Goal: Task Accomplishment & Management: Complete application form

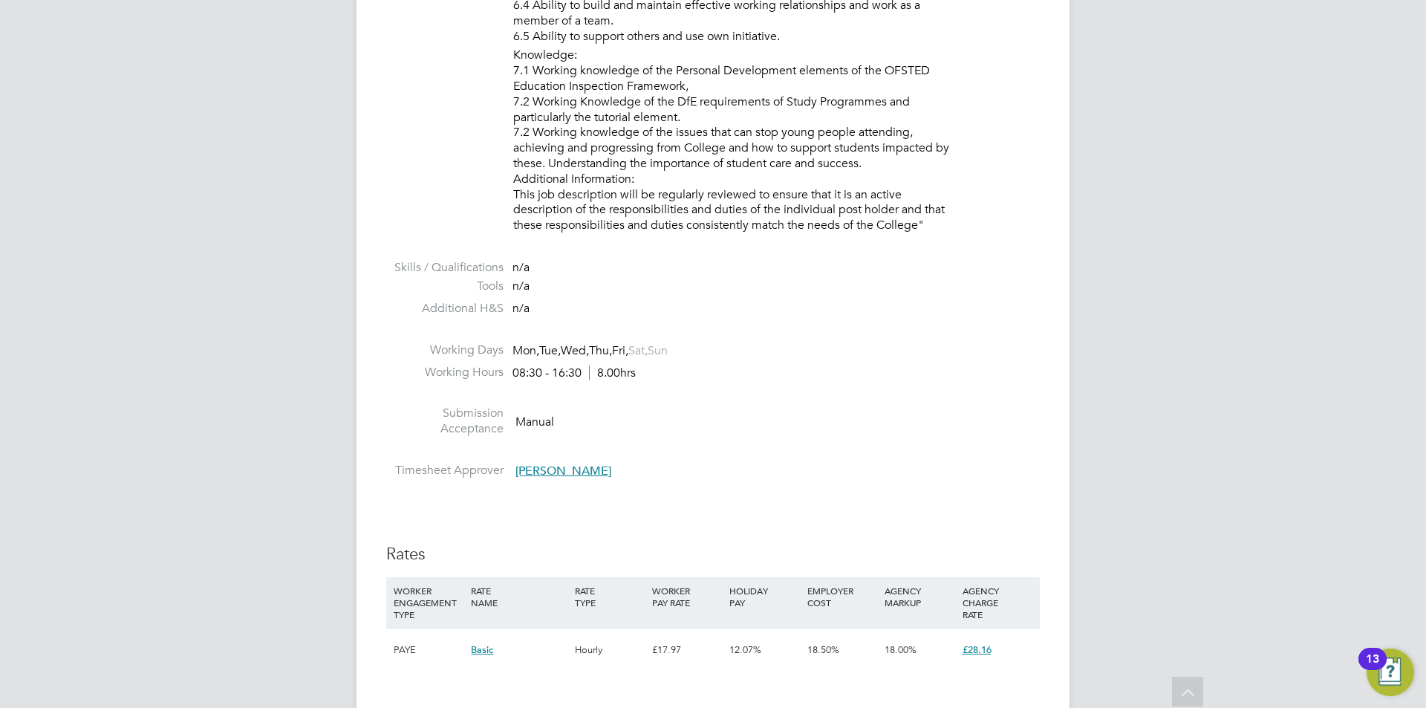
scroll to position [2628, 0]
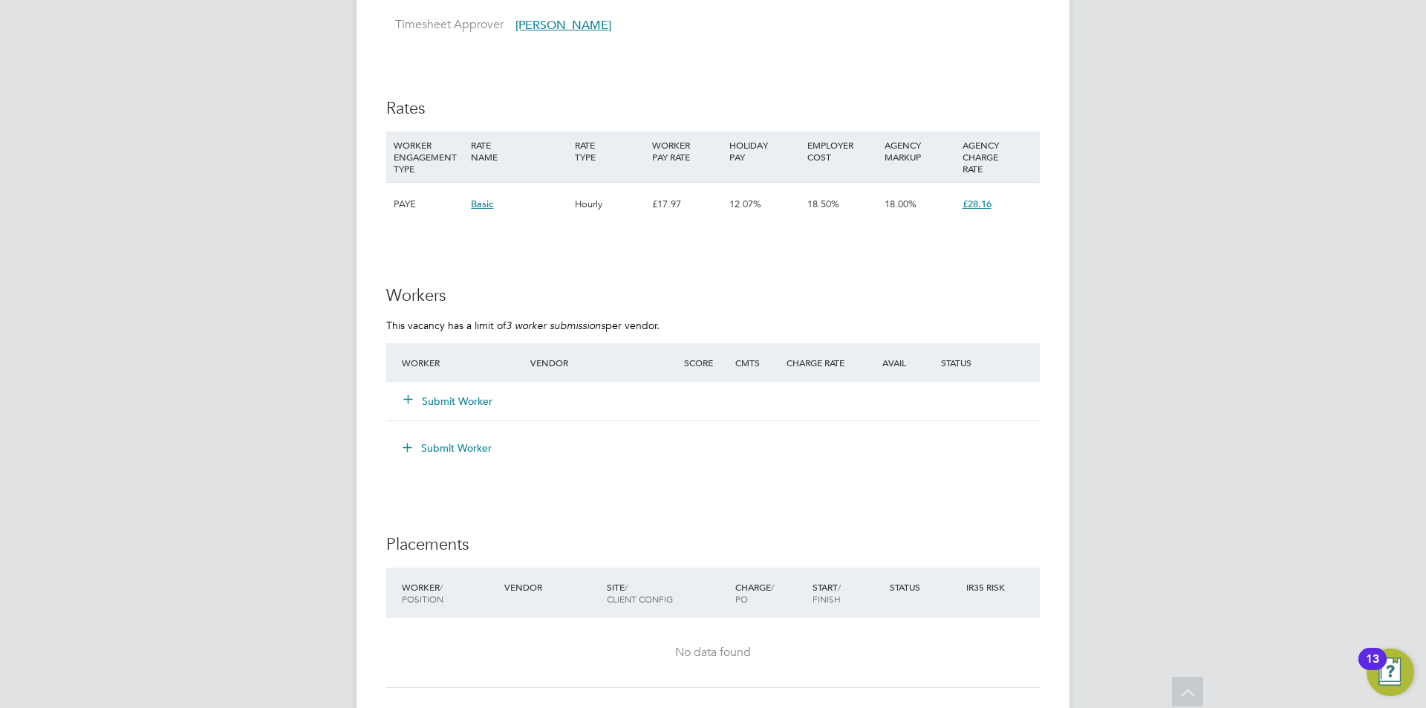
click at [460, 402] on button "Submit Worker" at bounding box center [448, 401] width 89 height 15
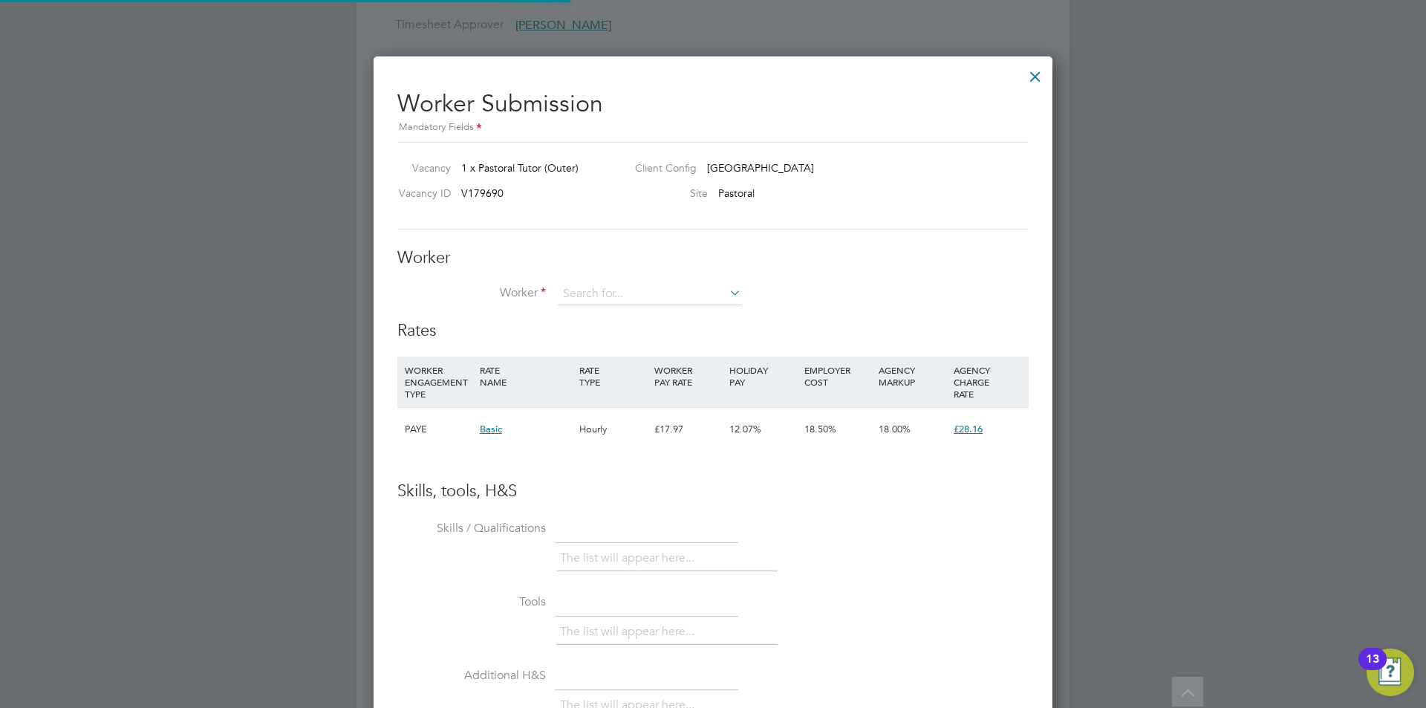
scroll to position [901, 679]
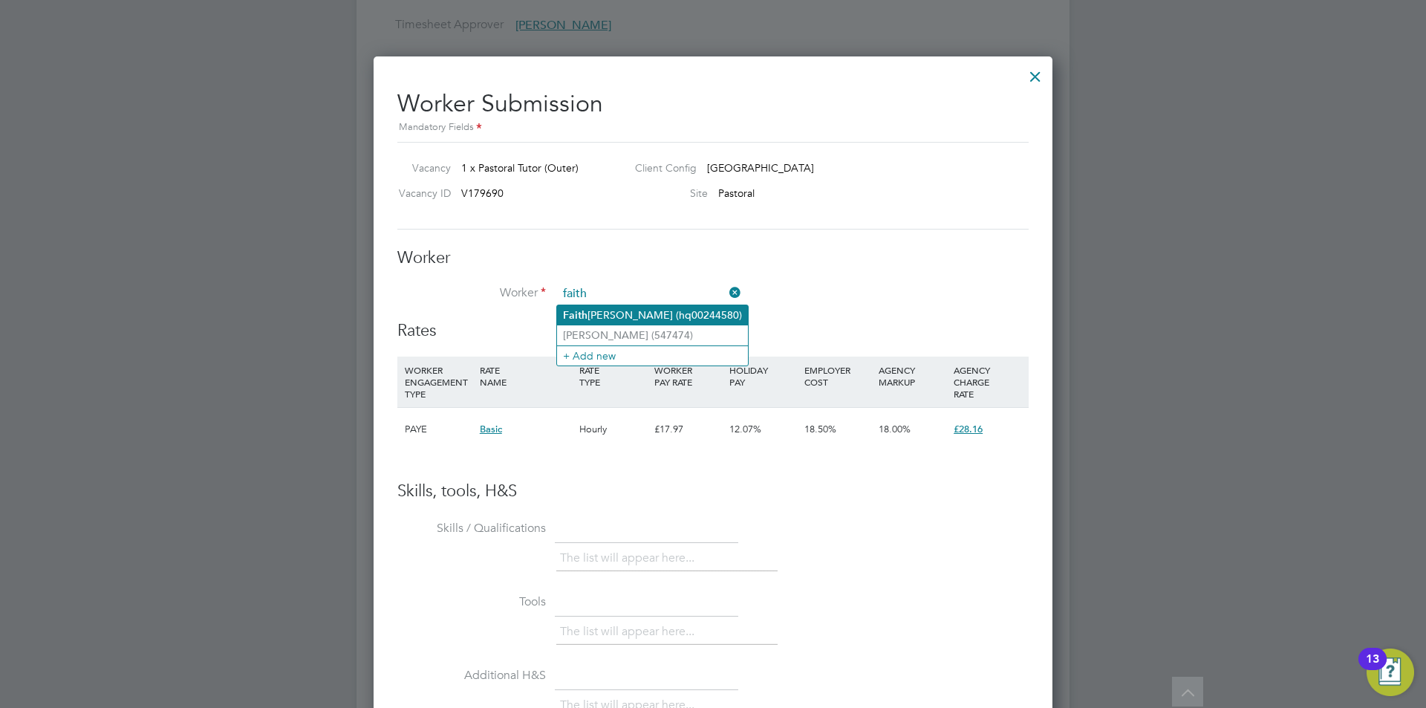
click at [606, 310] on li "Faith Bernard (hq00244580)" at bounding box center [652, 315] width 191 height 20
type input "Faith Bernard (hq00244580)"
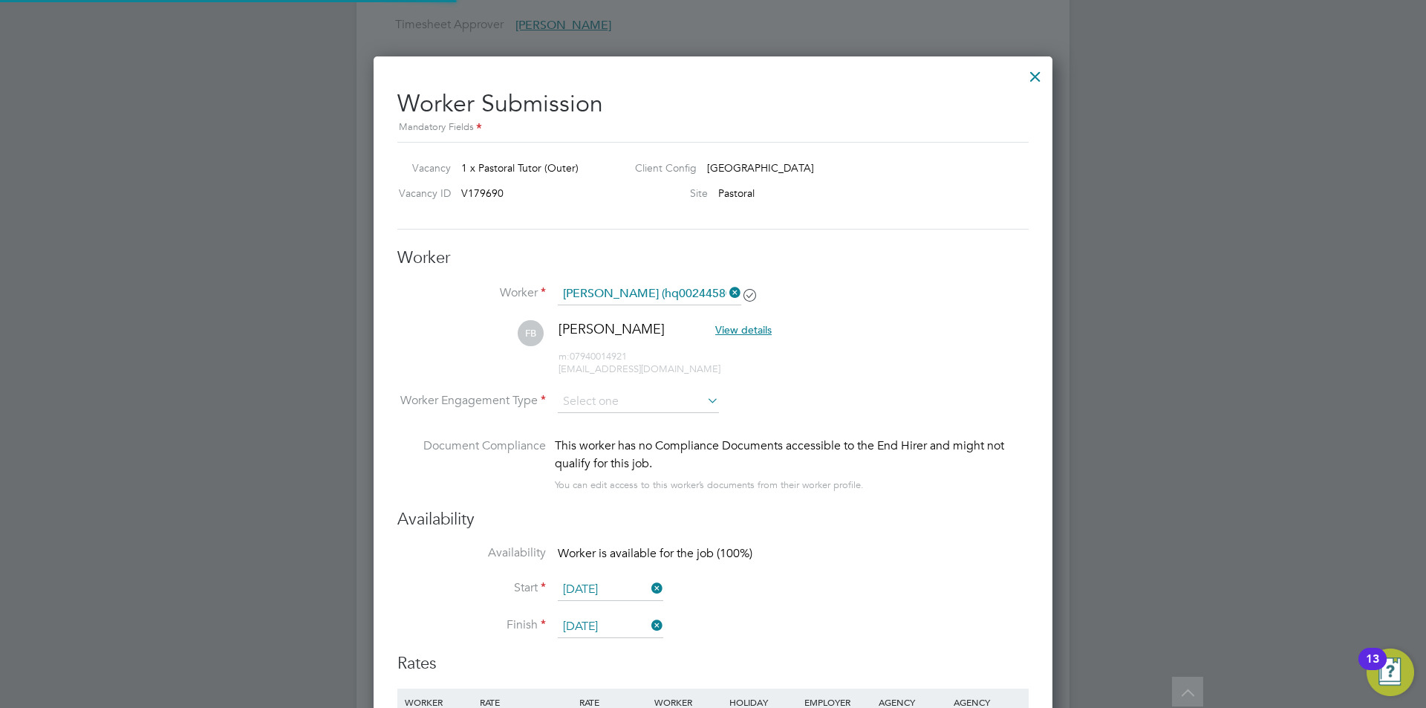
scroll to position [1234, 679]
click at [620, 402] on input at bounding box center [638, 402] width 161 height 22
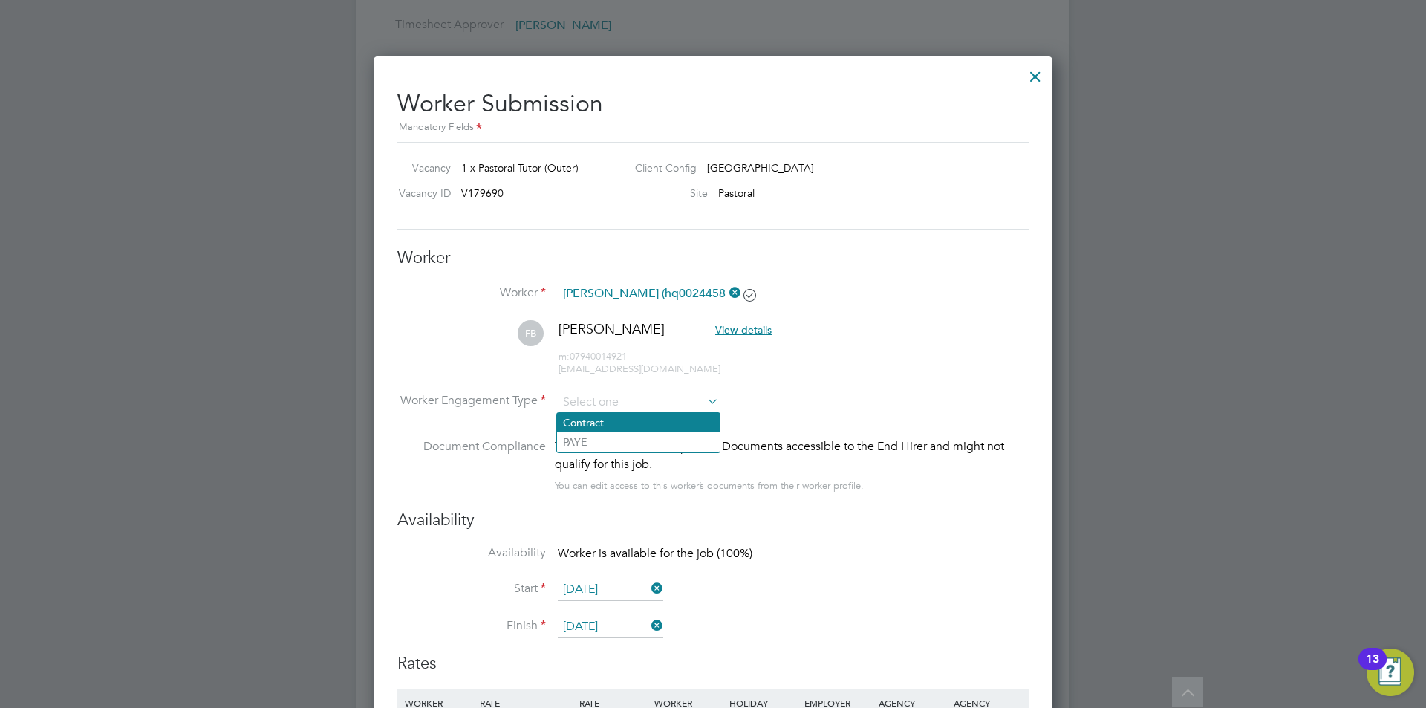
click at [607, 424] on li "Contract" at bounding box center [638, 422] width 163 height 19
type input "Contract"
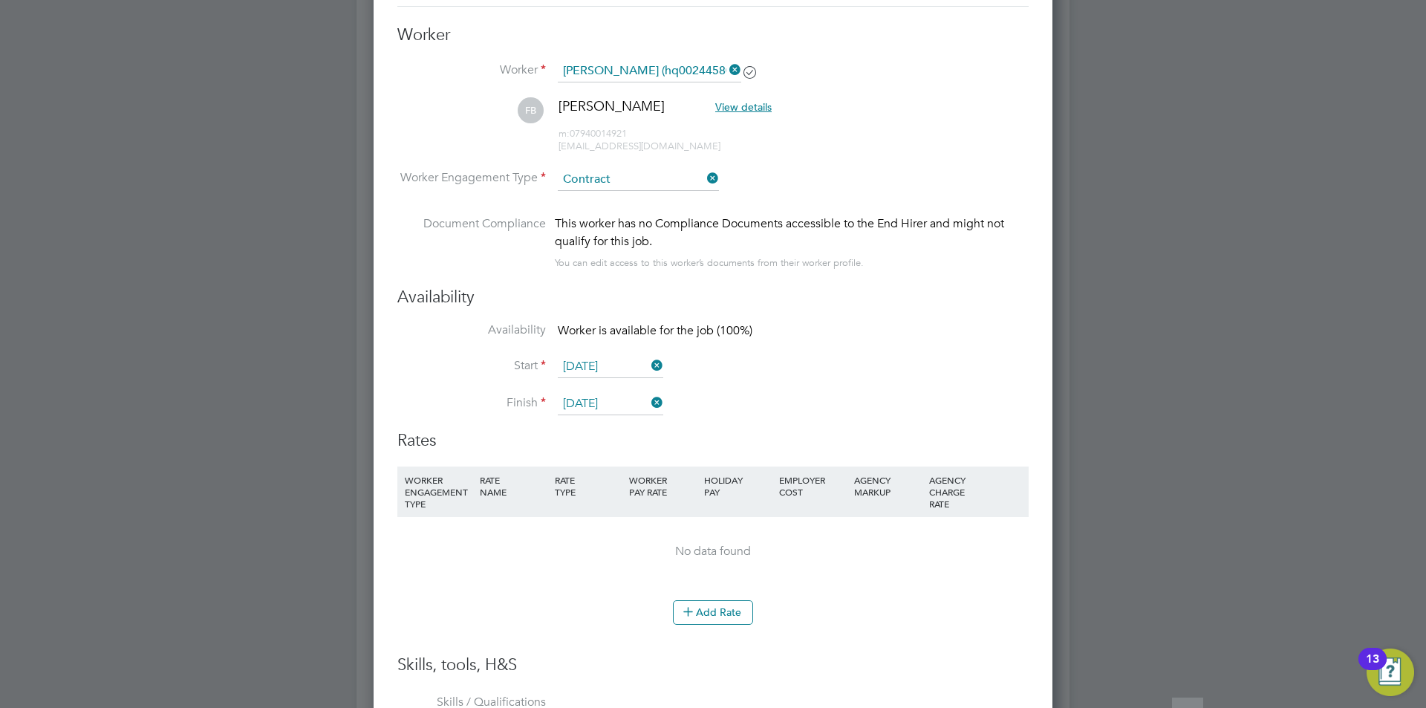
scroll to position [2925, 0]
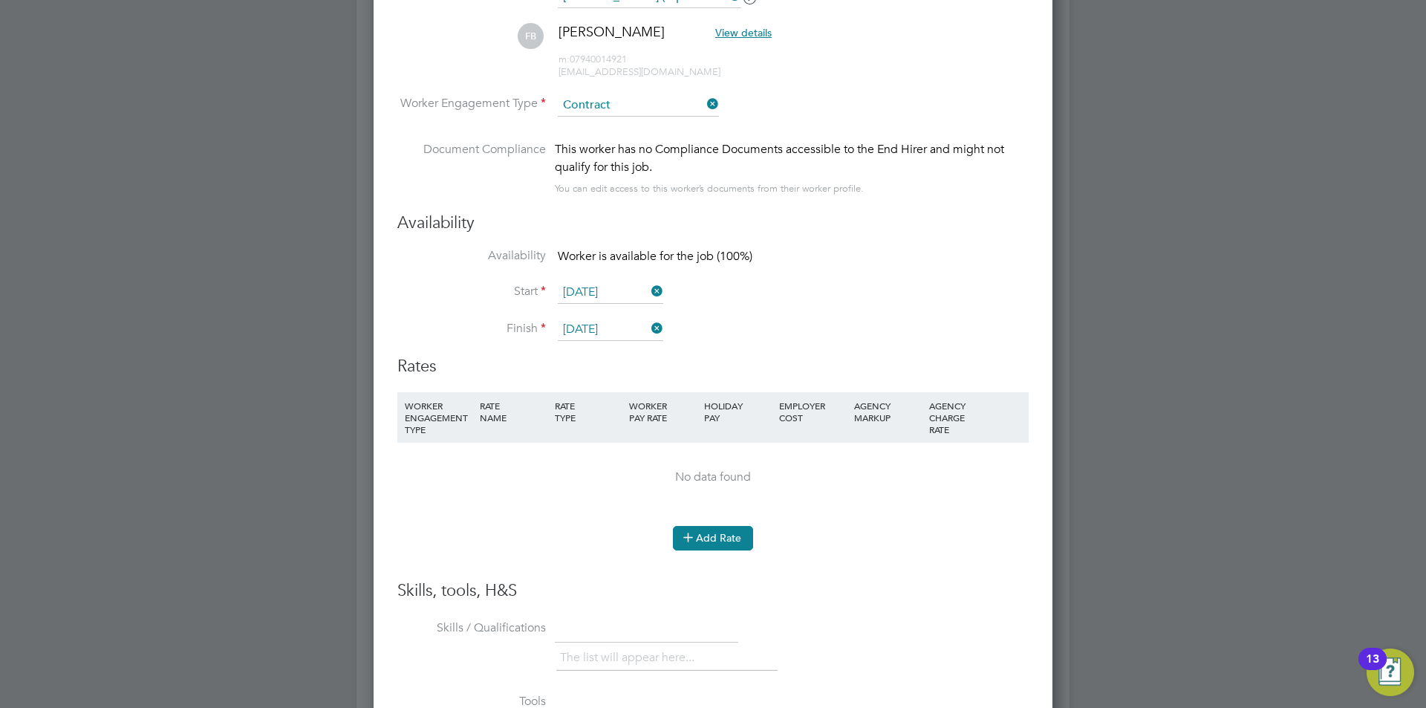
click at [709, 535] on button "Add Rate" at bounding box center [713, 538] width 80 height 24
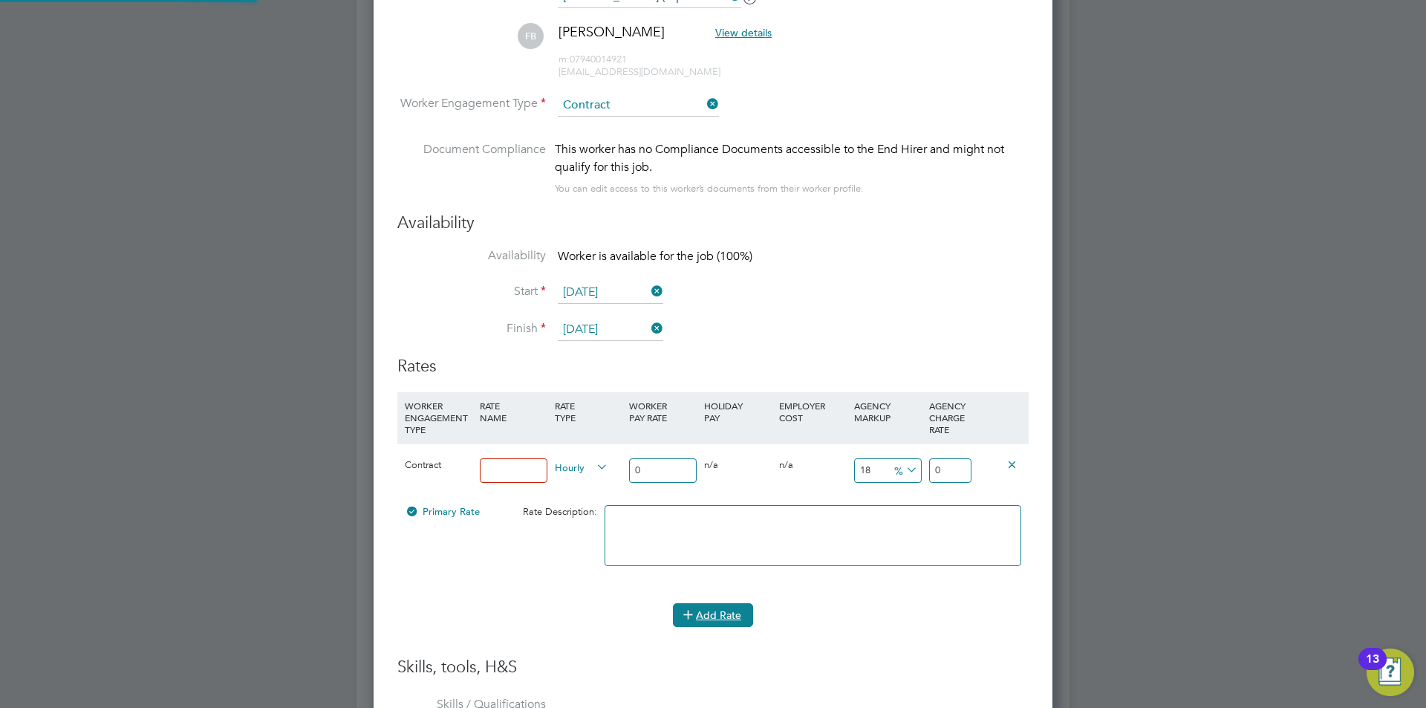
scroll to position [1374, 679]
click at [511, 466] on input at bounding box center [514, 470] width 68 height 25
type input "basic"
drag, startPoint x: 659, startPoint y: 466, endPoint x: 591, endPoint y: 463, distance: 67.6
click at [592, 463] on div "Contract basic Hourly 0 0 n/a 0 n/a 18 0 % 0" at bounding box center [712, 470] width 631 height 55
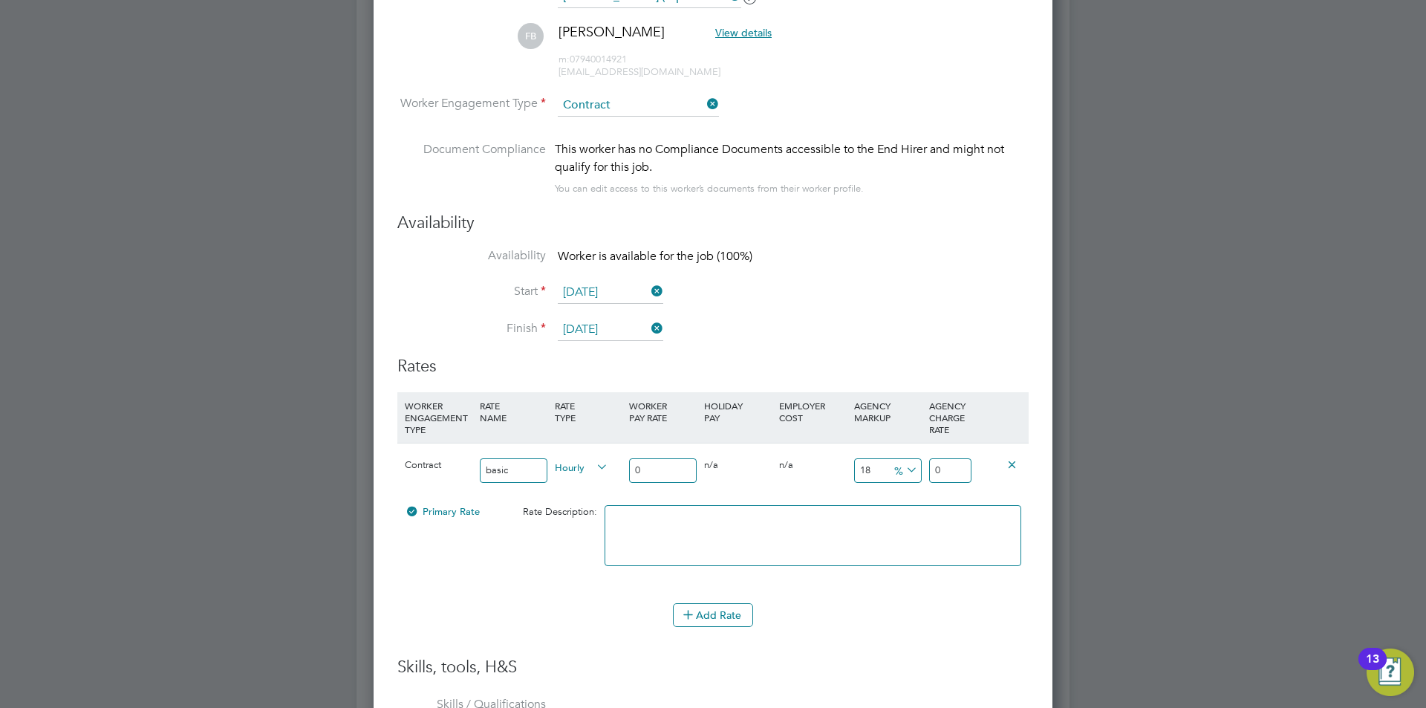
type input "3"
type input "0.54"
type input "3.54"
type input "35"
type input "6.3"
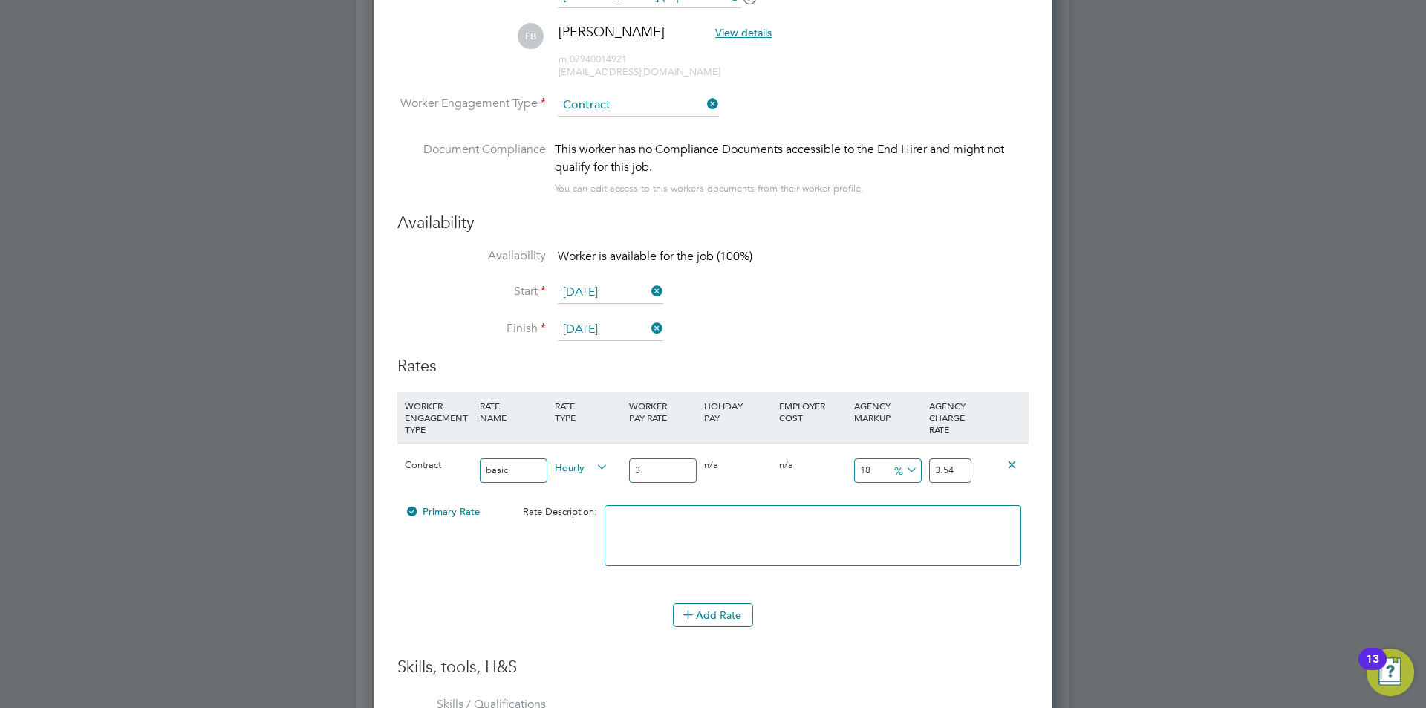
type input "41.3"
type input "35"
click at [903, 467] on icon at bounding box center [903, 470] width 0 height 21
click at [897, 503] on li "£" at bounding box center [906, 505] width 36 height 19
drag, startPoint x: 874, startPoint y: 471, endPoint x: 822, endPoint y: 460, distance: 53.2
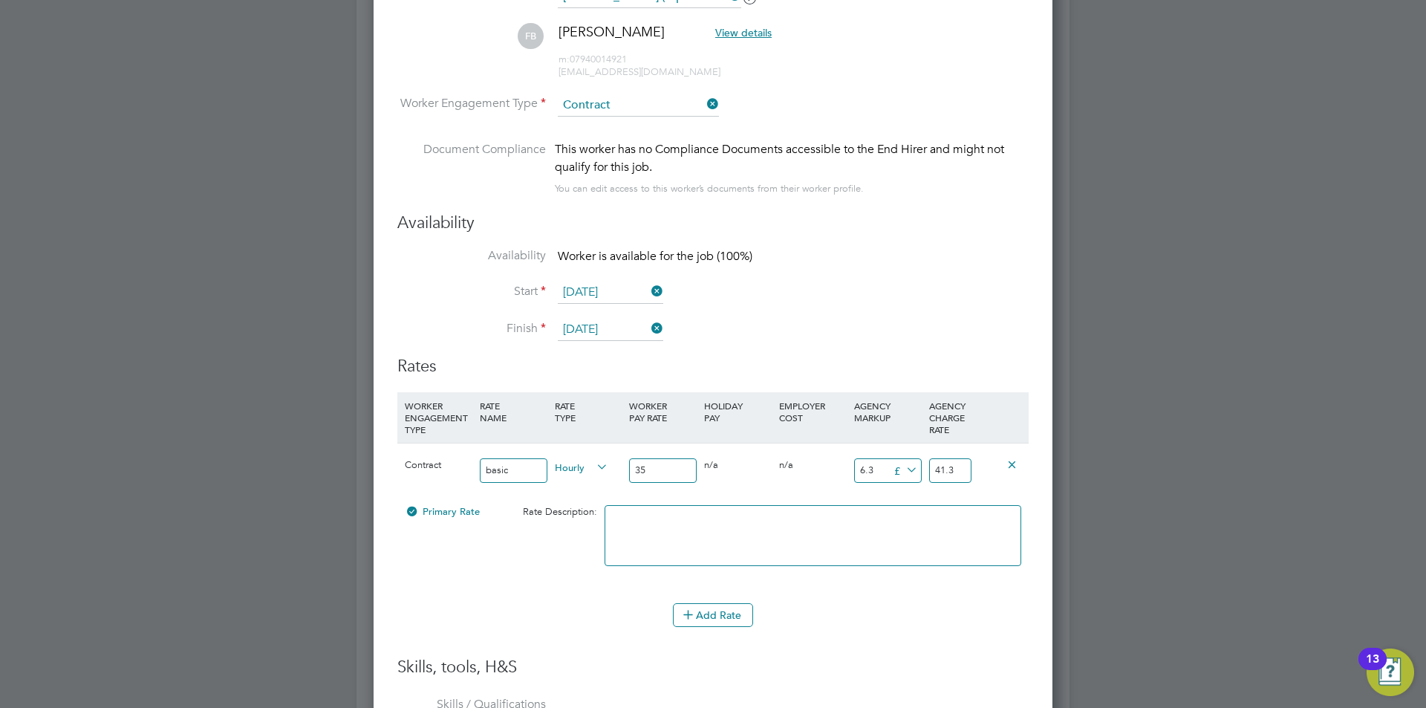
click at [828, 462] on div "Contract basic Hourly 35 0 n/a 0 n/a 18 6.3 £ 41.3" at bounding box center [712, 470] width 631 height 55
type input "1"
type input "36"
type input "11"
type input "46"
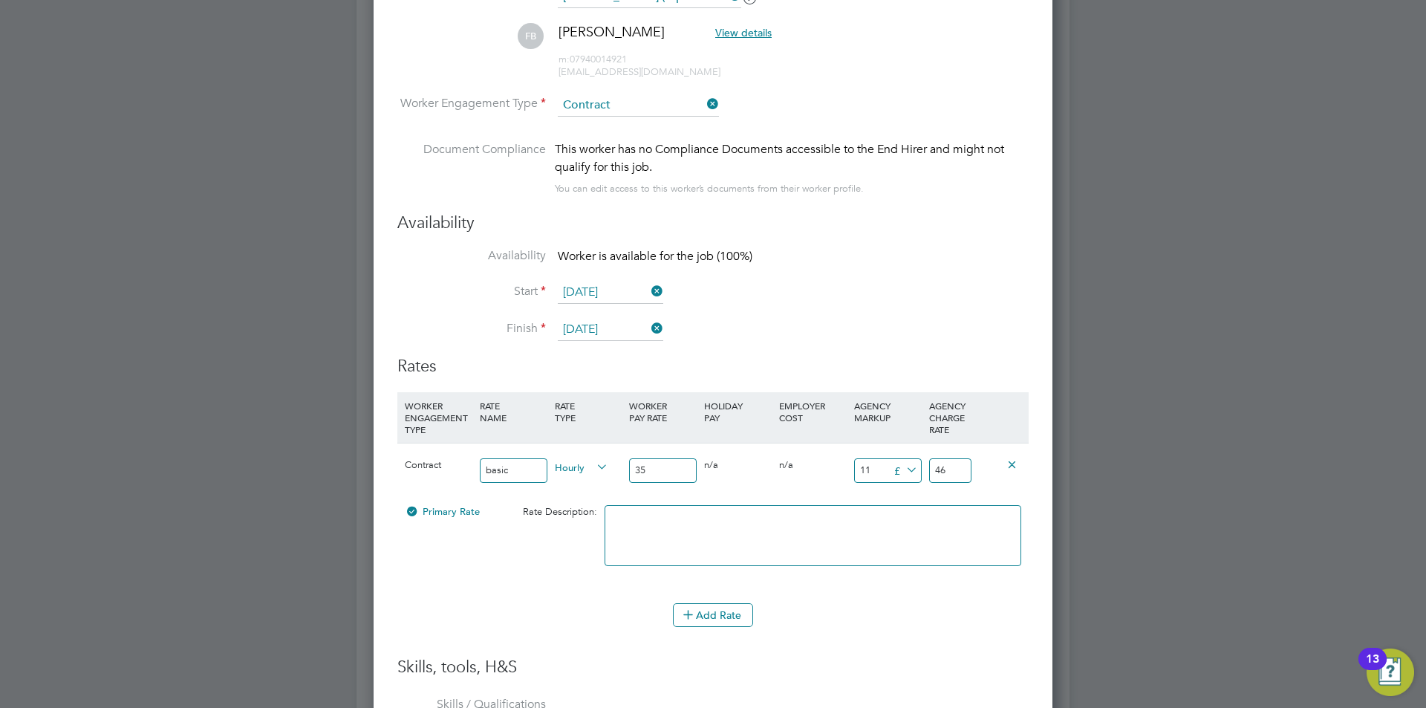
type input "11.5"
type input "46.5"
type input "11.5"
click at [702, 619] on button "Add Rate" at bounding box center [713, 615] width 80 height 24
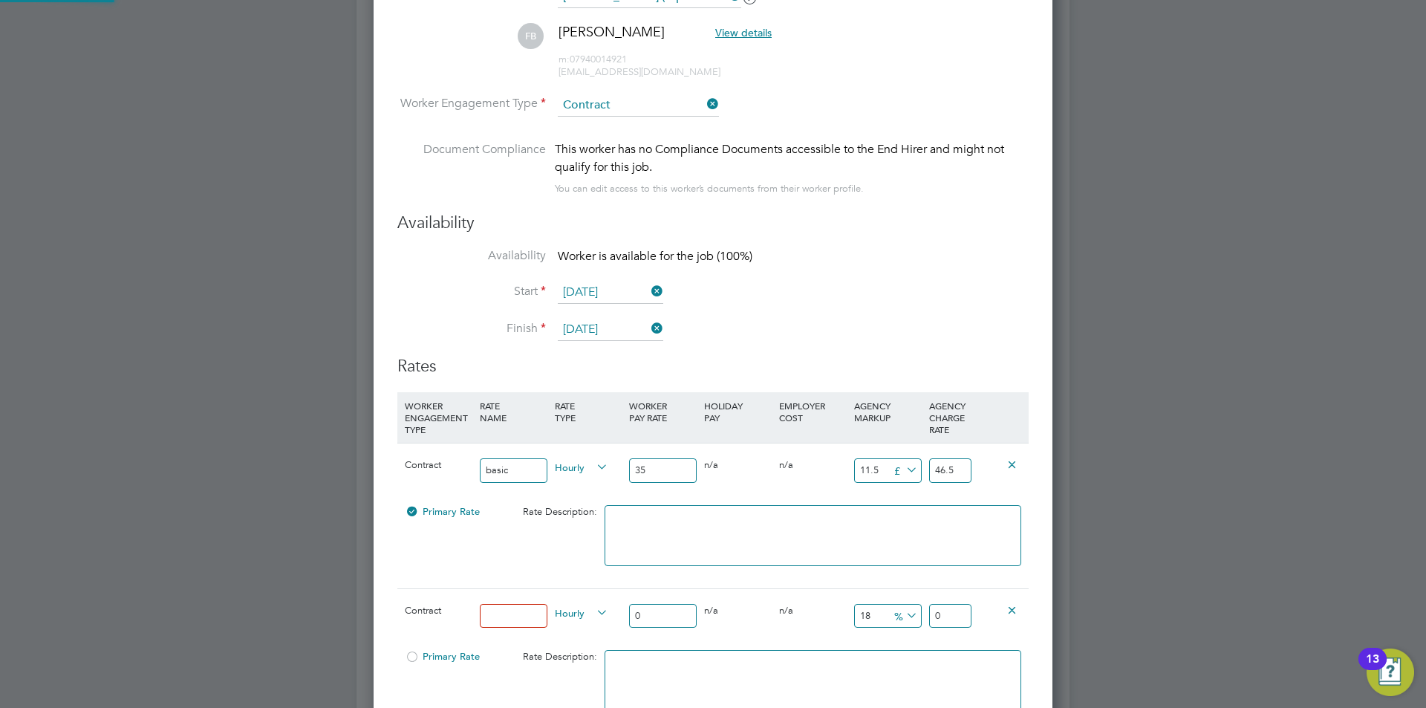
scroll to position [1520, 679]
click at [1006, 613] on icon at bounding box center [1011, 609] width 11 height 11
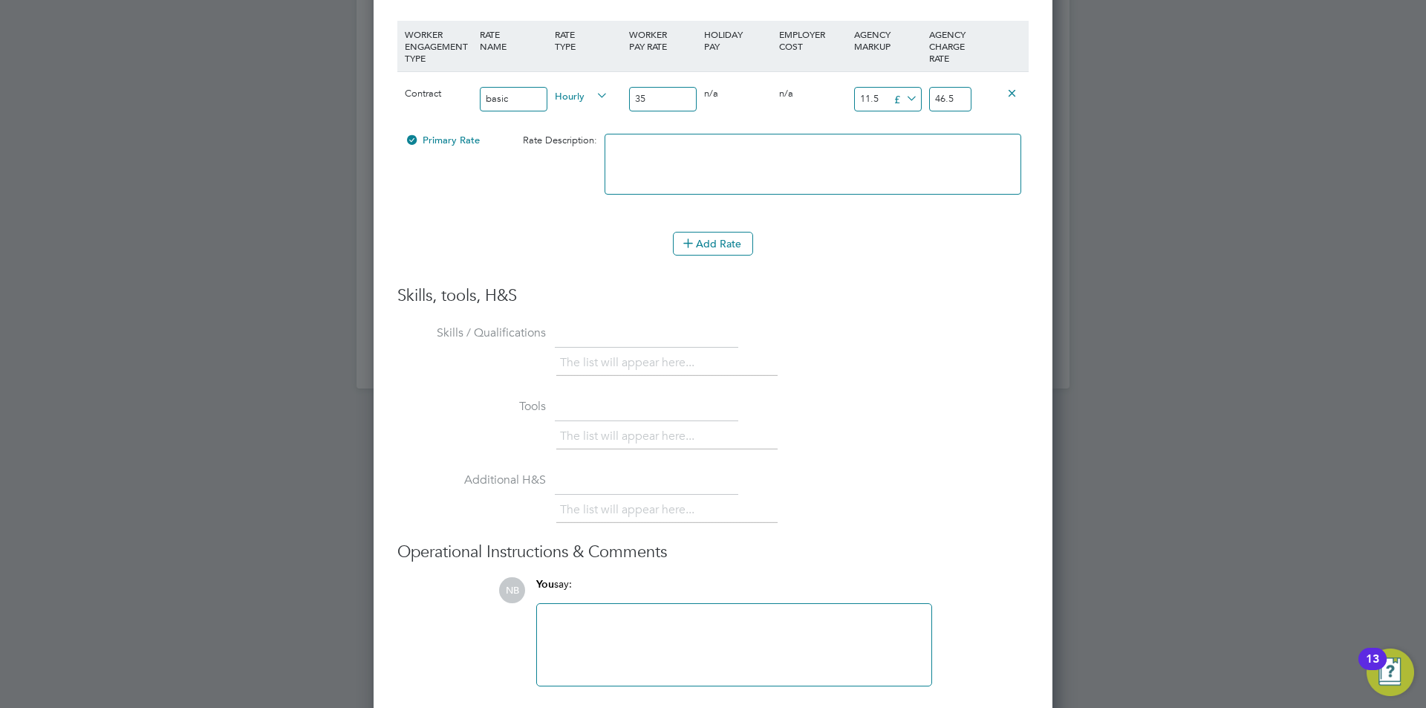
scroll to position [3350, 0]
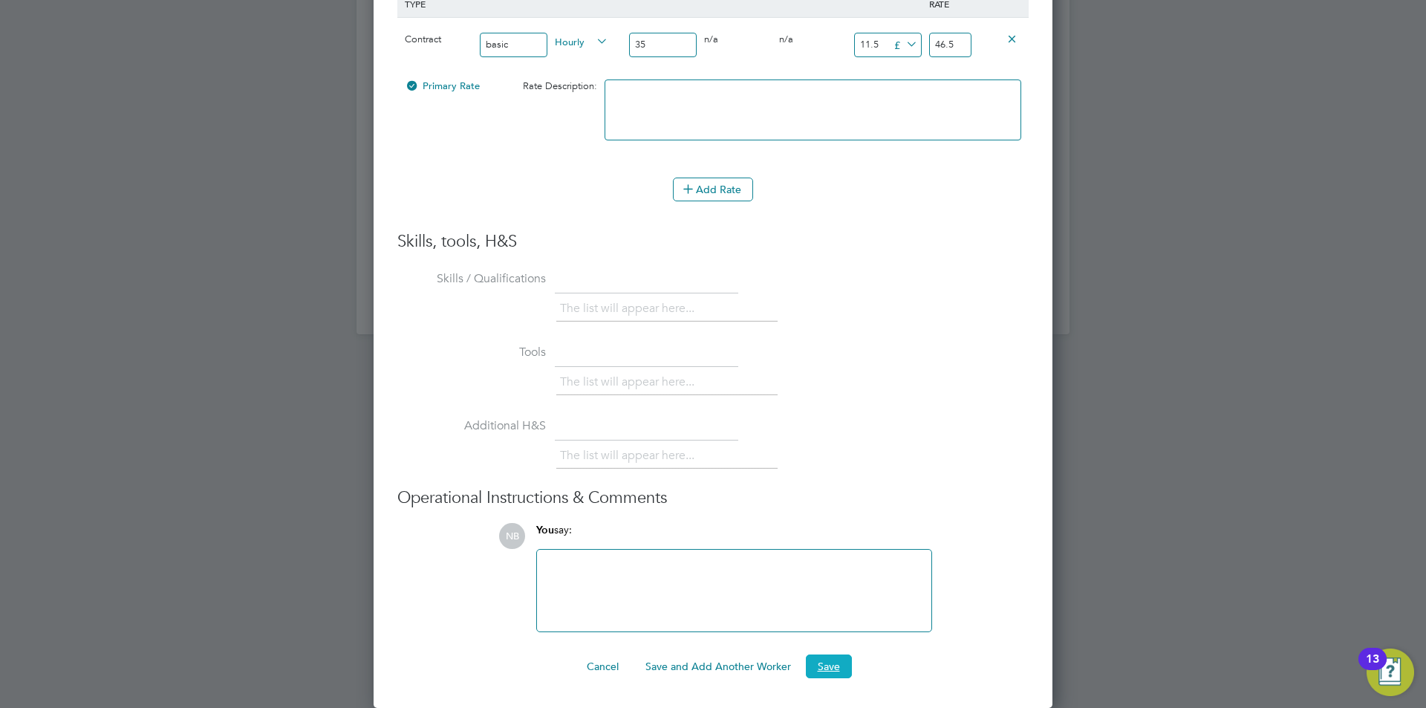
click at [812, 662] on button "Save" at bounding box center [829, 666] width 46 height 24
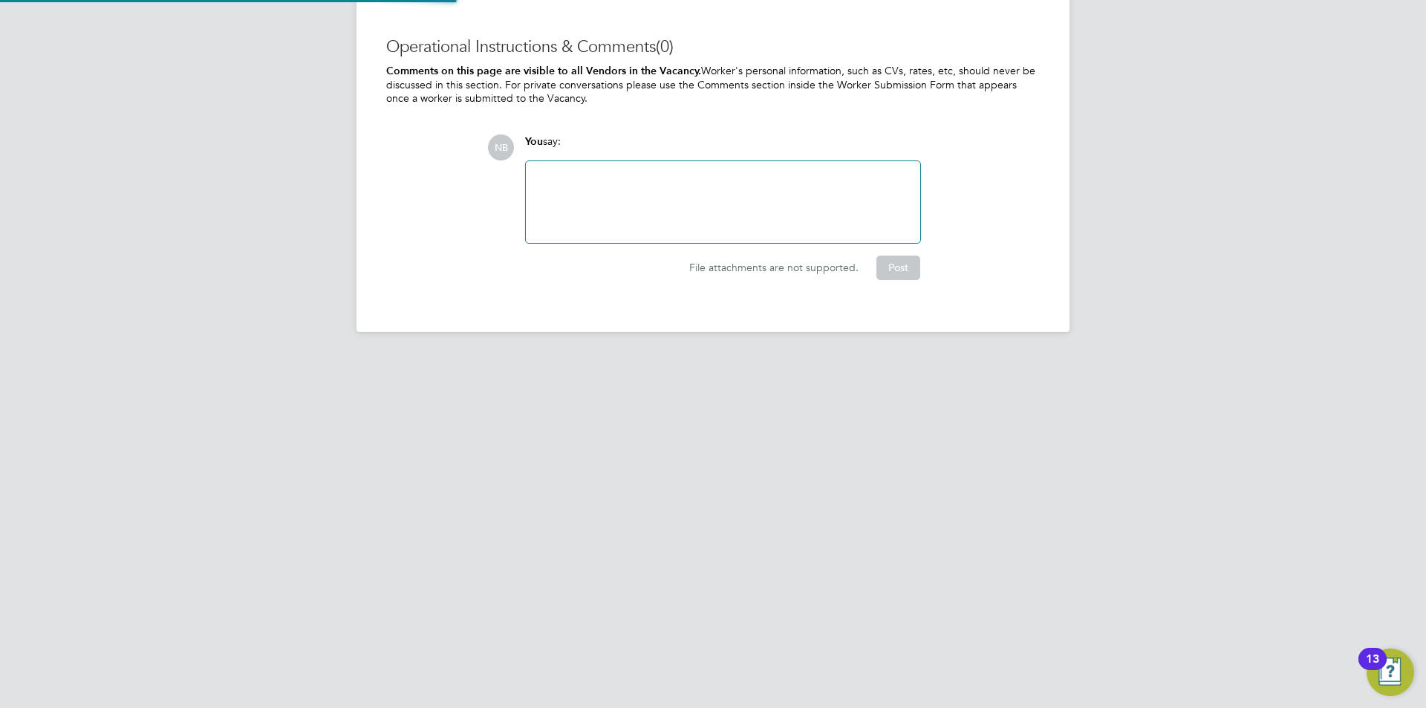
scroll to position [2919, 0]
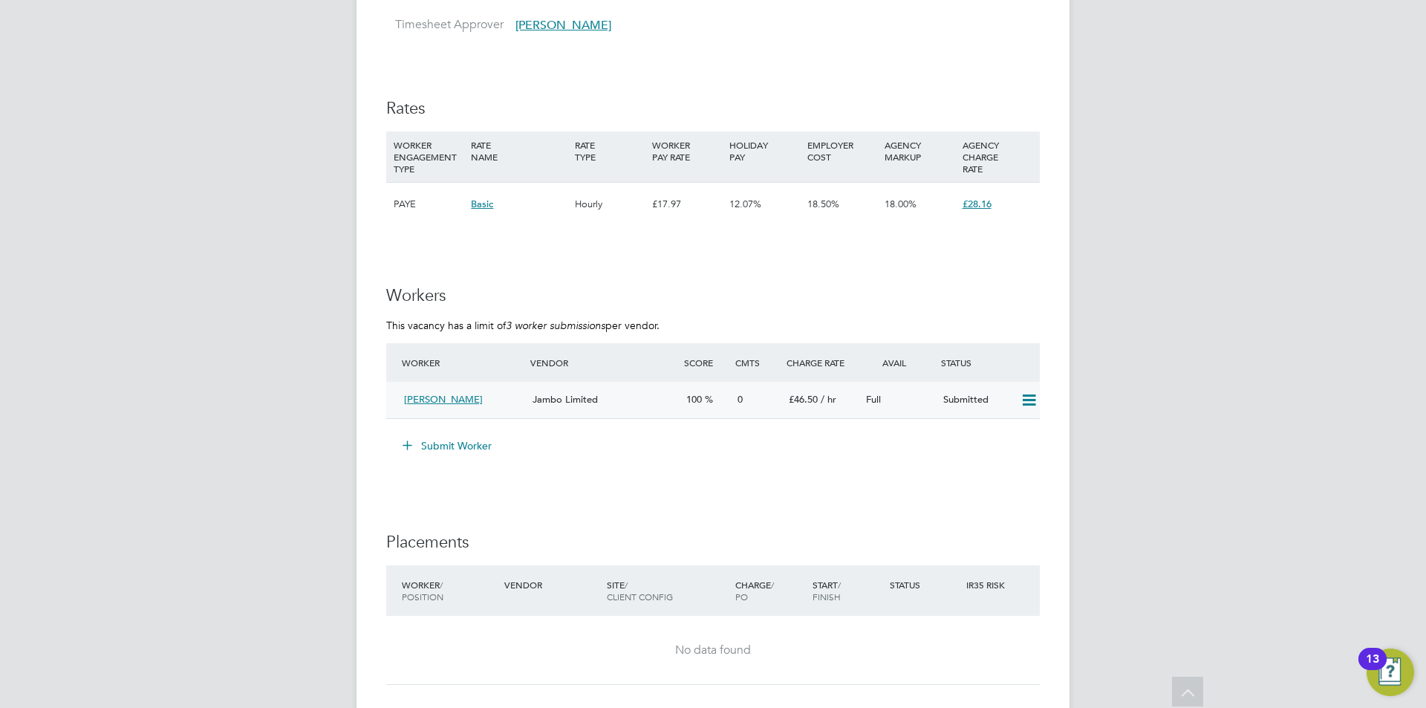
click at [663, 410] on div "Jambo Limited" at bounding box center [603, 400] width 154 height 25
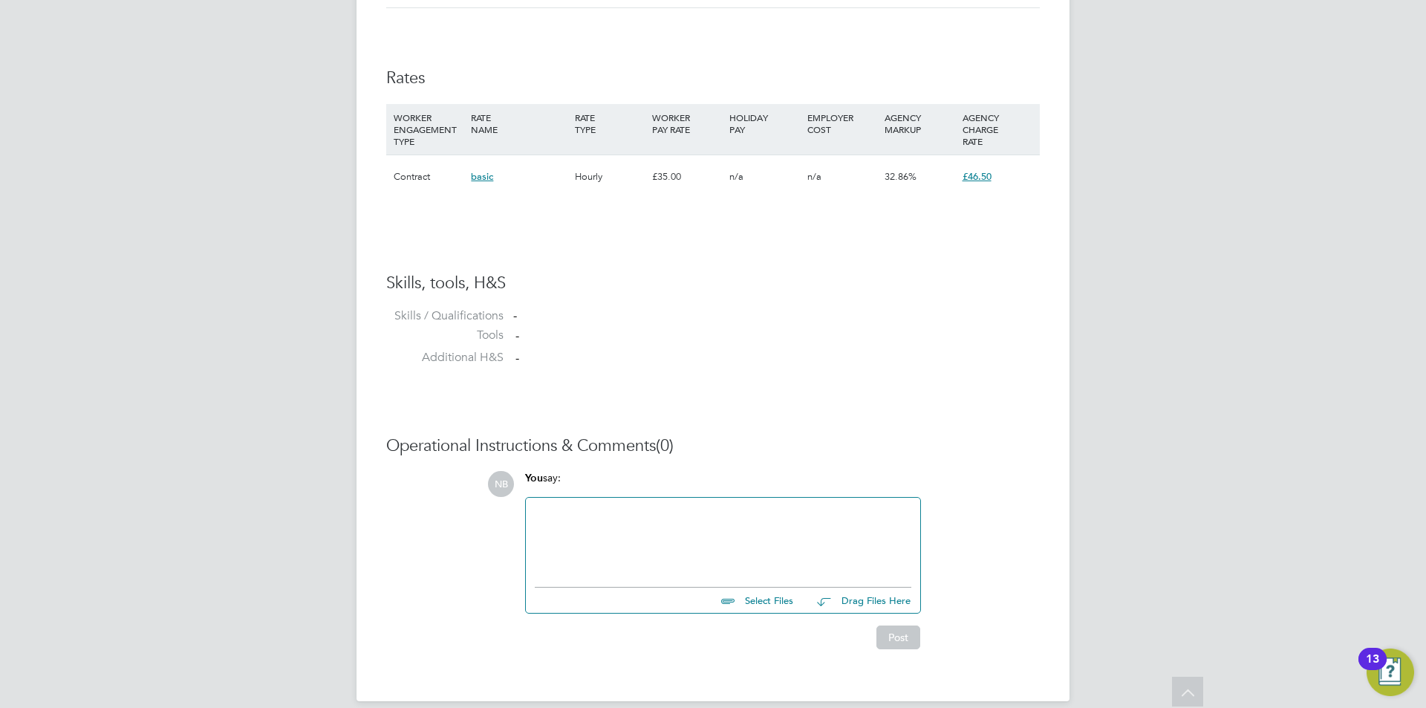
click at [751, 604] on input "file" at bounding box center [799, 597] width 223 height 21
type input "C:\fakepath\Faith - Pastoral.docx"
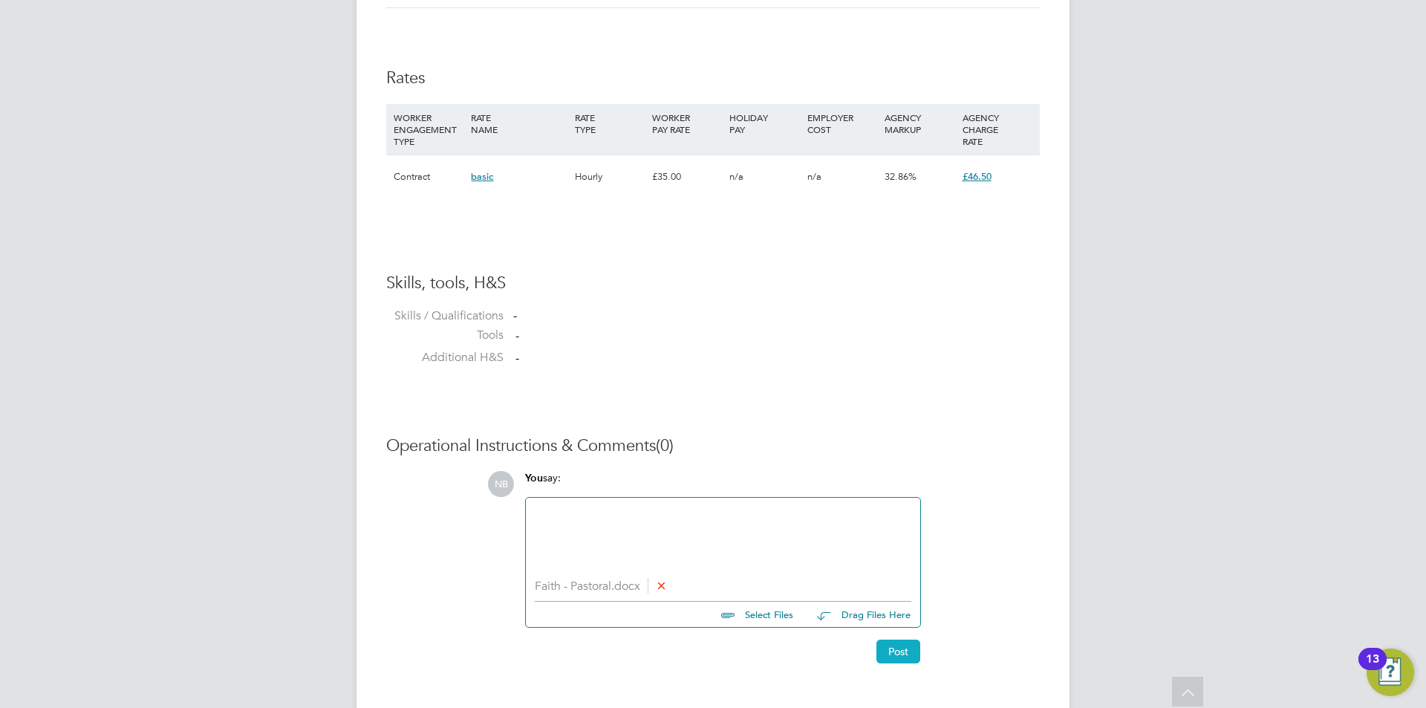
click at [886, 645] on button "Post" at bounding box center [898, 651] width 44 height 24
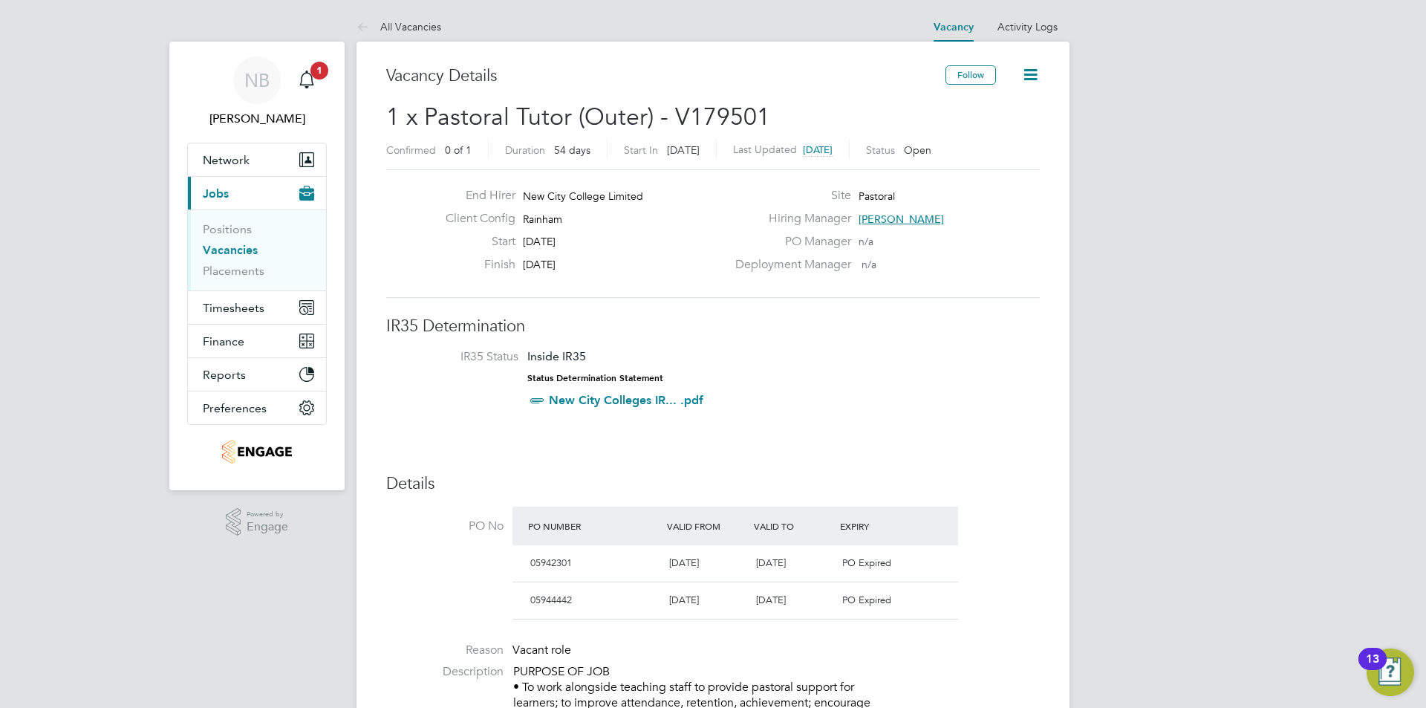
click at [888, 217] on span "[PERSON_NAME]" at bounding box center [900, 218] width 85 height 13
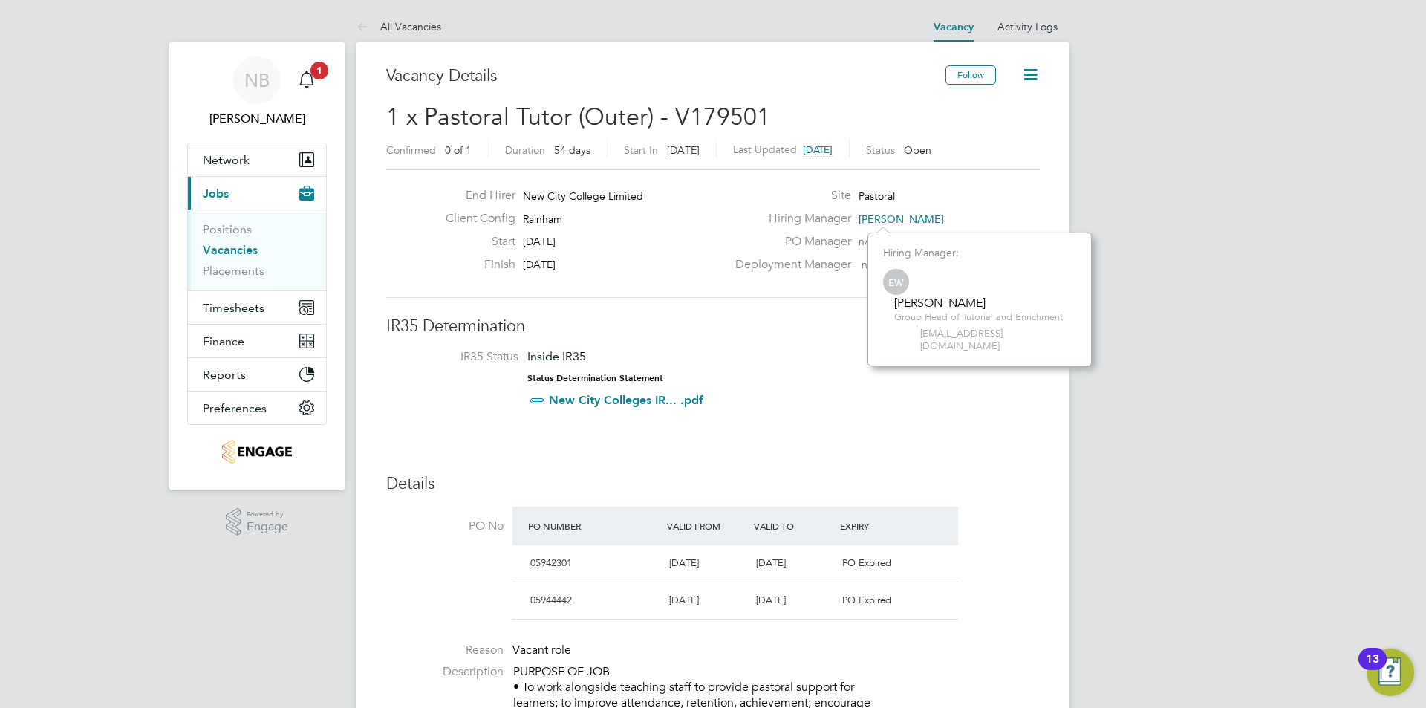
scroll to position [14, 61]
drag, startPoint x: 1056, startPoint y: 332, endPoint x: 922, endPoint y: 336, distance: 133.7
click at [922, 336] on span "emma.wood1@ncclondon.ac.uk" at bounding box center [998, 339] width 156 height 25
copy span "emma.wood1@ncclondon.ac.uk"
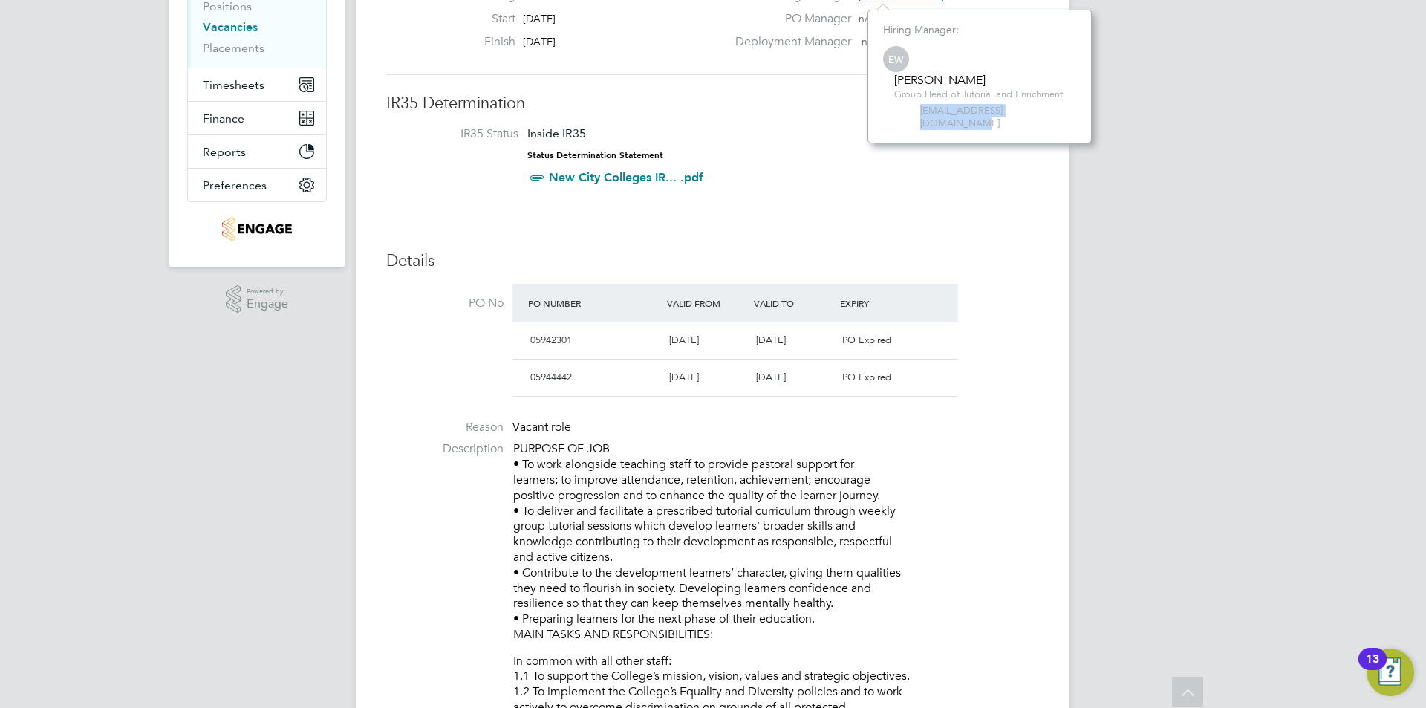
scroll to position [0, 0]
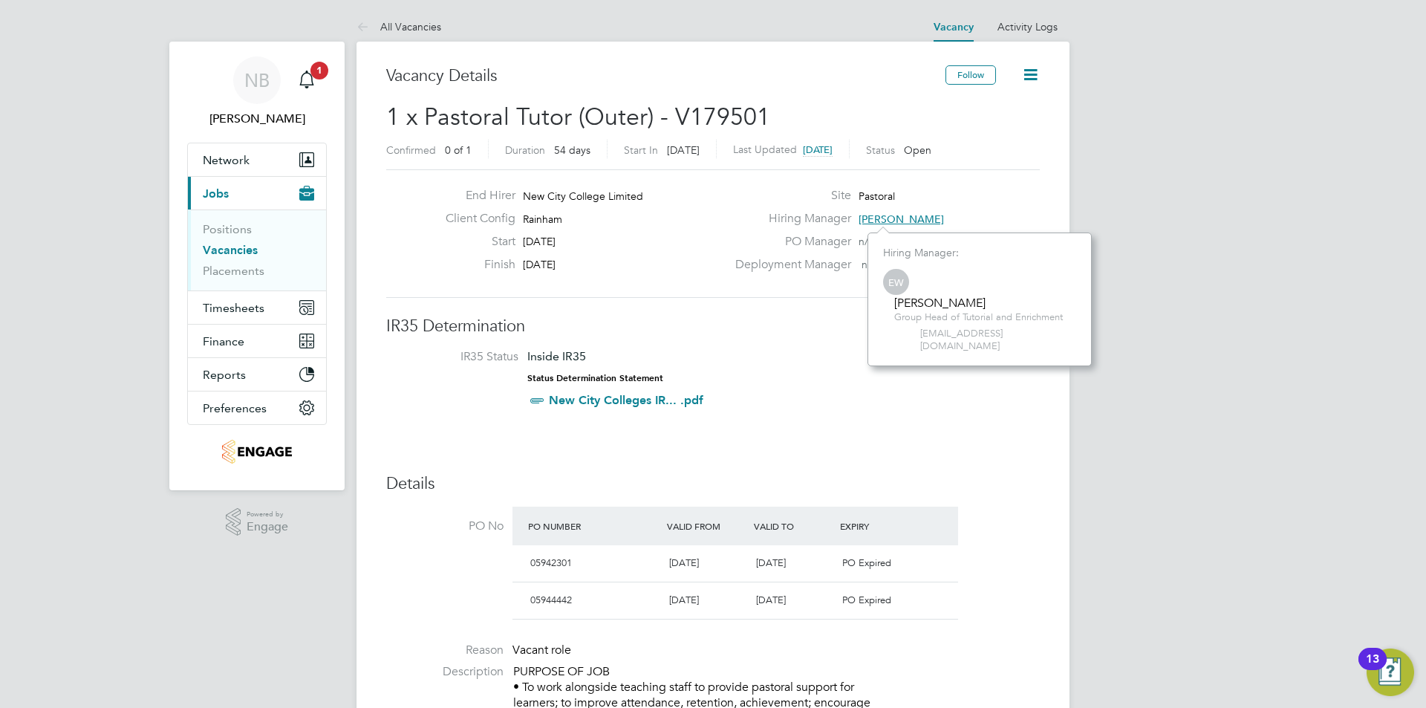
click at [704, 223] on div "Client Config Rainham" at bounding box center [580, 222] width 293 height 23
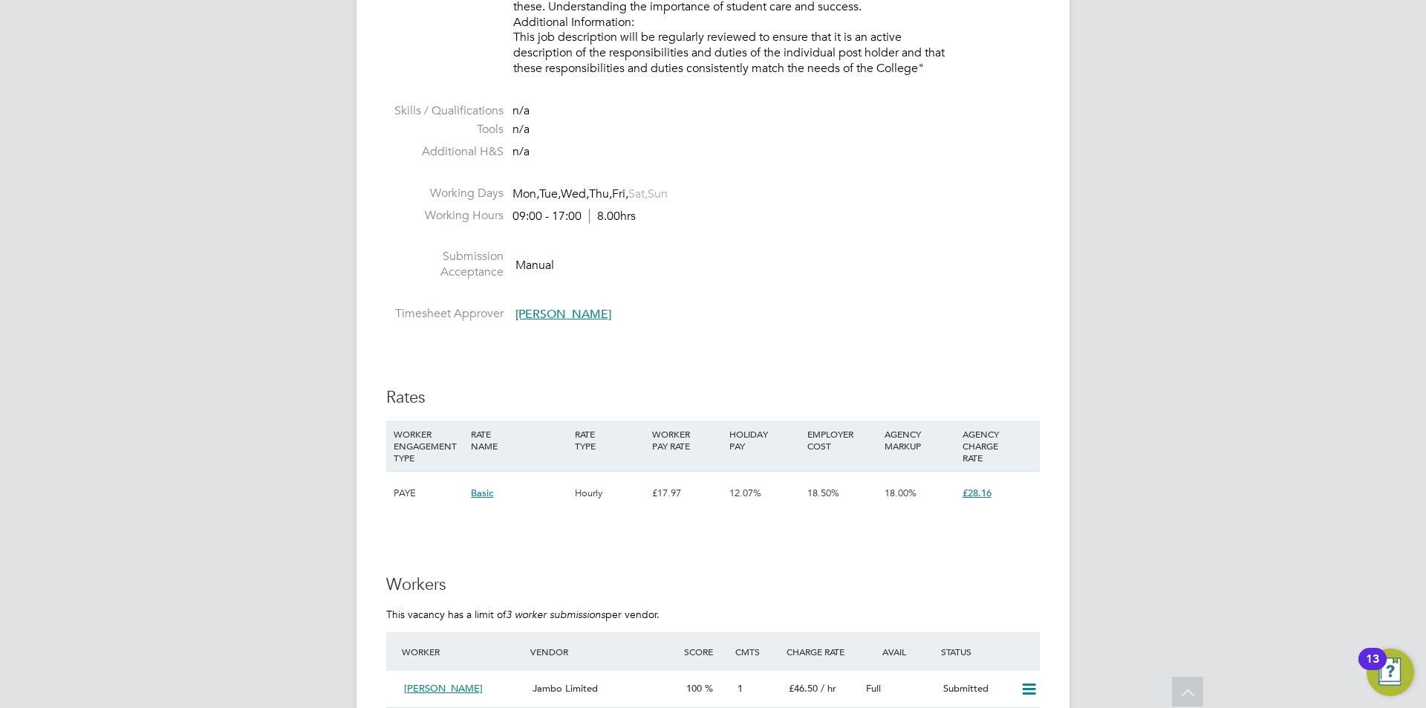
scroll to position [2599, 0]
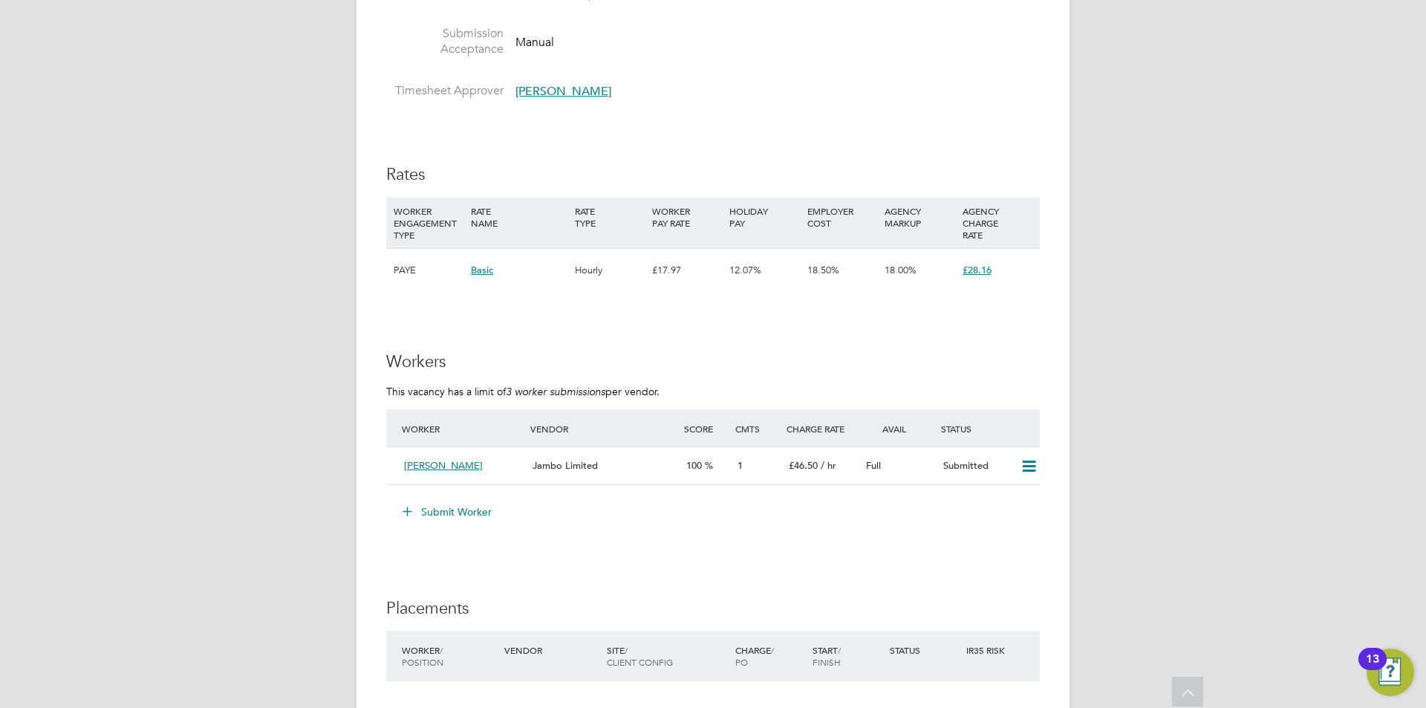
click at [430, 509] on button "Submit Worker" at bounding box center [447, 512] width 111 height 24
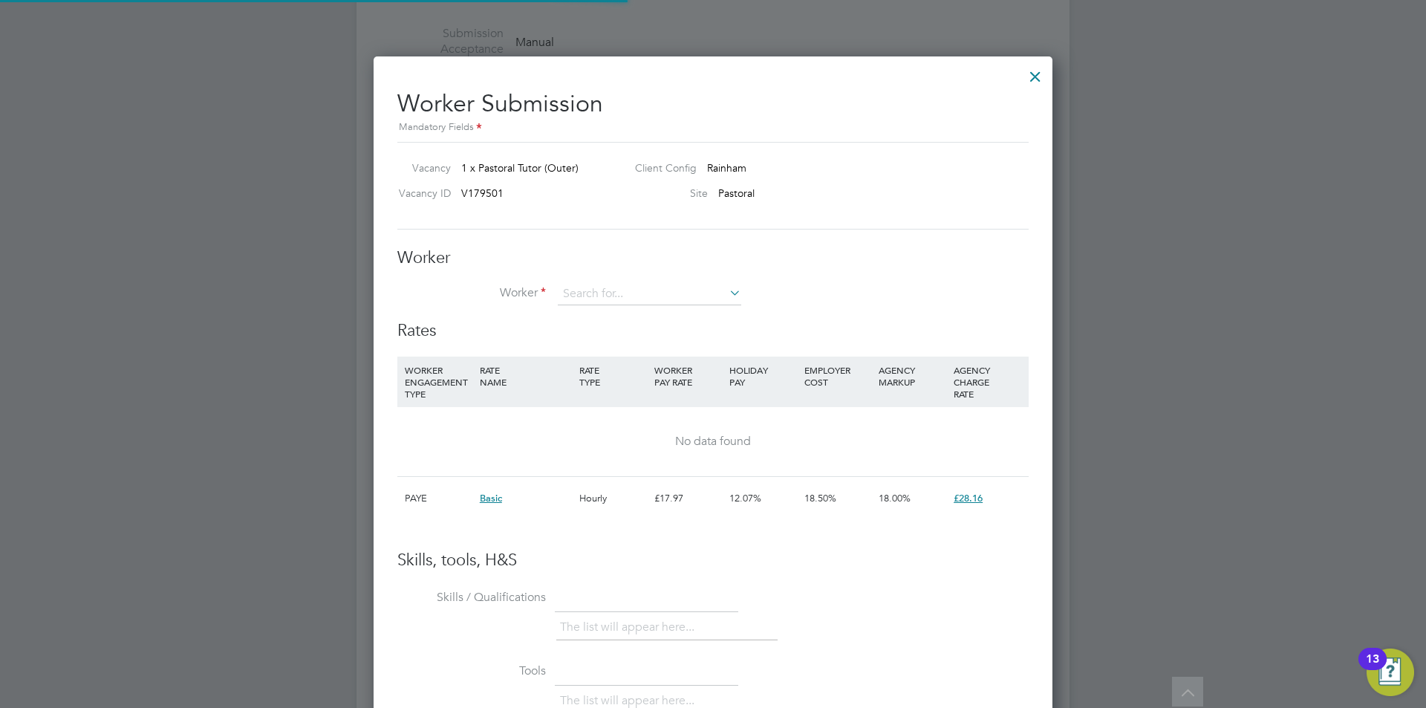
scroll to position [22, 386]
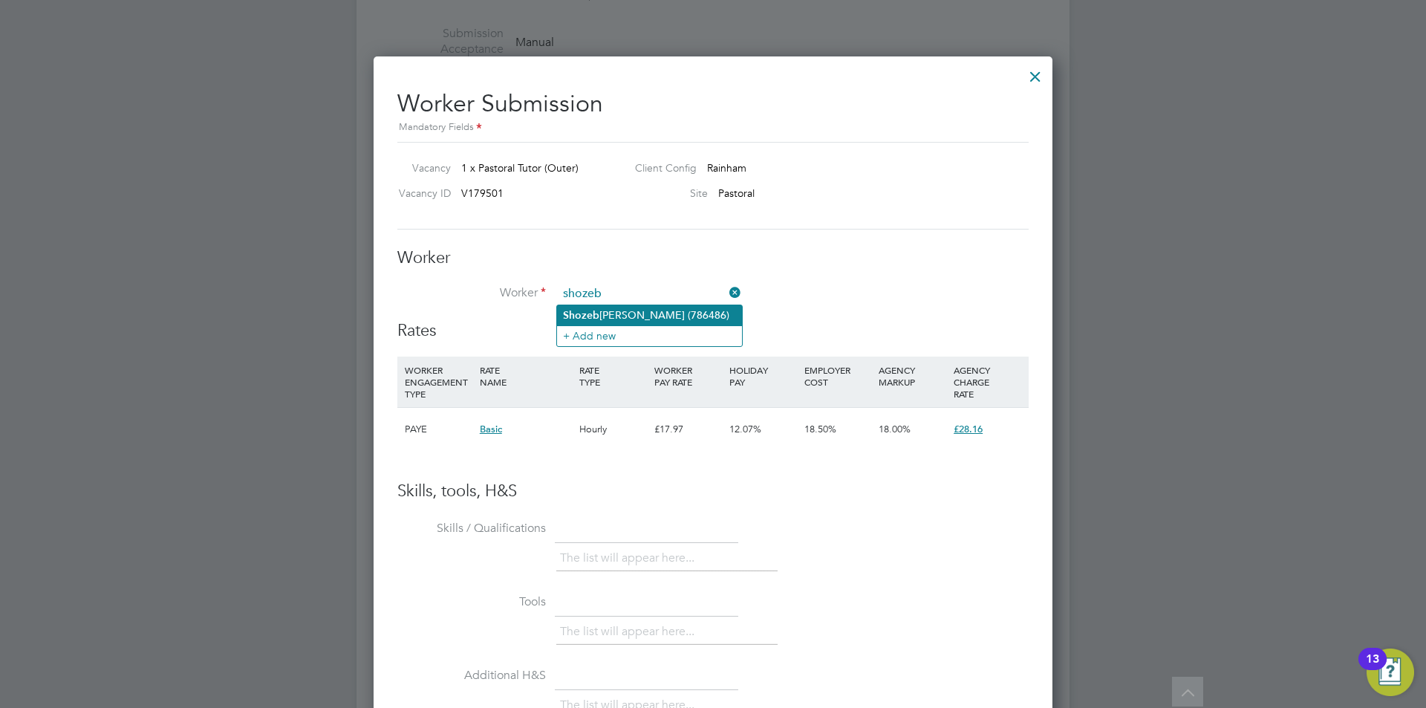
click at [642, 318] on li "Shozeb Naqvi (786486)" at bounding box center [649, 315] width 185 height 20
type input "[PERSON_NAME] (786486)"
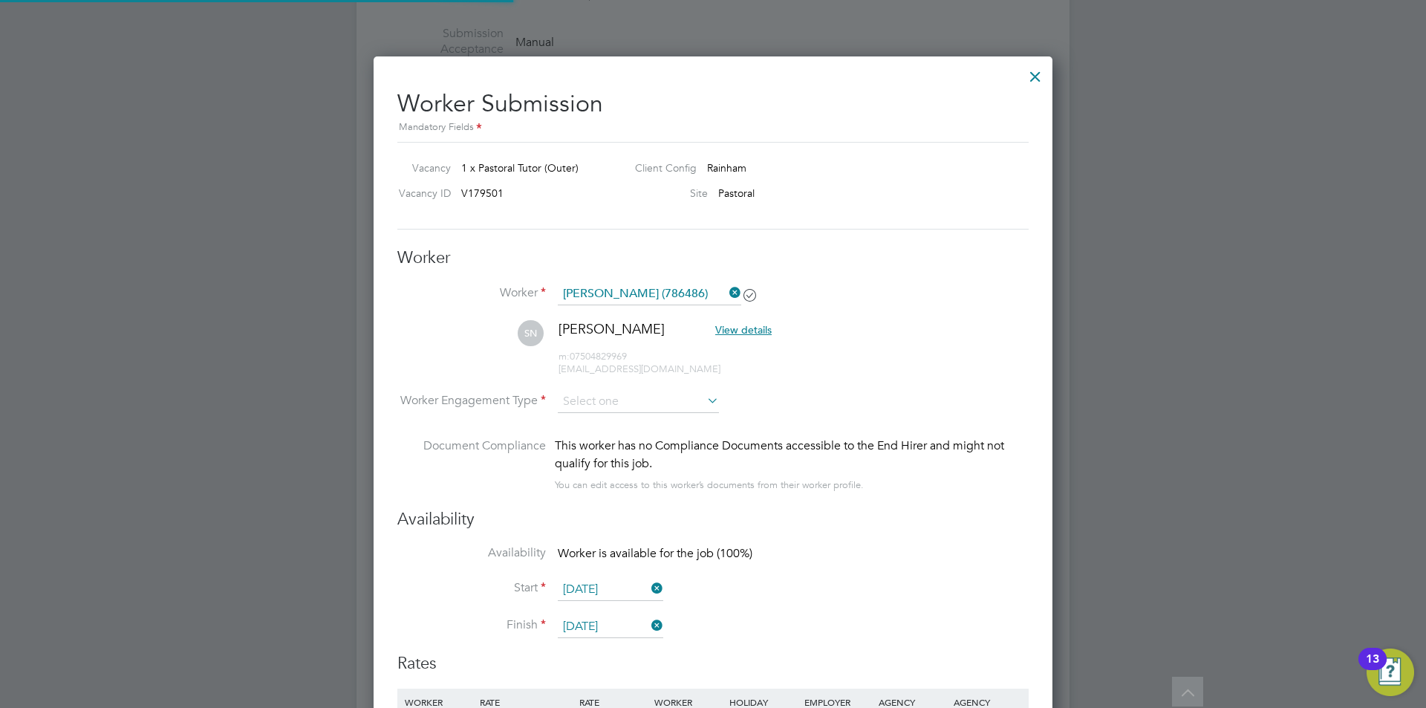
scroll to position [1234, 679]
click at [642, 403] on input at bounding box center [638, 402] width 161 height 22
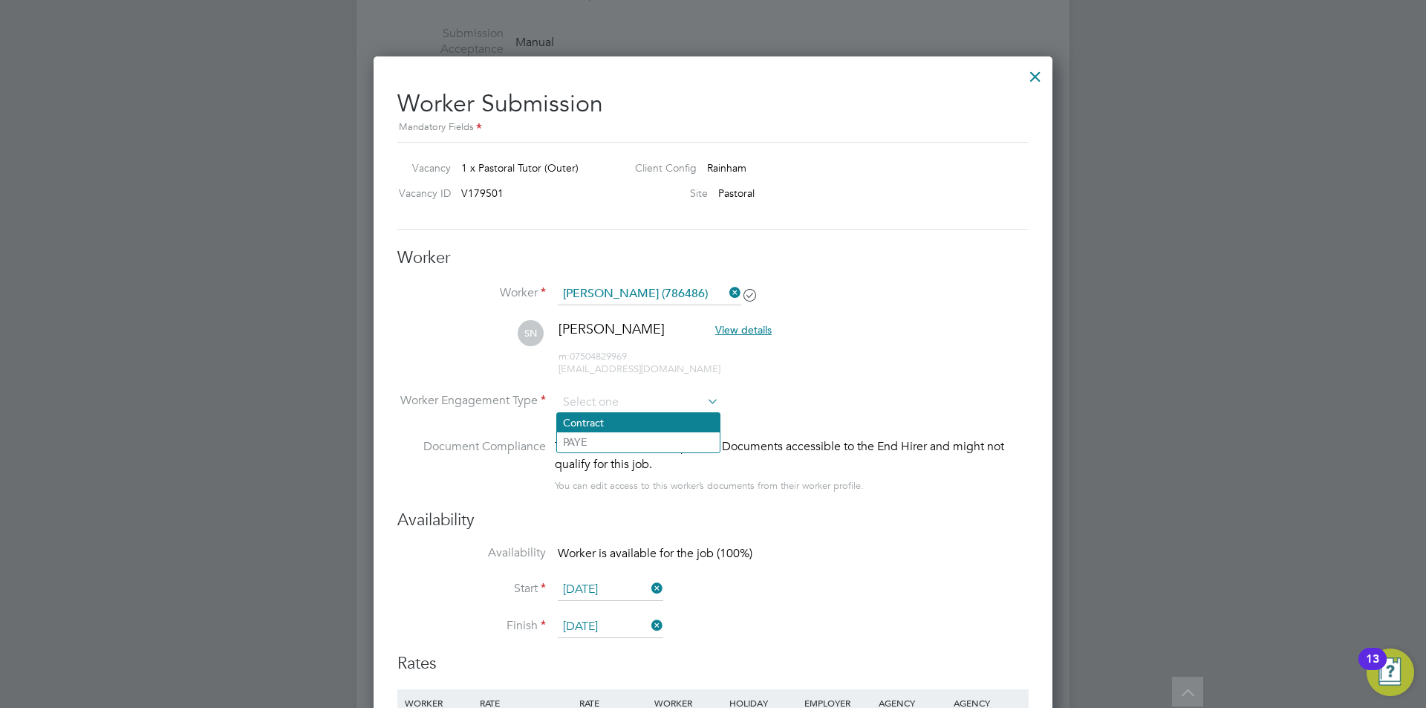
click at [629, 420] on li "Contract" at bounding box center [638, 422] width 163 height 19
type input "Contract"
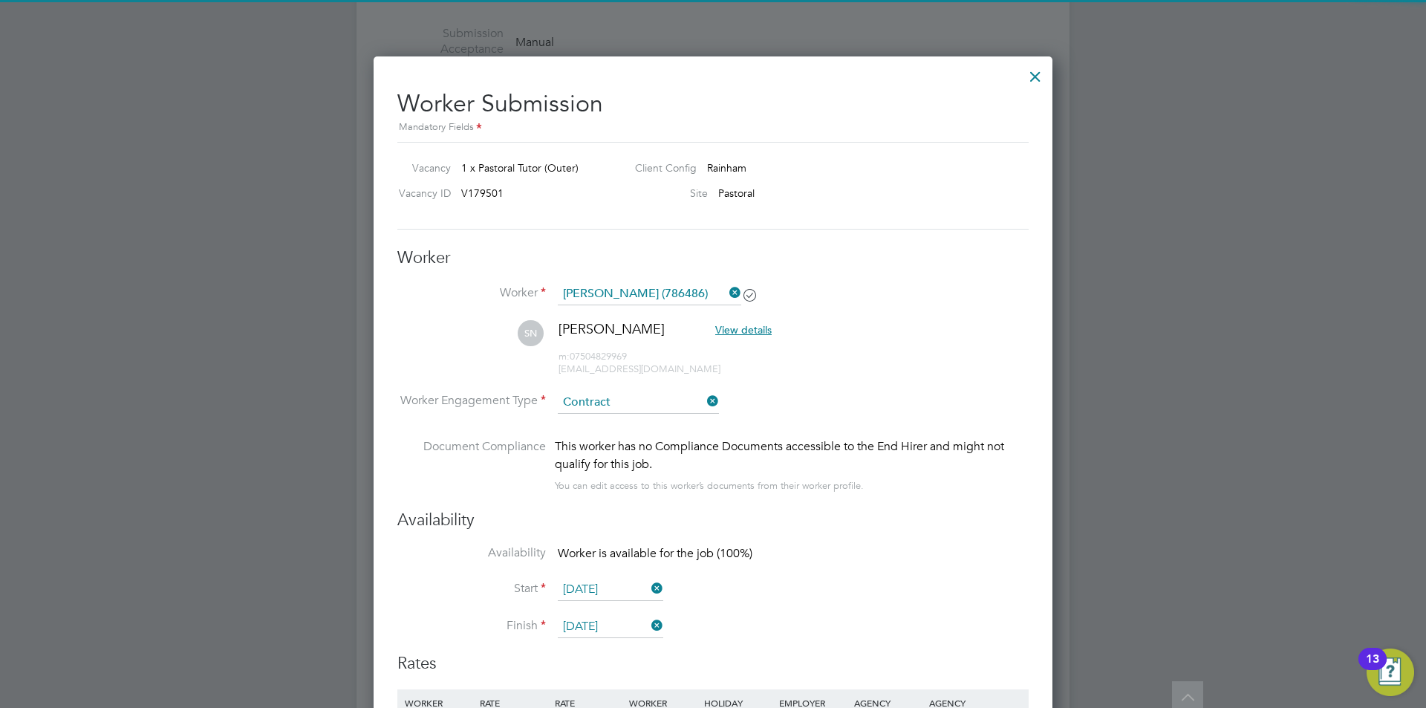
scroll to position [3044, 0]
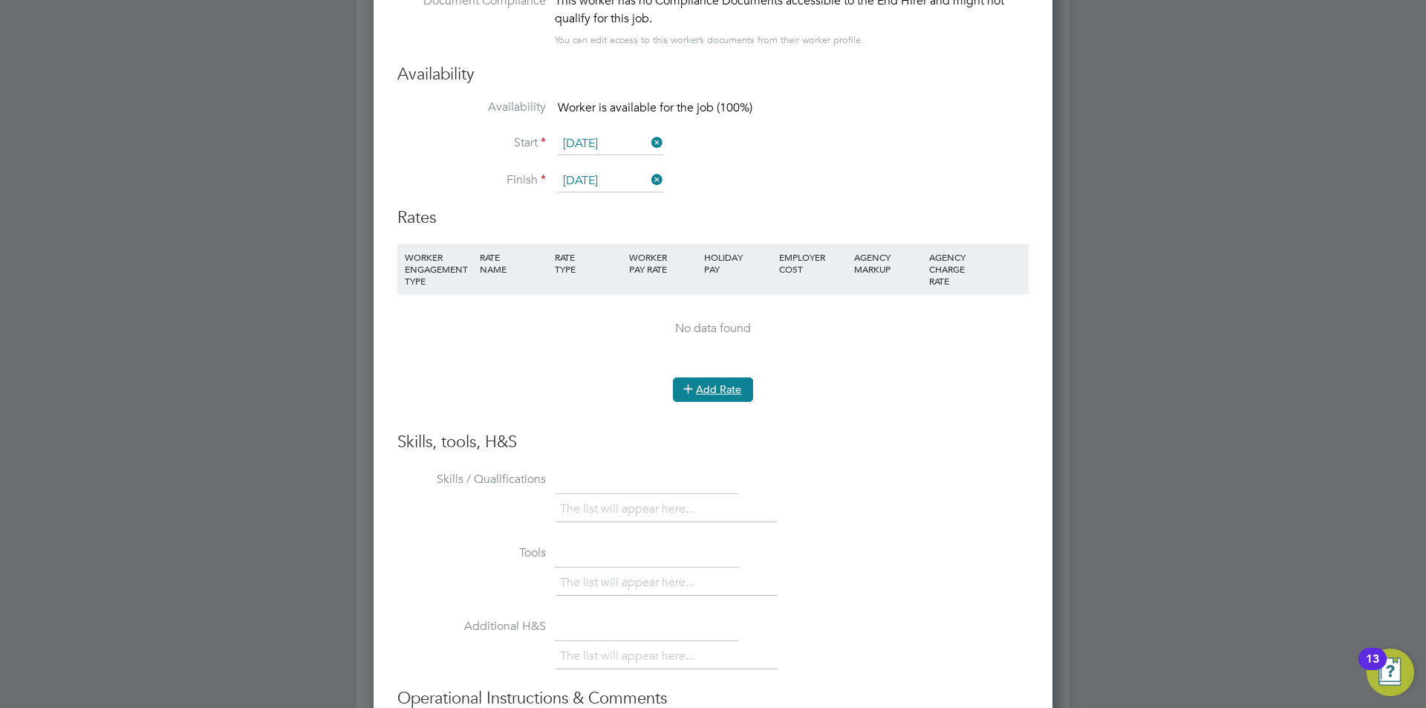
click at [699, 388] on button "Add Rate" at bounding box center [713, 389] width 80 height 24
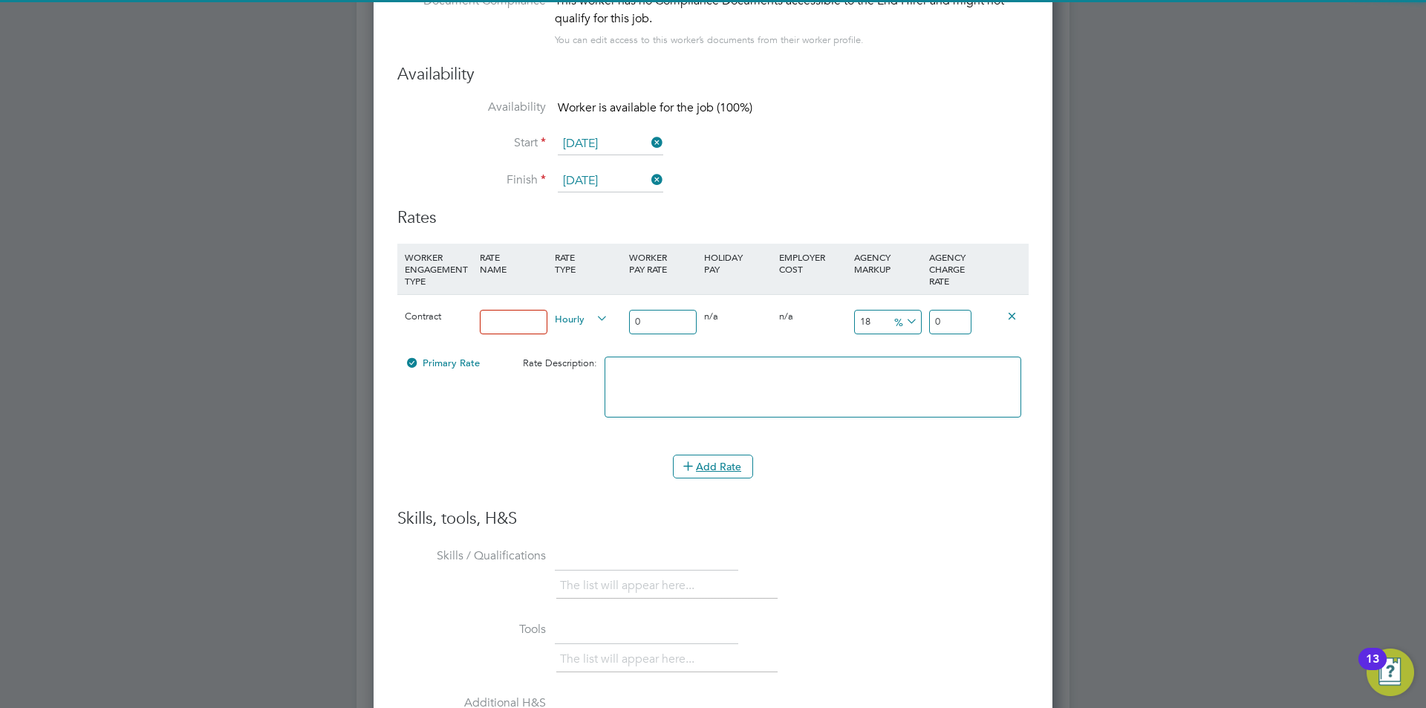
click at [504, 321] on input at bounding box center [514, 322] width 68 height 25
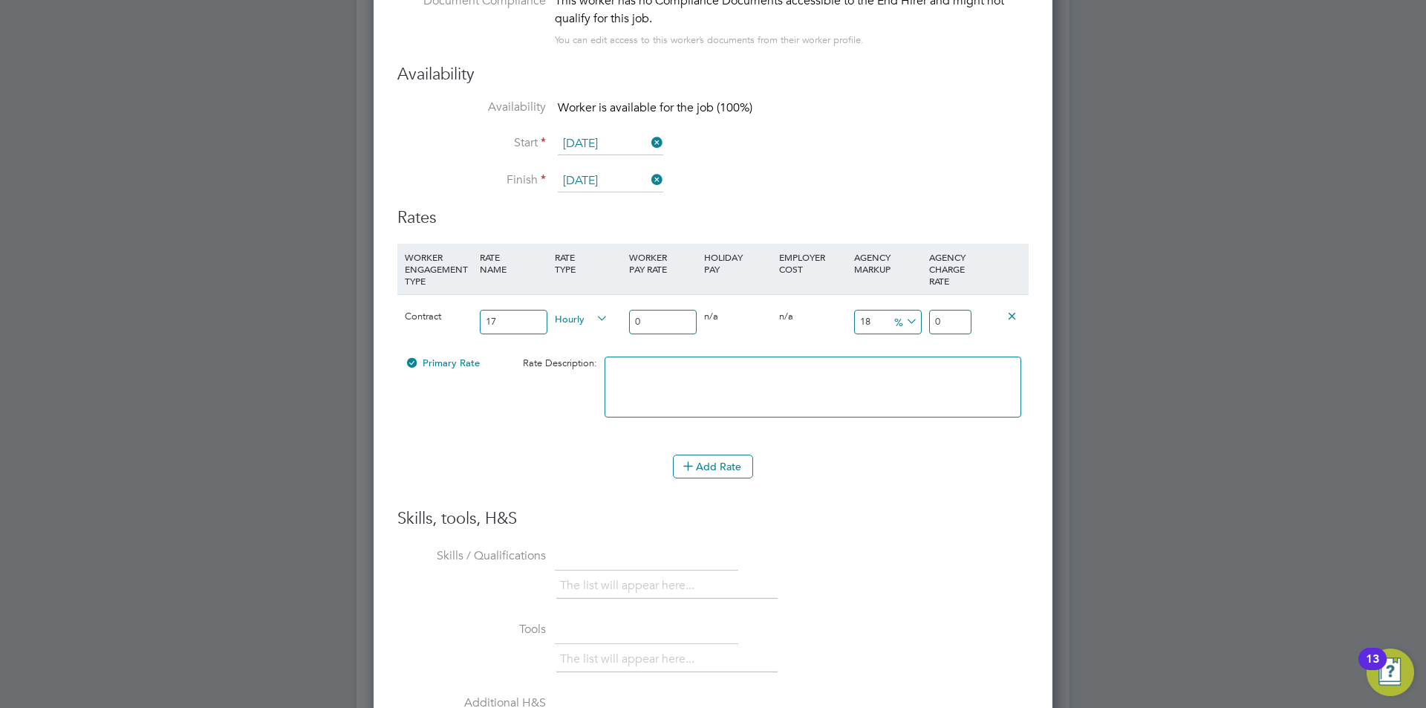
drag, startPoint x: 498, startPoint y: 319, endPoint x: 435, endPoint y: 306, distance: 64.5
click at [443, 307] on div "Contract 17 Hourly 0 0 n/a 0 n/a 18 0 % 0" at bounding box center [712, 321] width 631 height 55
type input "basic"
click at [656, 316] on input "0" at bounding box center [663, 322] width 68 height 25
drag, startPoint x: 645, startPoint y: 316, endPoint x: 600, endPoint y: 302, distance: 47.4
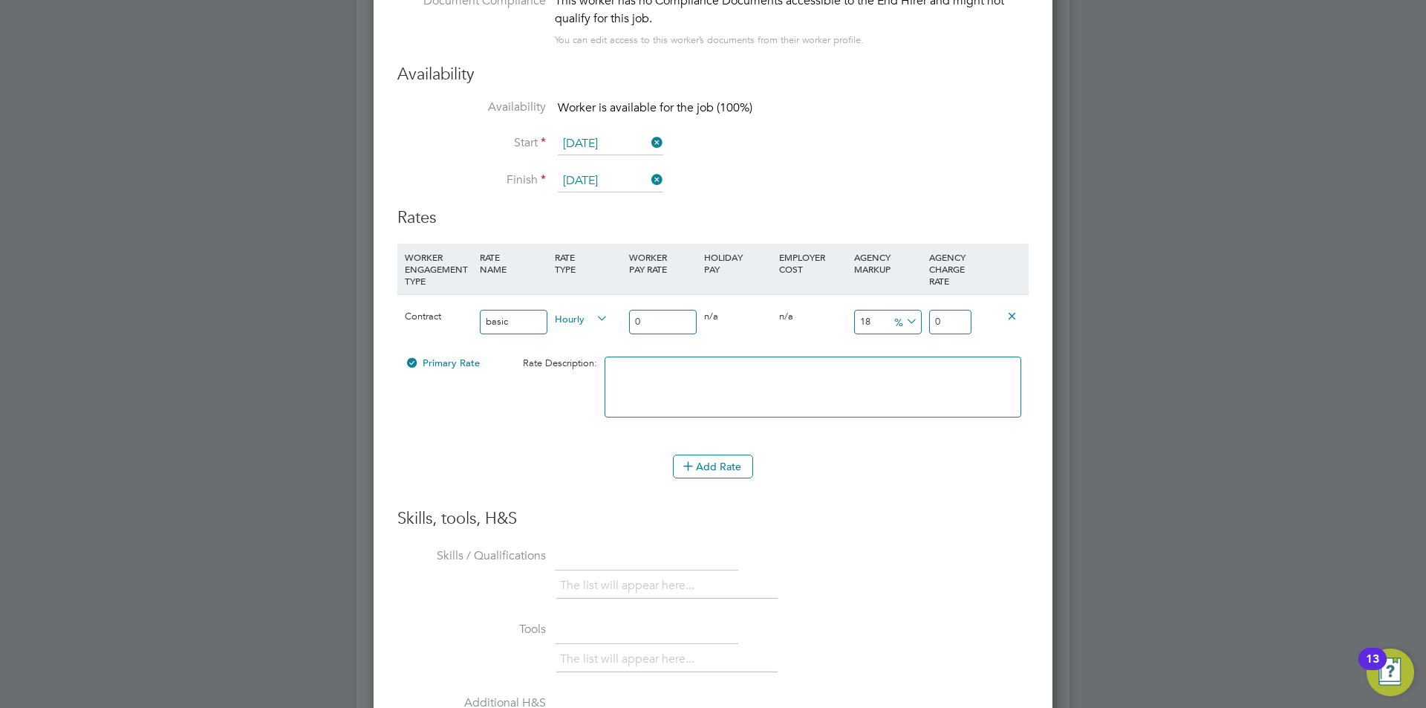
click at [600, 302] on div "Contract basic Hourly 0 0 n/a 0 n/a 18 0 % 0" at bounding box center [712, 321] width 631 height 55
type input "1"
type input "1.18"
type input "17"
type input "20.06"
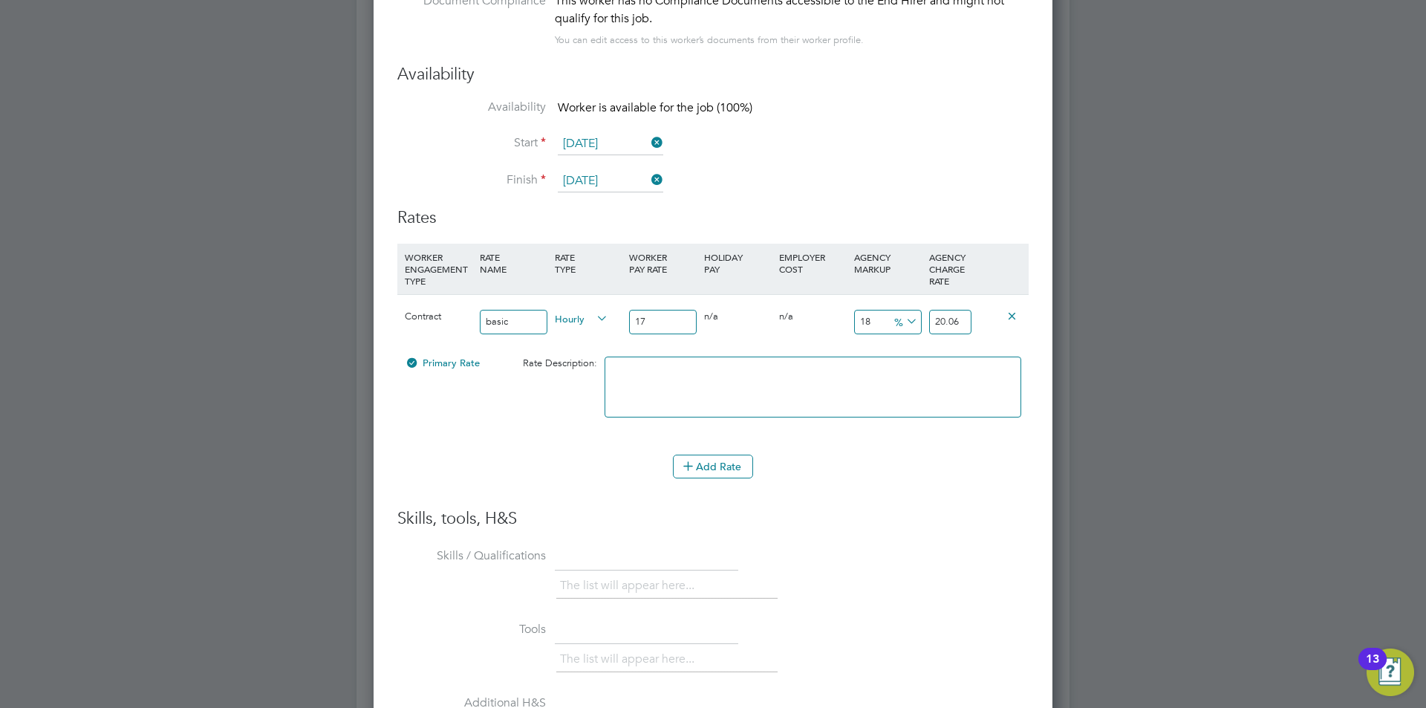
type input "17"
drag, startPoint x: 643, startPoint y: 334, endPoint x: 913, endPoint y: 316, distance: 270.9
click at [903, 316] on icon at bounding box center [903, 321] width 0 height 21
click at [901, 355] on li "£" at bounding box center [906, 357] width 36 height 19
drag, startPoint x: 878, startPoint y: 316, endPoint x: 798, endPoint y: 298, distance: 81.6
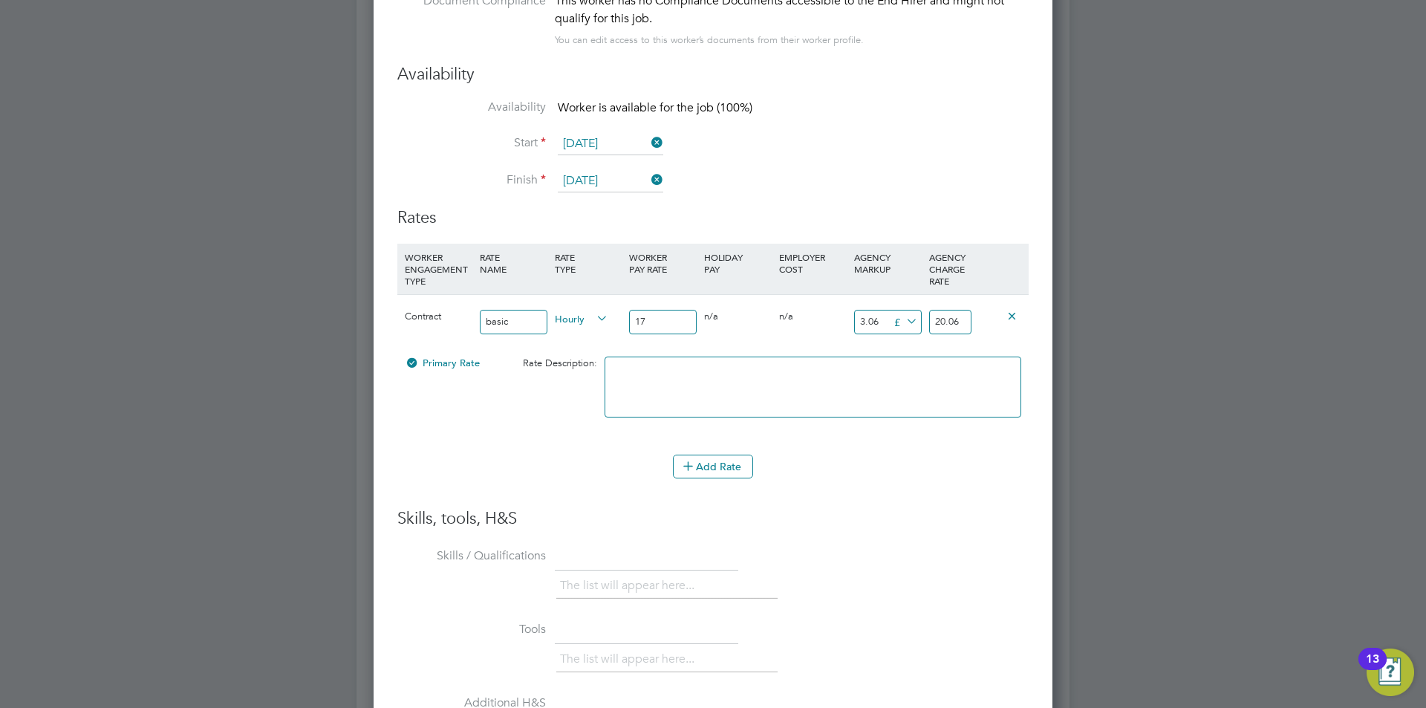
click at [809, 303] on div "Contract basic Hourly 17 0 n/a 0 n/a 18 3.06 £ 20.06" at bounding box center [712, 321] width 631 height 55
type input "1"
type input "18"
type input "11"
type input "28"
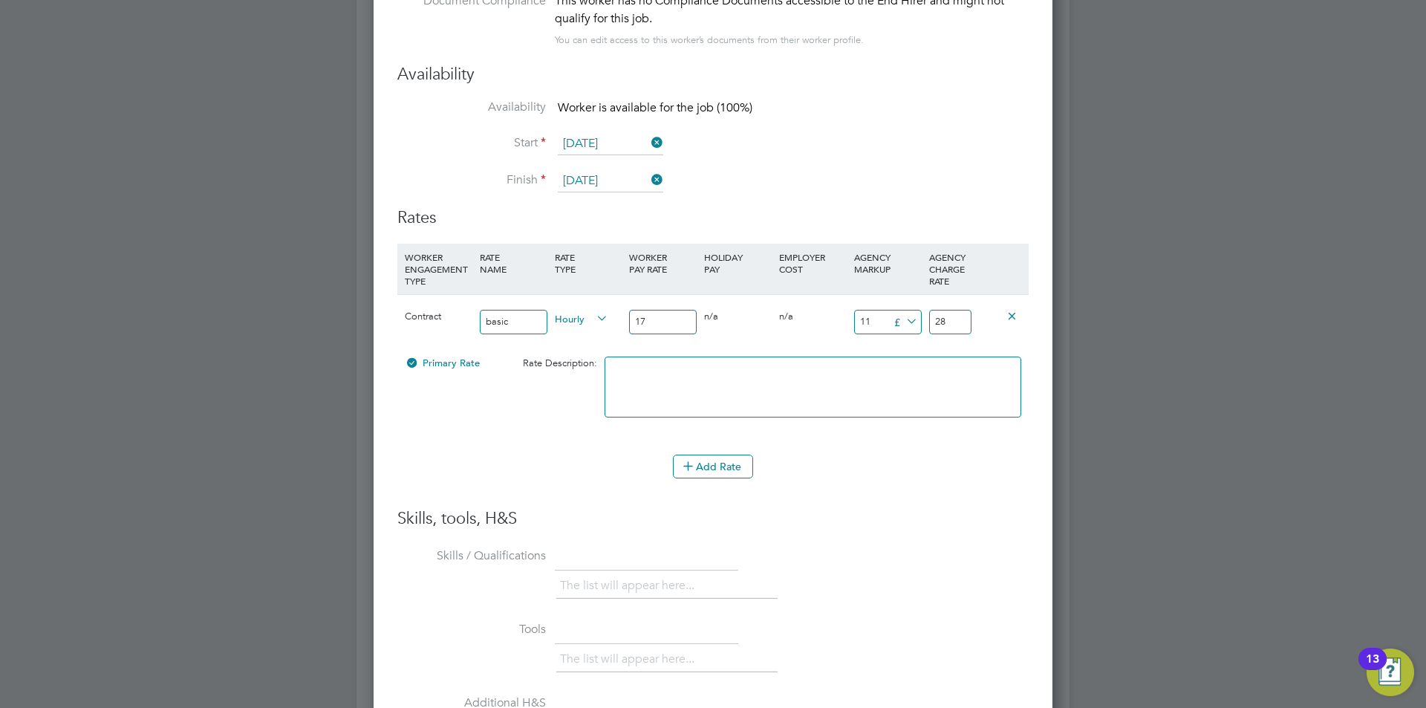
type input "11.5"
type input "28.5"
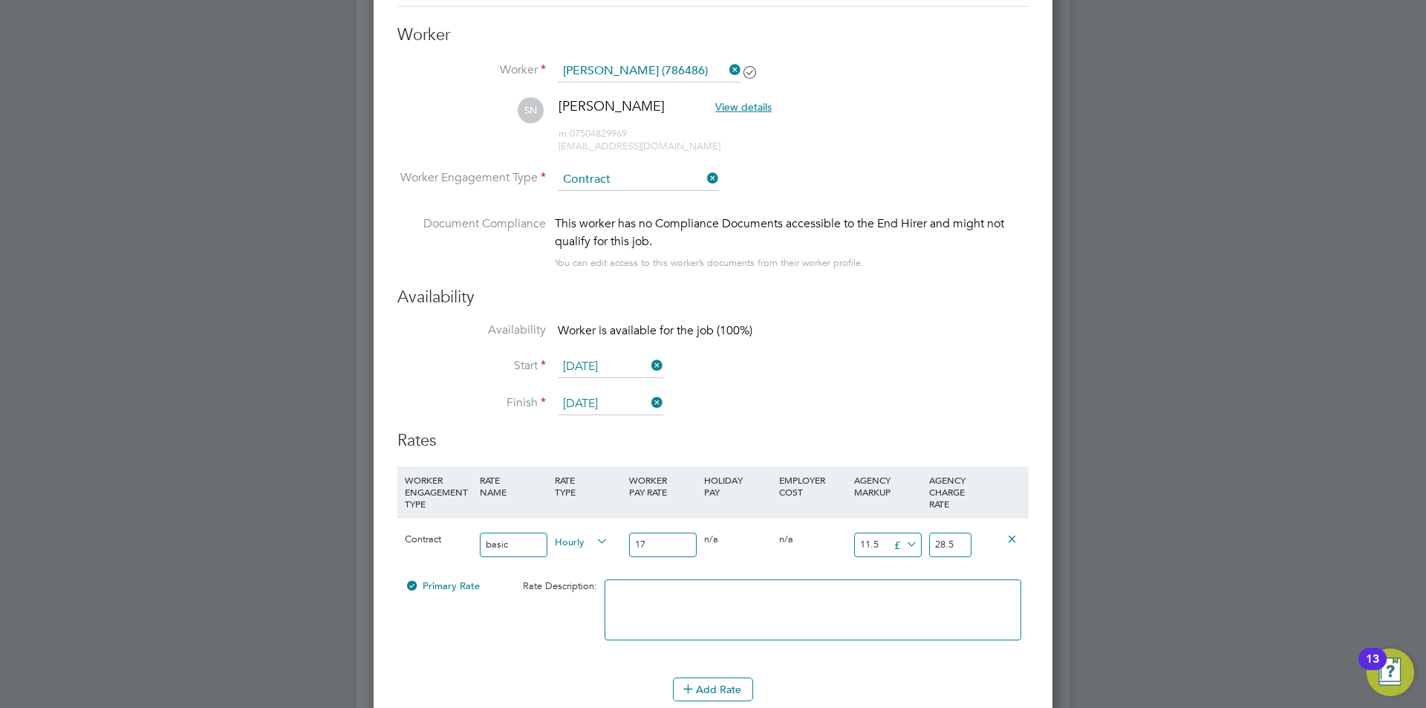
type input "11.5"
drag, startPoint x: 628, startPoint y: 532, endPoint x: 636, endPoint y: 533, distance: 8.2
click at [629, 532] on div "17" at bounding box center [662, 545] width 75 height 54
click at [652, 538] on input "17" at bounding box center [663, 544] width 68 height 25
type input "1"
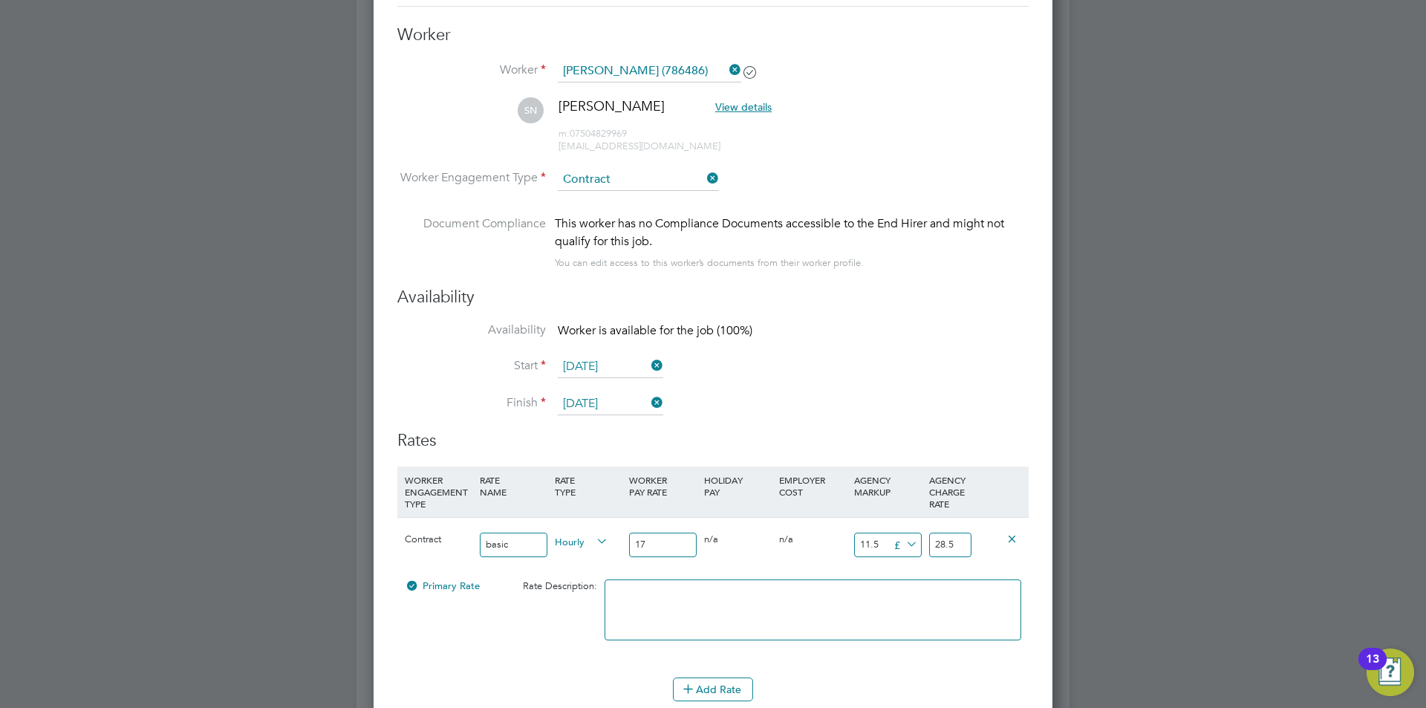
type input "12.5"
type input "18"
type input "29.5"
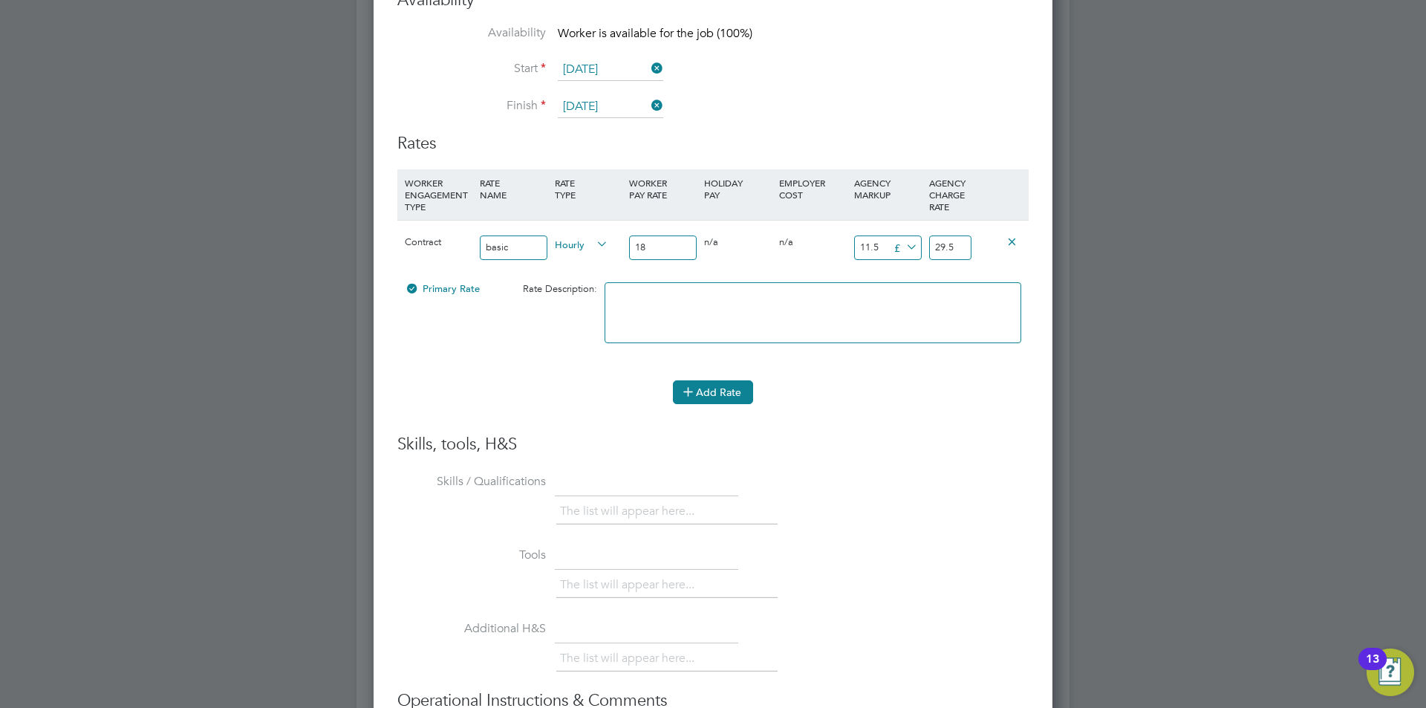
type input "18"
click at [694, 395] on icon at bounding box center [687, 390] width 11 height 11
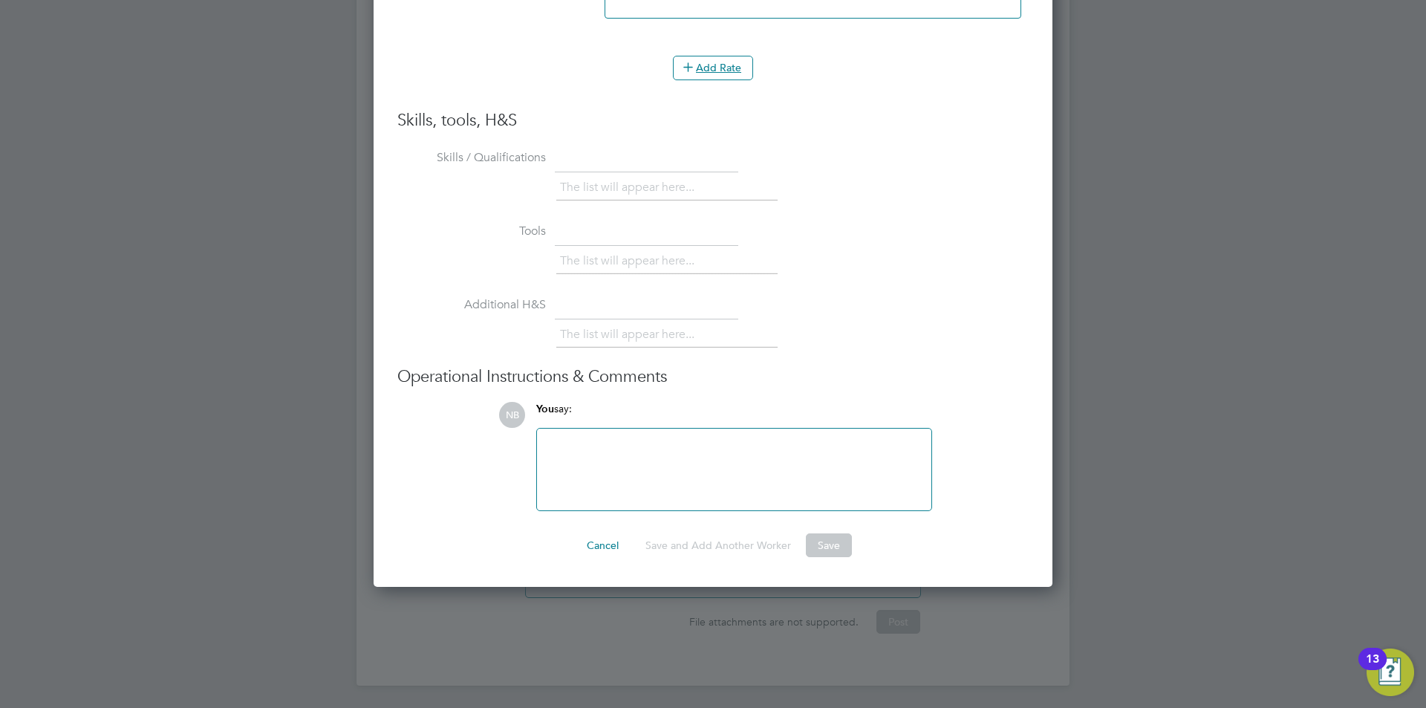
scroll to position [3291, 0]
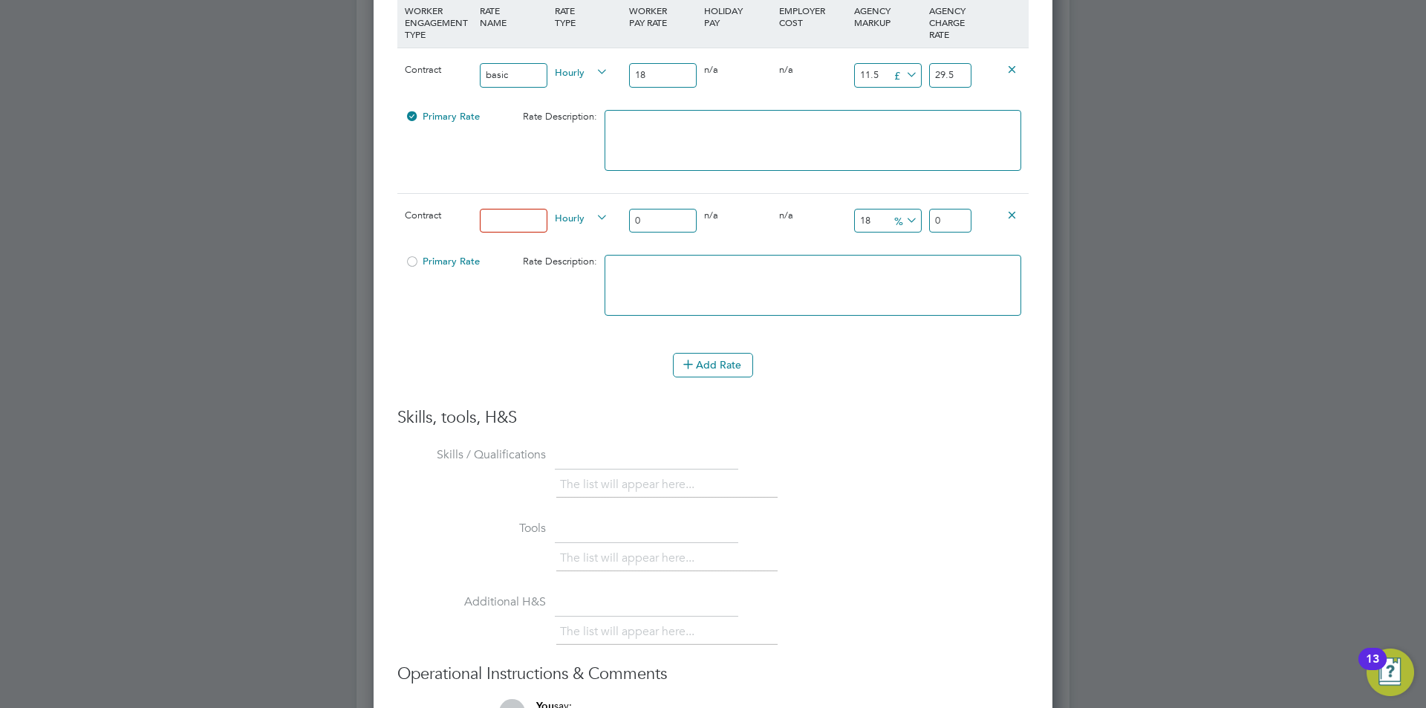
click at [1014, 214] on icon at bounding box center [1011, 214] width 11 height 11
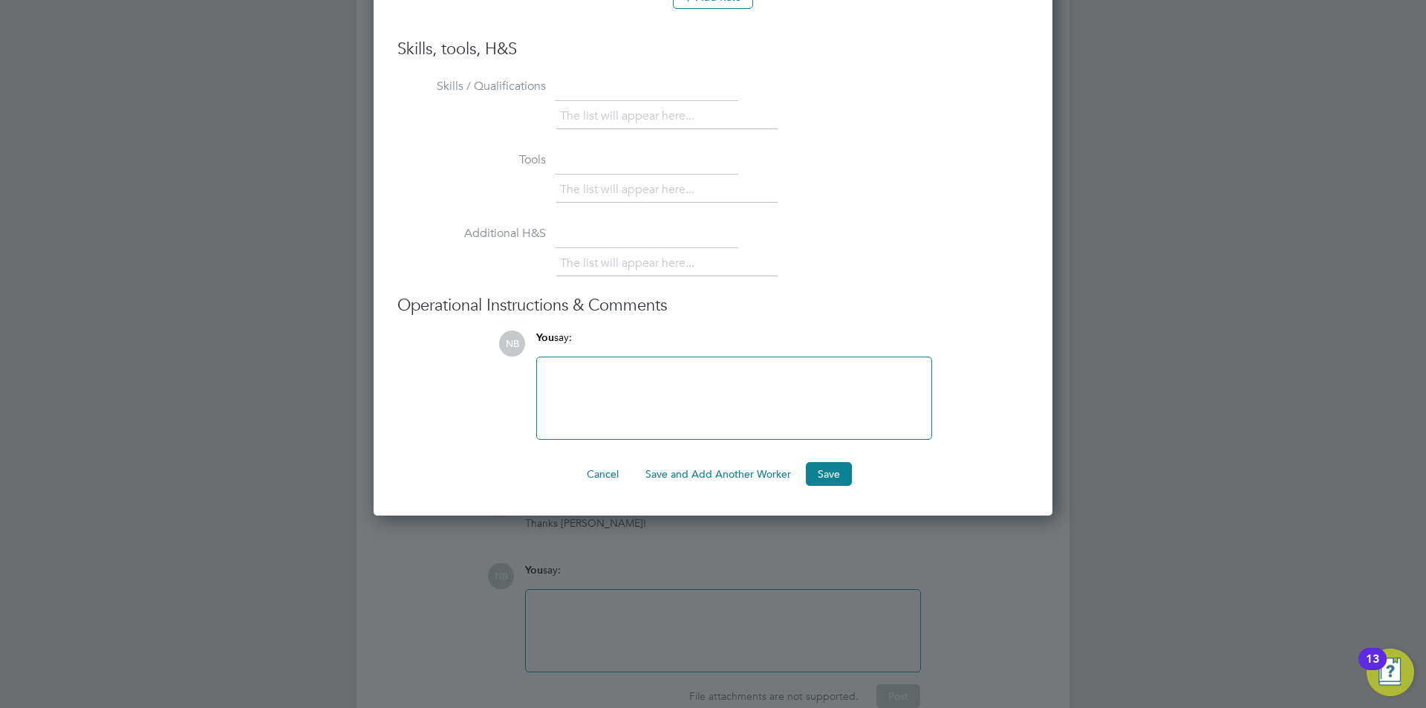
scroll to position [3588, 0]
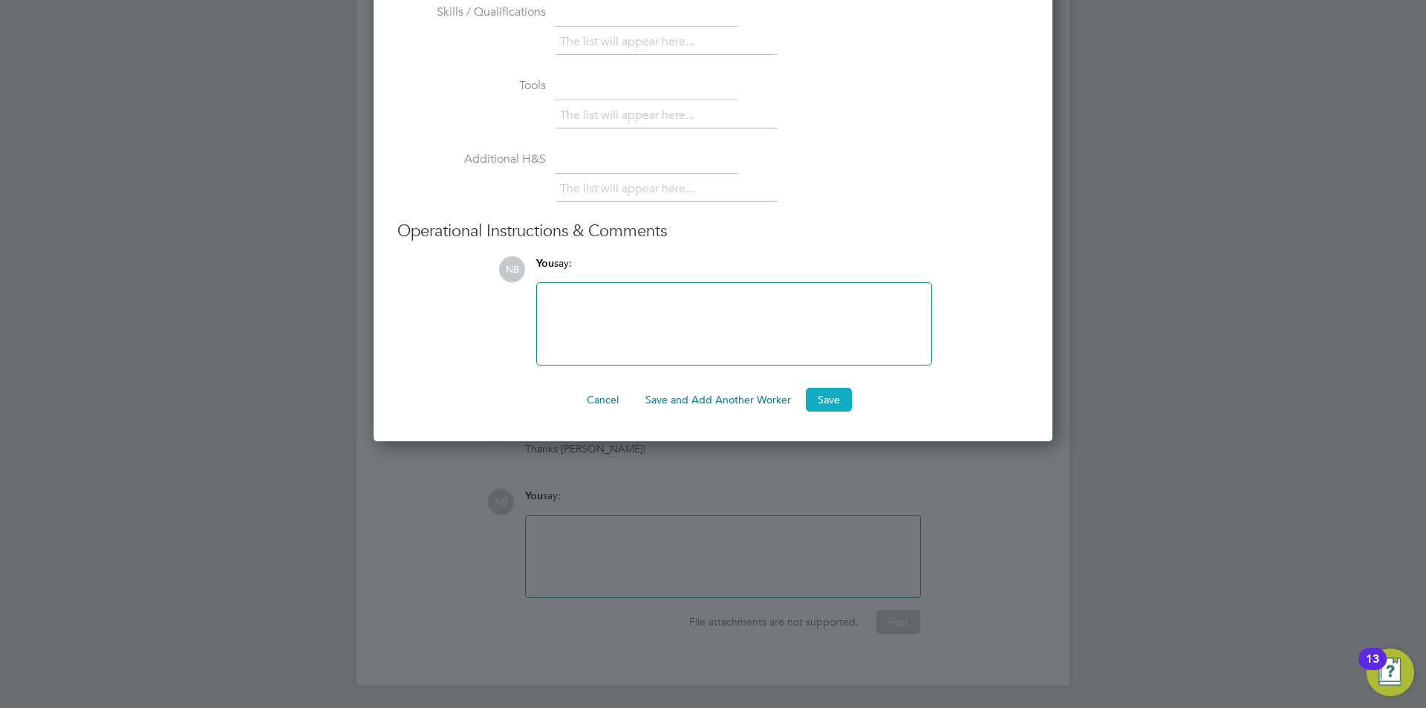
click at [838, 392] on button "Save" at bounding box center [829, 400] width 46 height 24
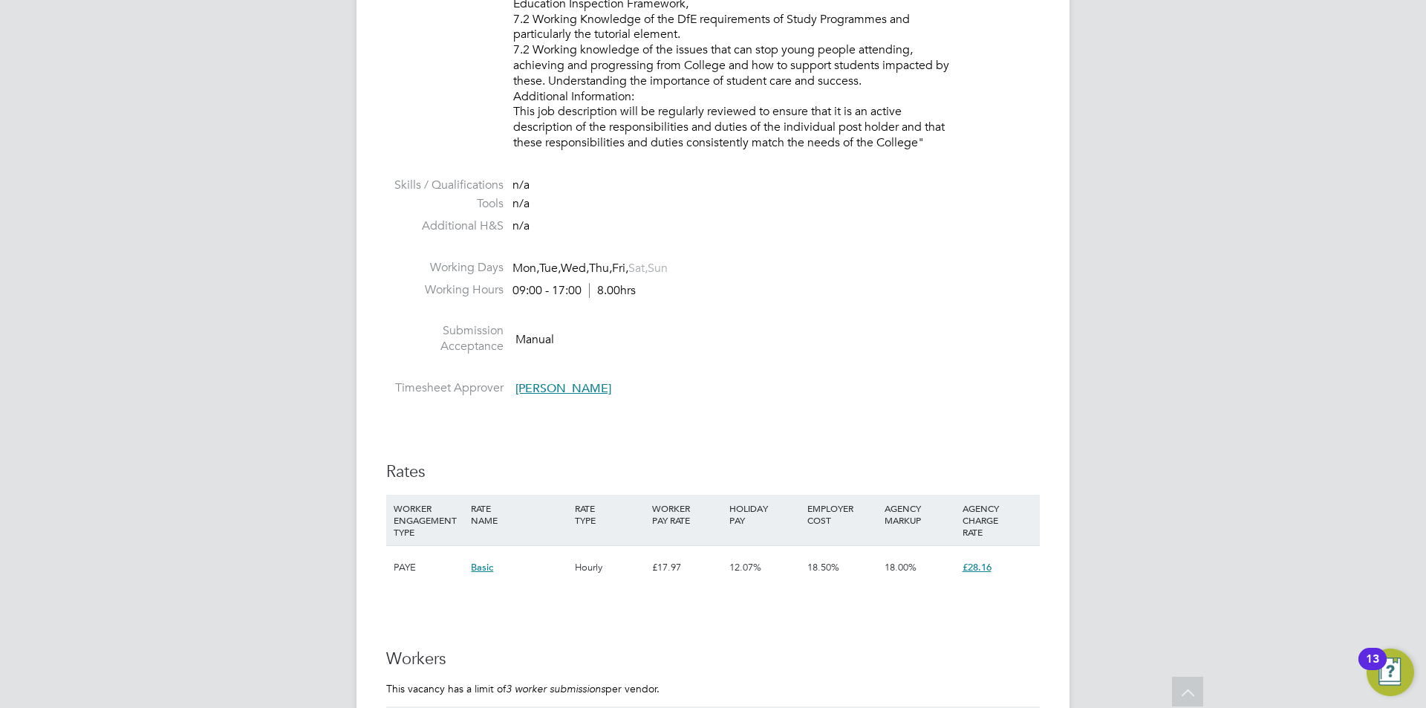
scroll to position [2747, 0]
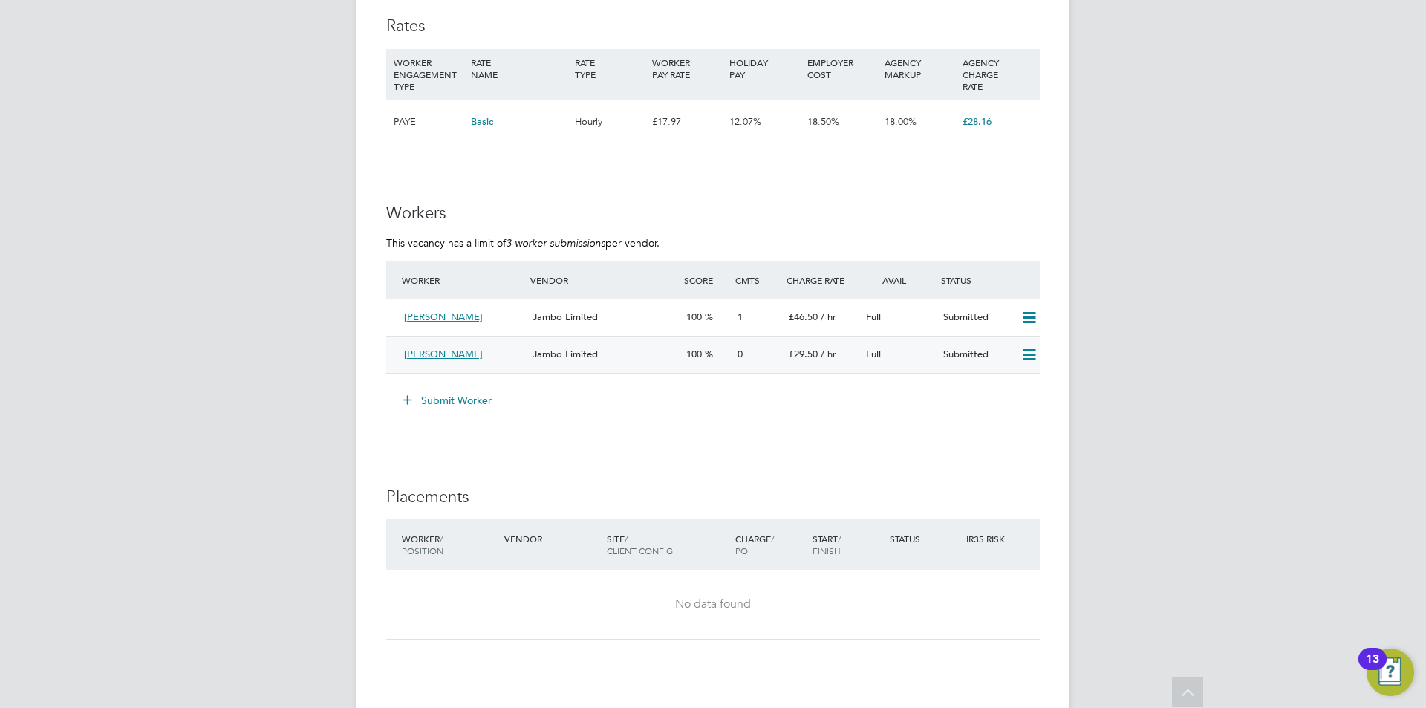
click at [547, 354] on span "Jambo Limited" at bounding box center [564, 354] width 65 height 13
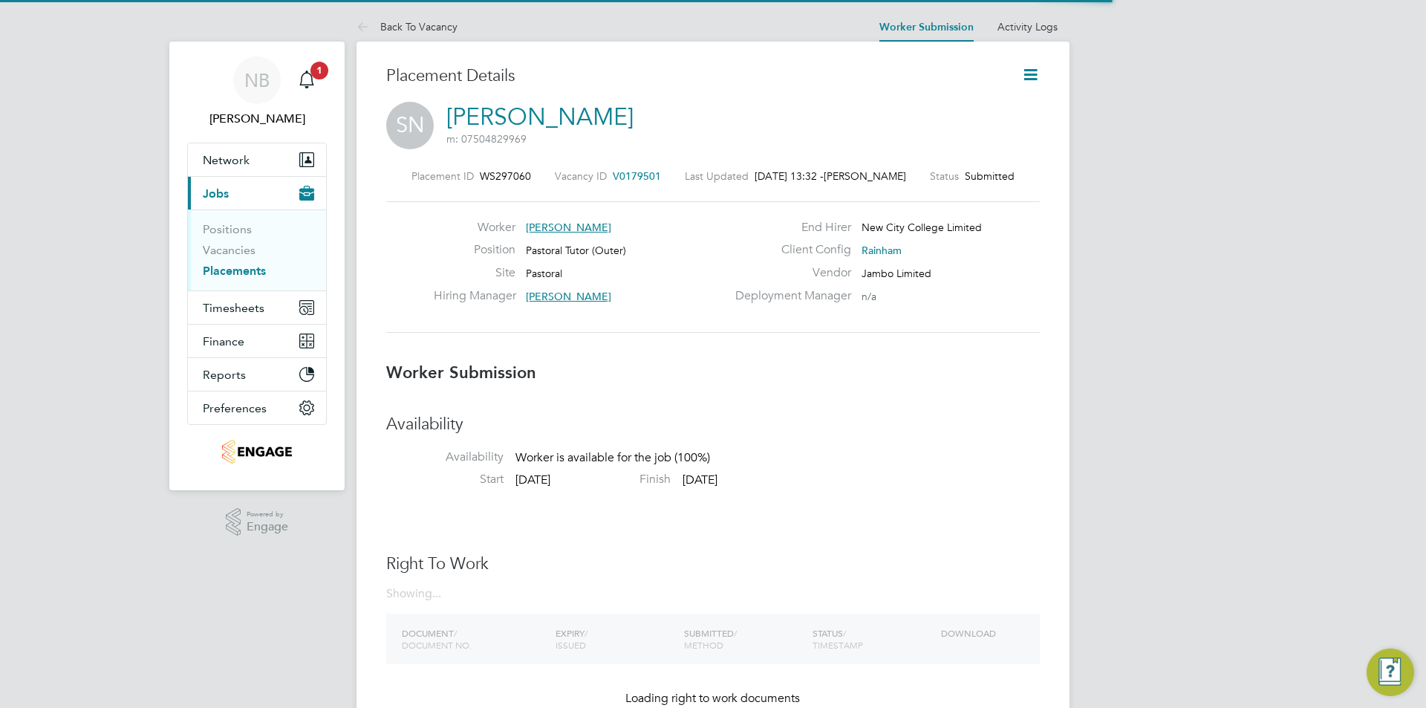
scroll to position [14, 83]
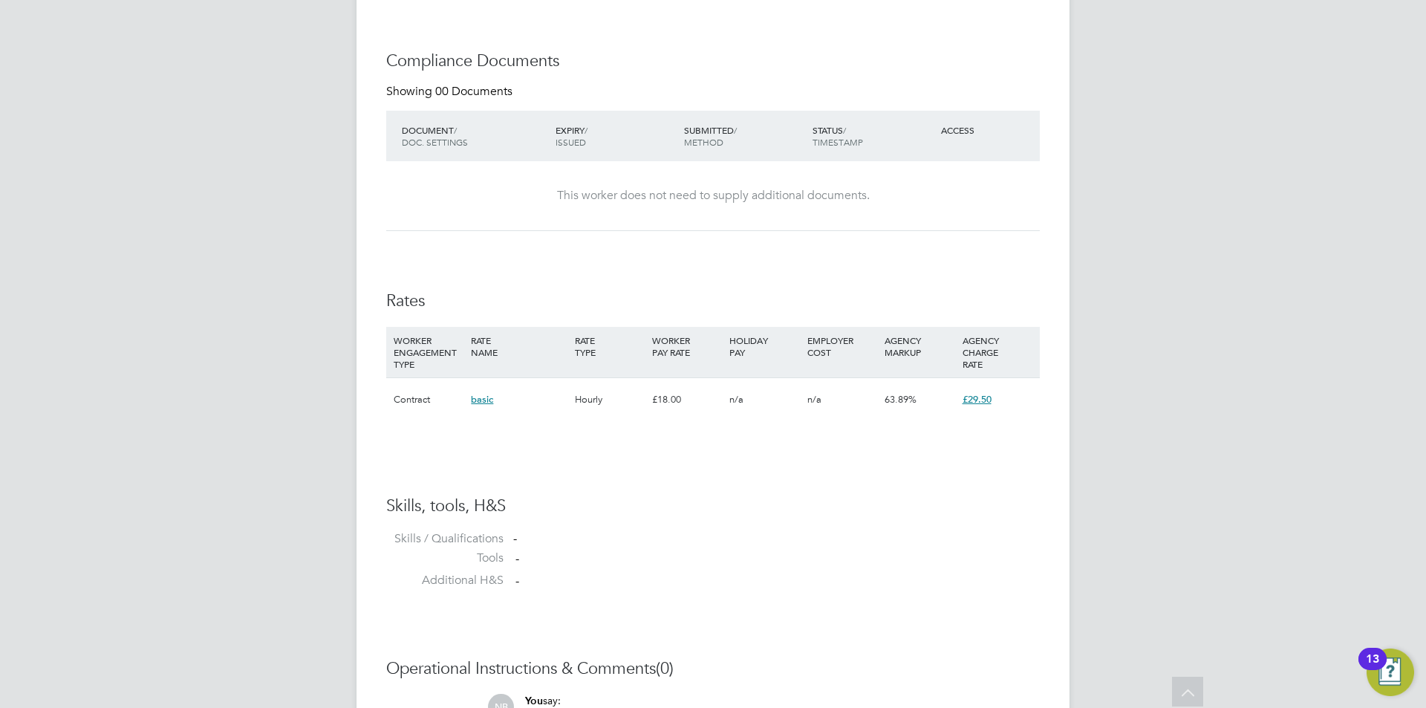
click at [479, 401] on span "basic" at bounding box center [482, 399] width 22 height 13
click at [549, 360] on div "RATE NAME" at bounding box center [518, 346] width 103 height 39
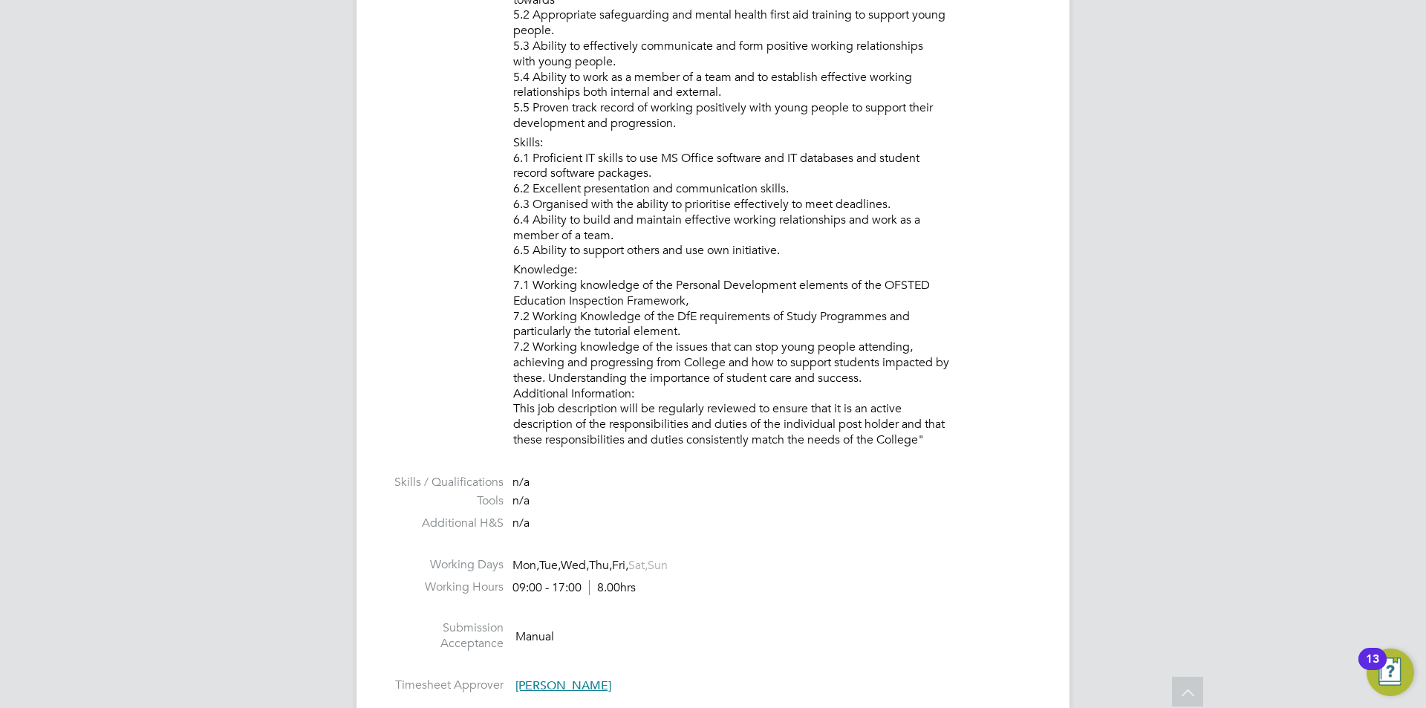
scroll to position [2525, 0]
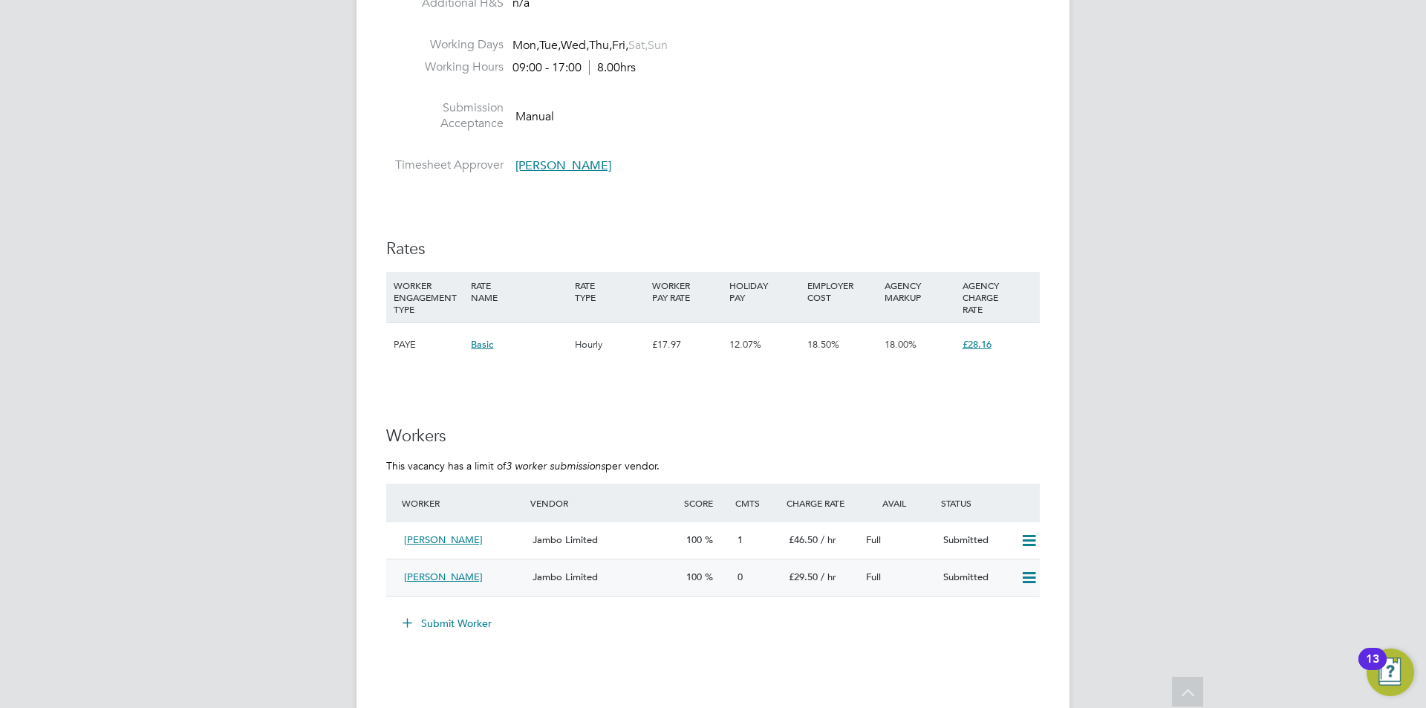
click at [608, 578] on div "Jambo Limited" at bounding box center [603, 577] width 154 height 25
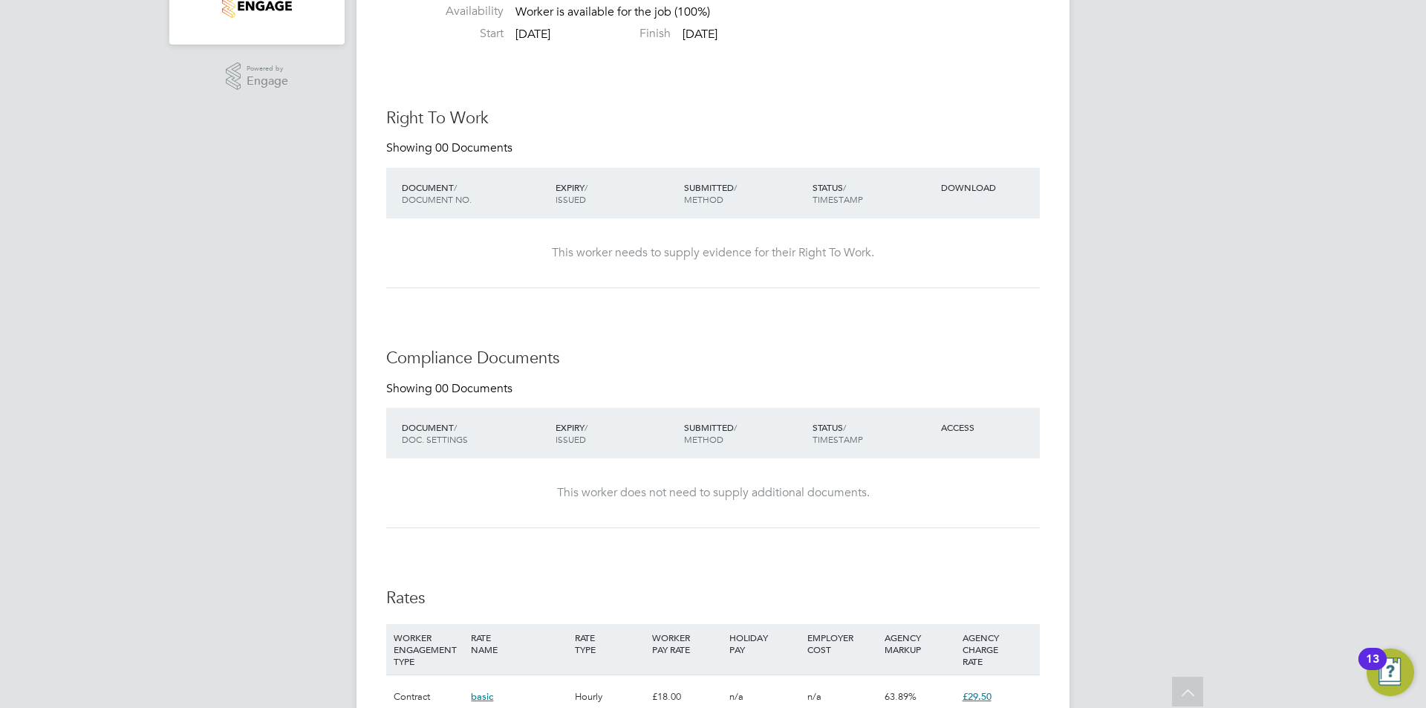
scroll to position [891, 0]
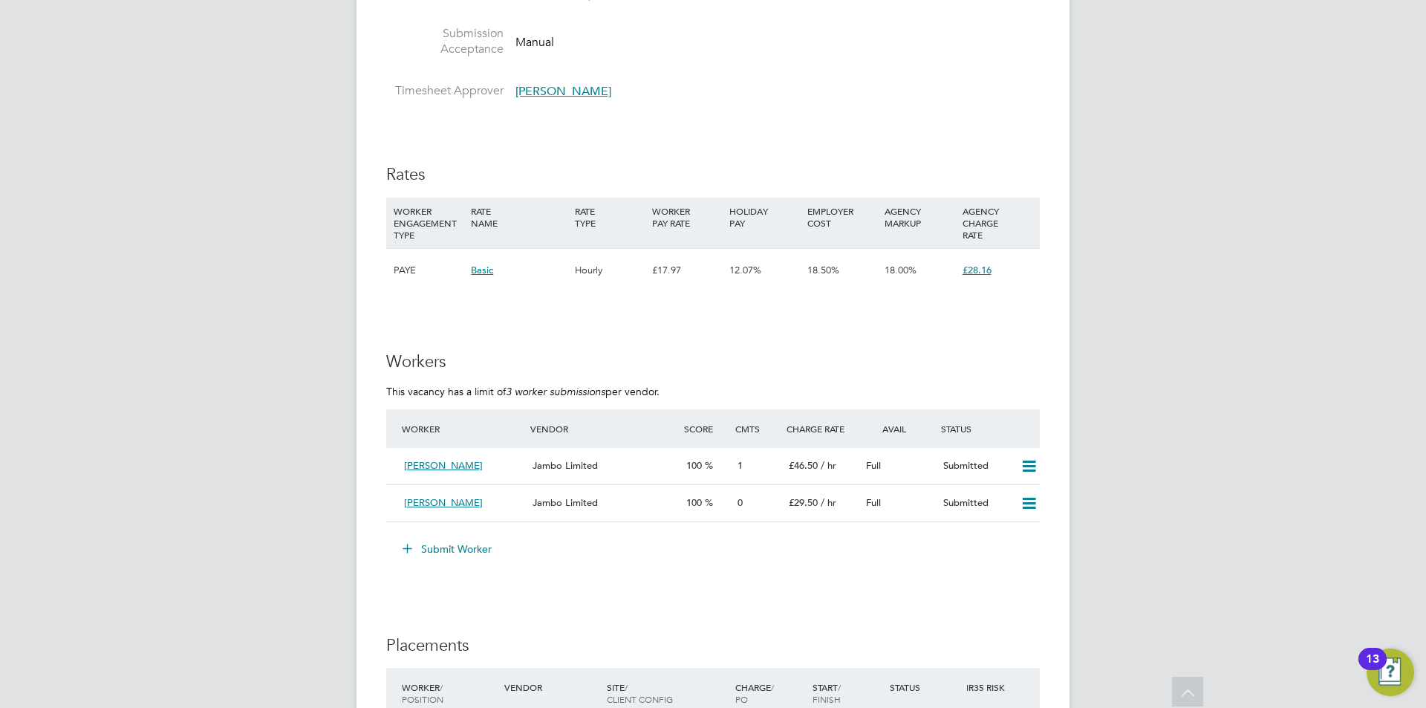
scroll to position [2747, 0]
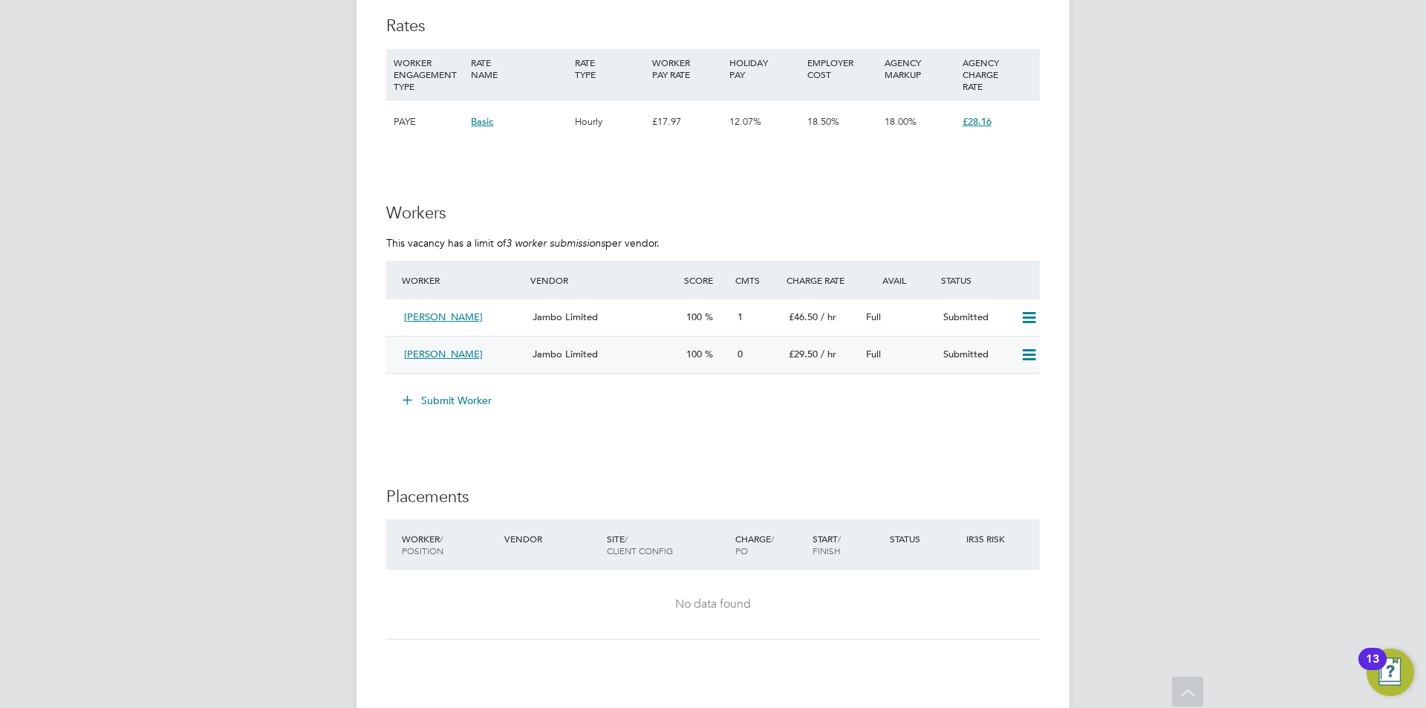
click at [1038, 356] on icon at bounding box center [1028, 355] width 19 height 12
click at [938, 356] on div "Submitted" at bounding box center [975, 354] width 77 height 25
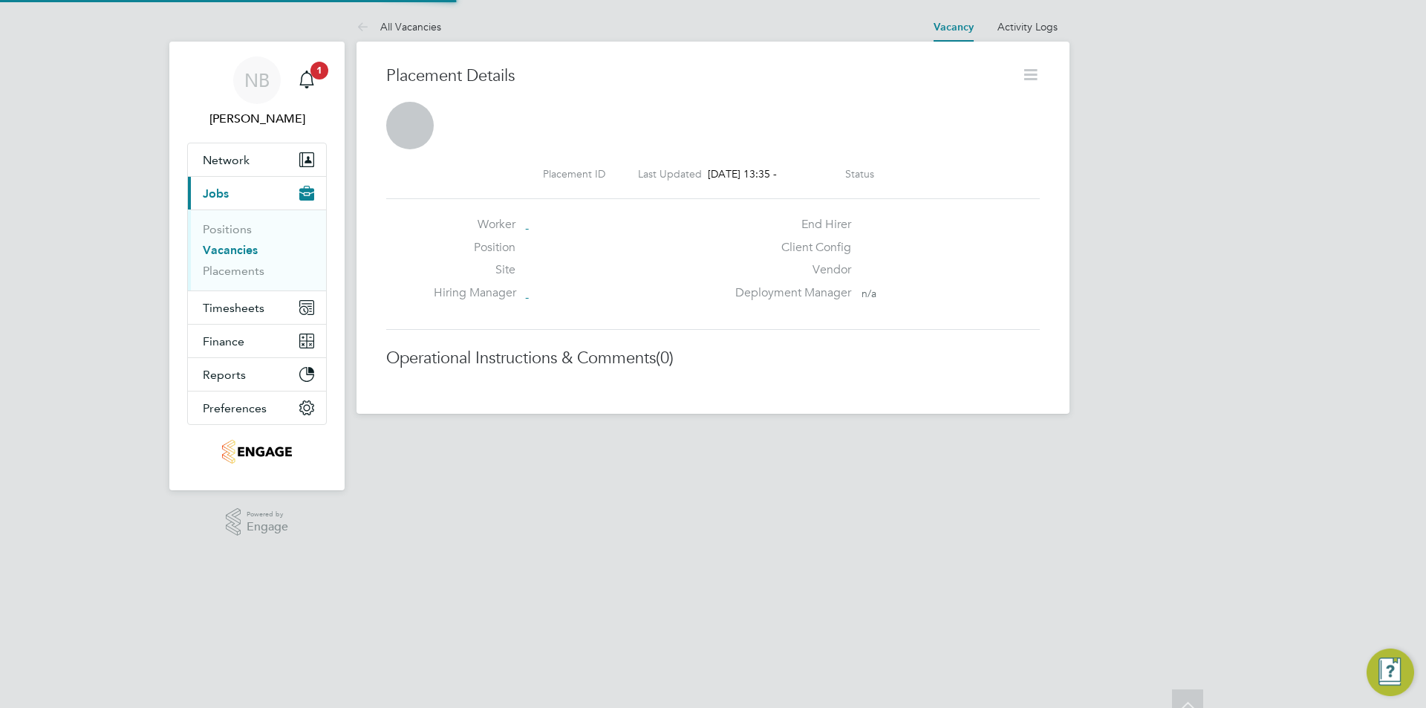
scroll to position [7, 7]
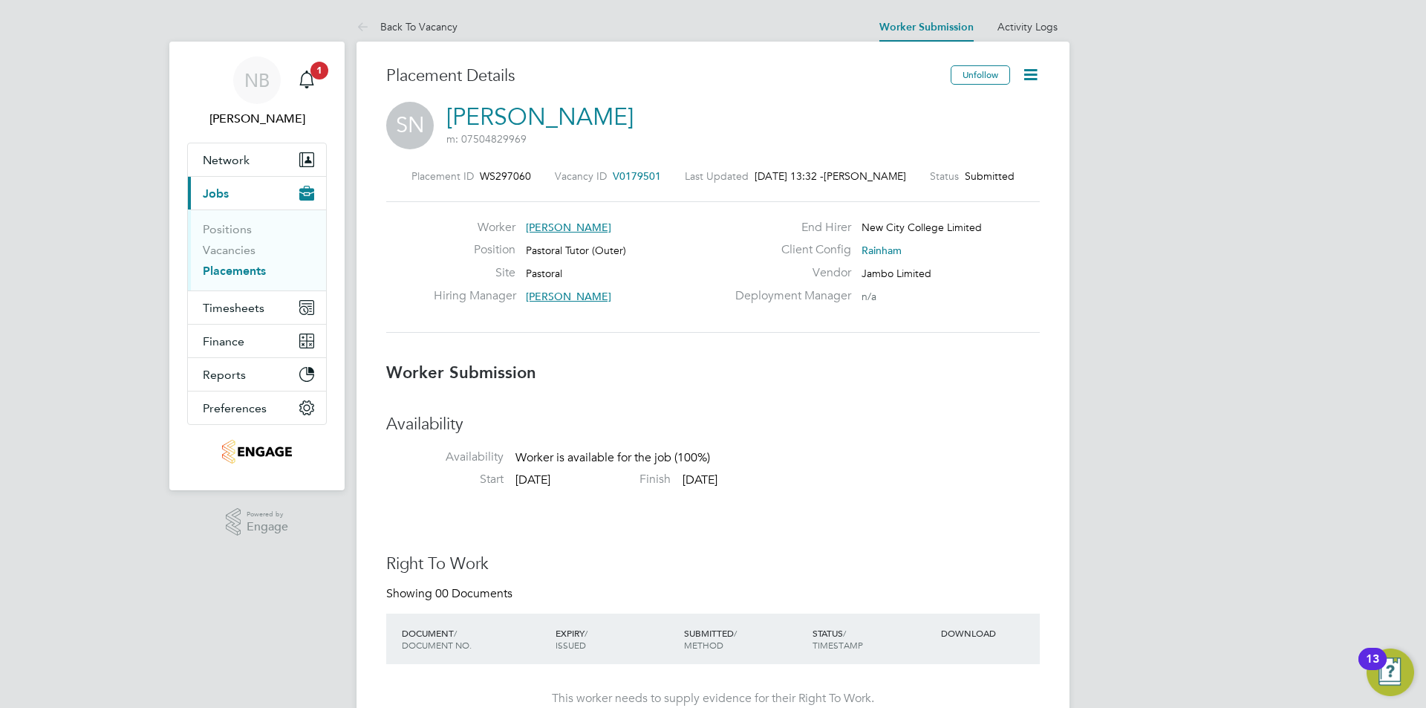
click at [1022, 84] on icon at bounding box center [1030, 74] width 19 height 19
click at [956, 110] on li "Edit Worker Submission e" at bounding box center [967, 109] width 137 height 21
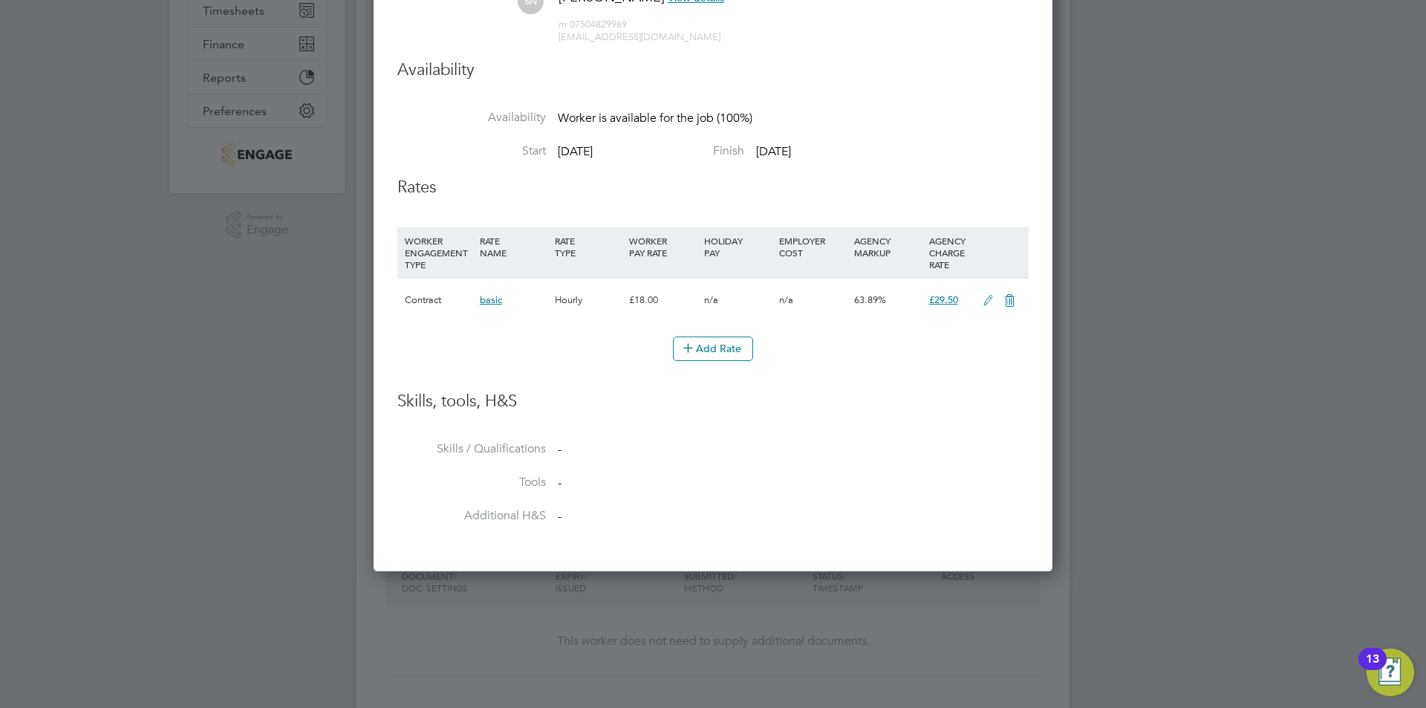
click at [985, 302] on icon at bounding box center [988, 301] width 19 height 12
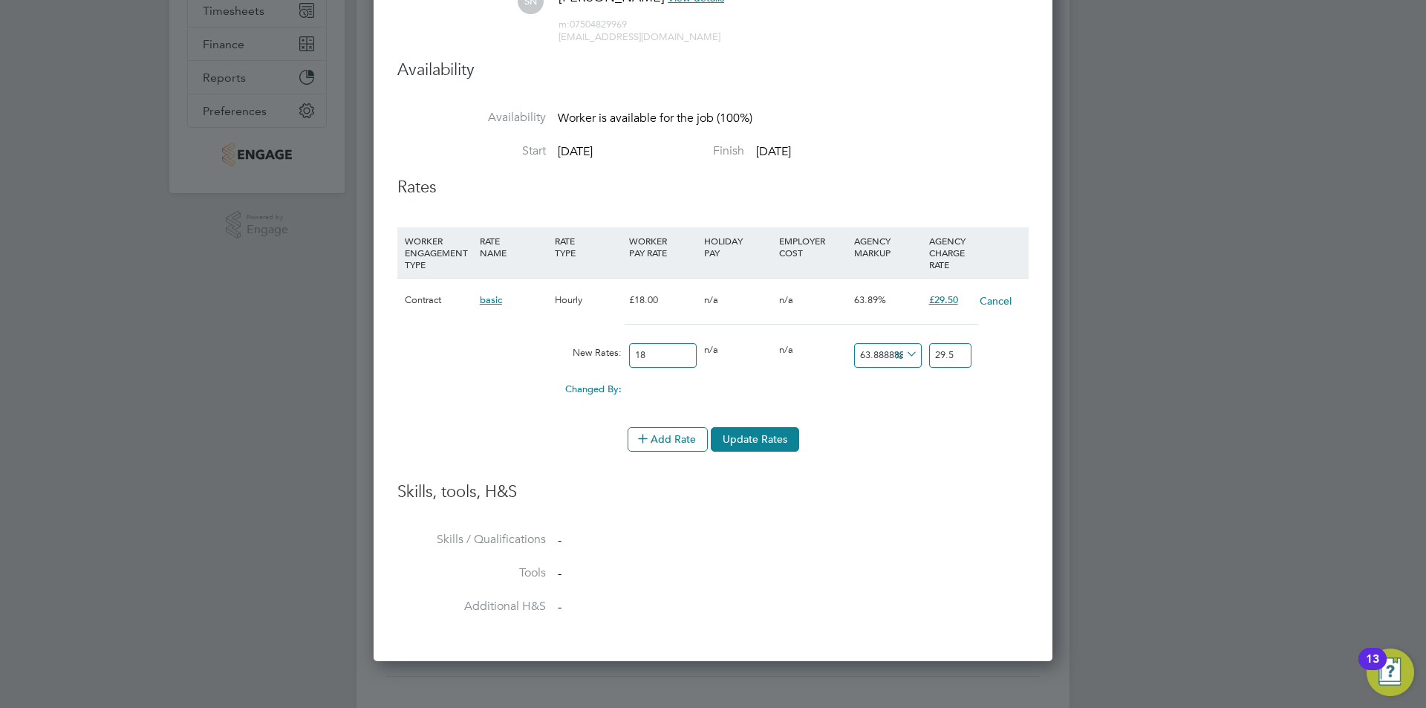
drag, startPoint x: 668, startPoint y: 352, endPoint x: 541, endPoint y: 349, distance: 127.0
click at [541, 349] on div "New Rates: 18 0 n/a 0 n/a 63.888888888888886 0 % 29.5" at bounding box center [712, 355] width 631 height 39
type input "2"
type input "3.2777777777777777"
type input "20"
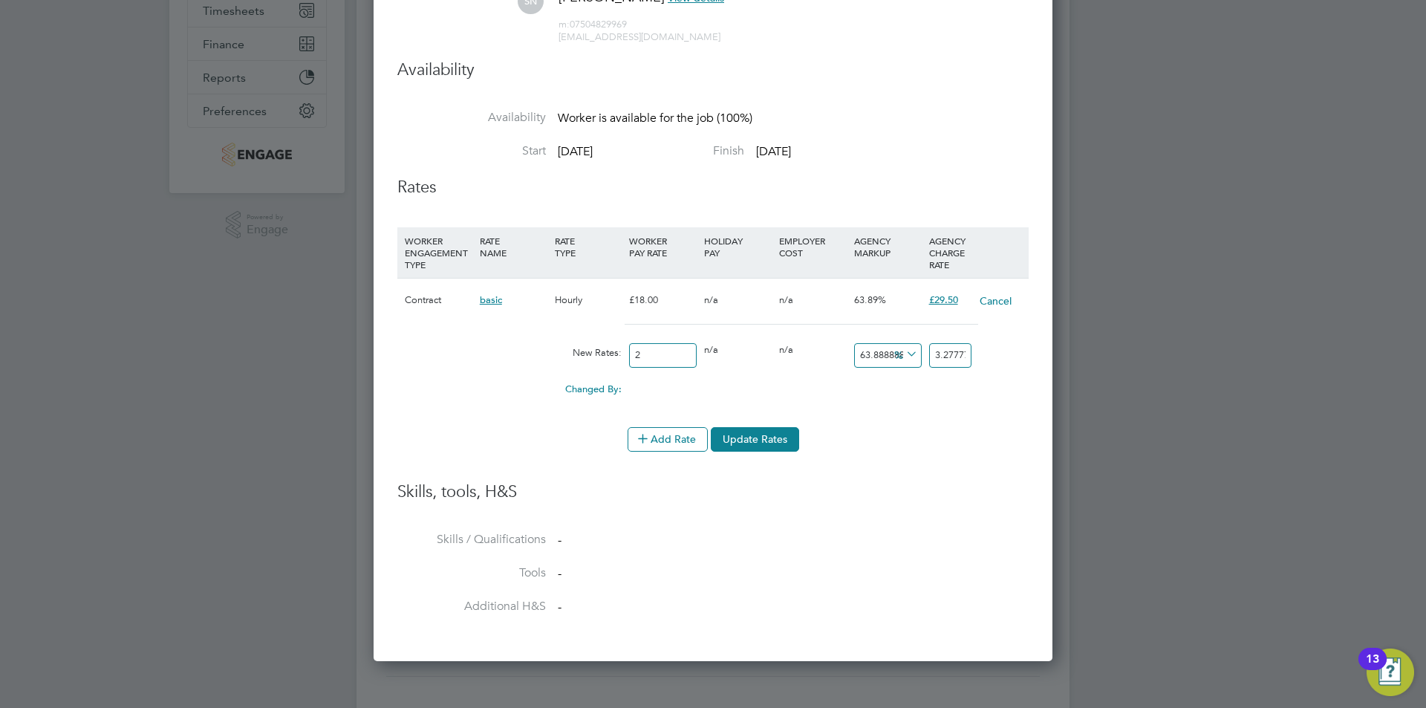
type input "32.77777777777778"
type input "20"
click at [880, 357] on input "63.888888888888886" at bounding box center [888, 355] width 68 height 25
click at [903, 350] on icon at bounding box center [903, 354] width 0 height 21
click at [904, 387] on li "£" at bounding box center [906, 390] width 36 height 19
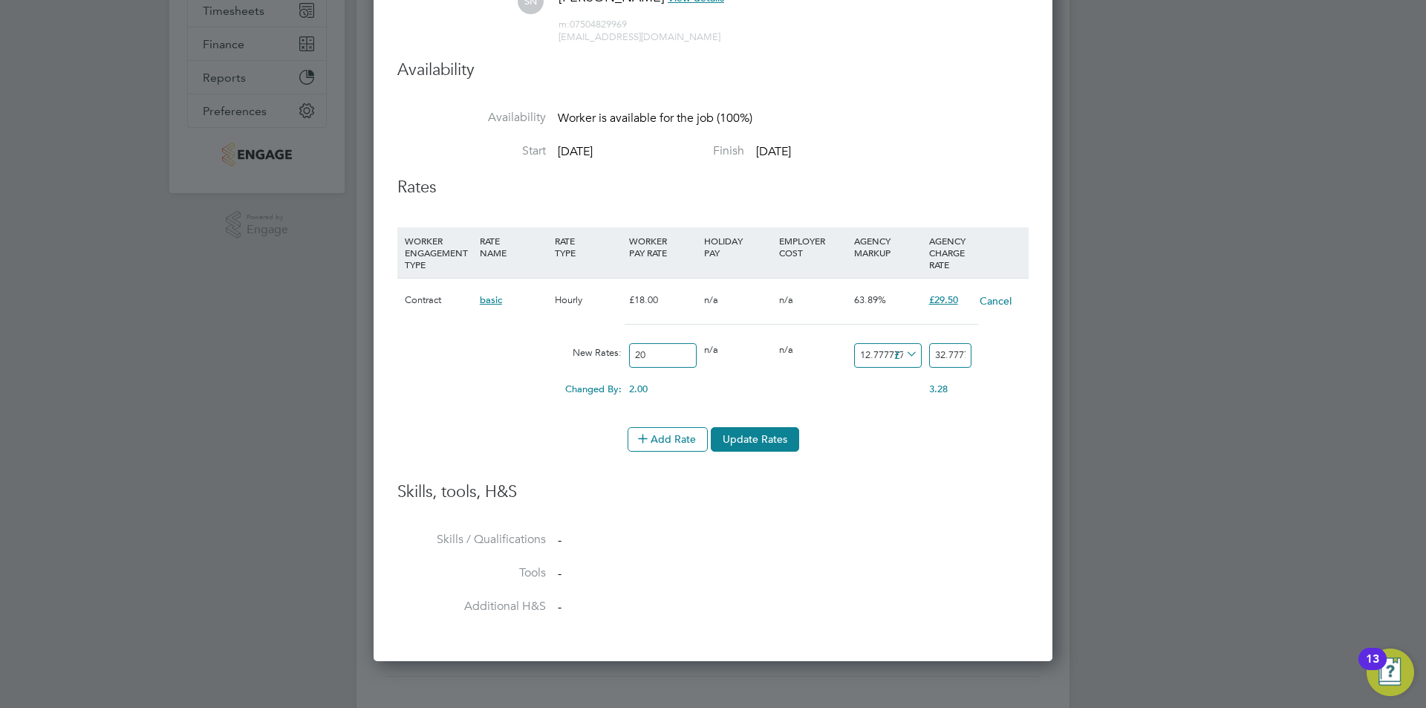
click at [887, 355] on input "12.77777777777778" at bounding box center [888, 355] width 68 height 25
click at [862, 353] on input "12.77777777777778" at bounding box center [888, 355] width 68 height 25
drag, startPoint x: 861, startPoint y: 353, endPoint x: 987, endPoint y: 348, distance: 125.6
click at [987, 348] on div "New Rates: 20 0 n/a 0 n/a 63.888888888888886 12.77777777777778 £ 32.77777777777…" at bounding box center [712, 355] width 631 height 39
type input "9"
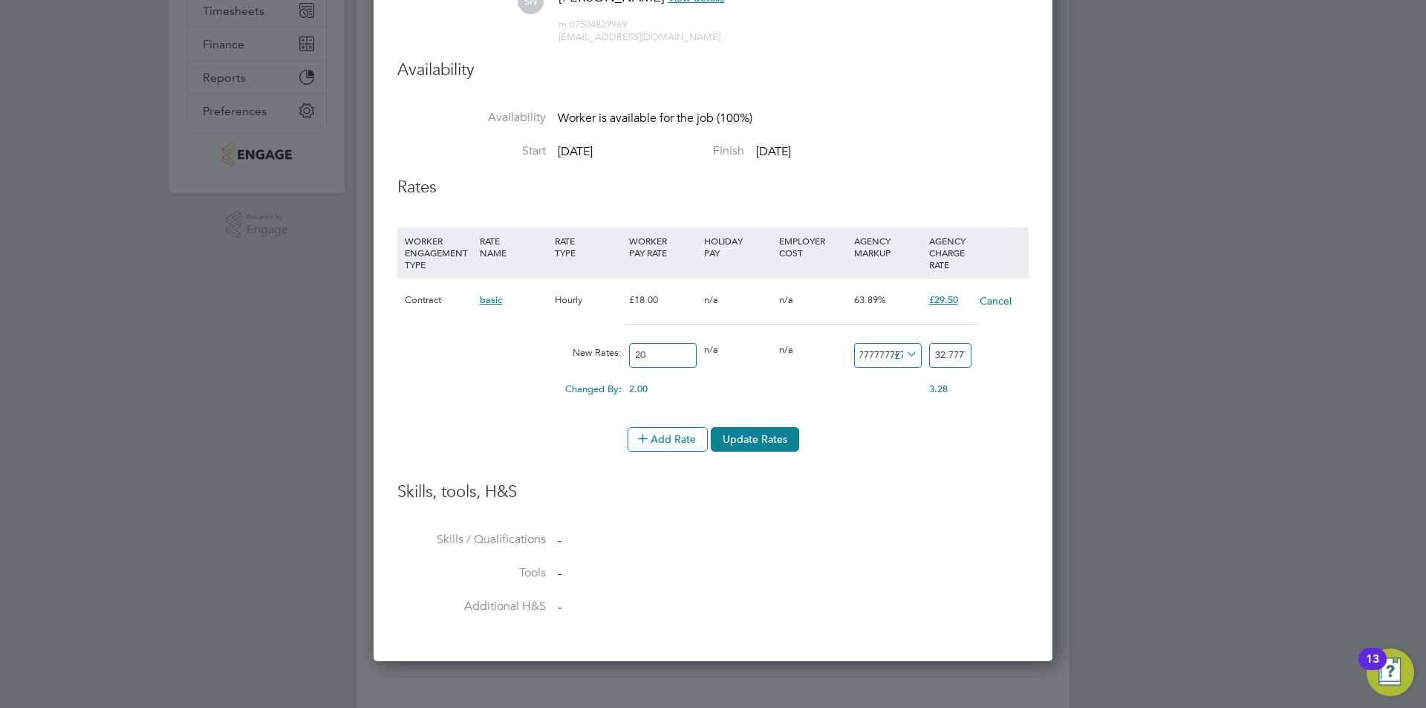
type input "29"
type input "9.5"
type input "29.5"
type input "9.5"
click at [748, 440] on button "Update Rates" at bounding box center [755, 439] width 88 height 24
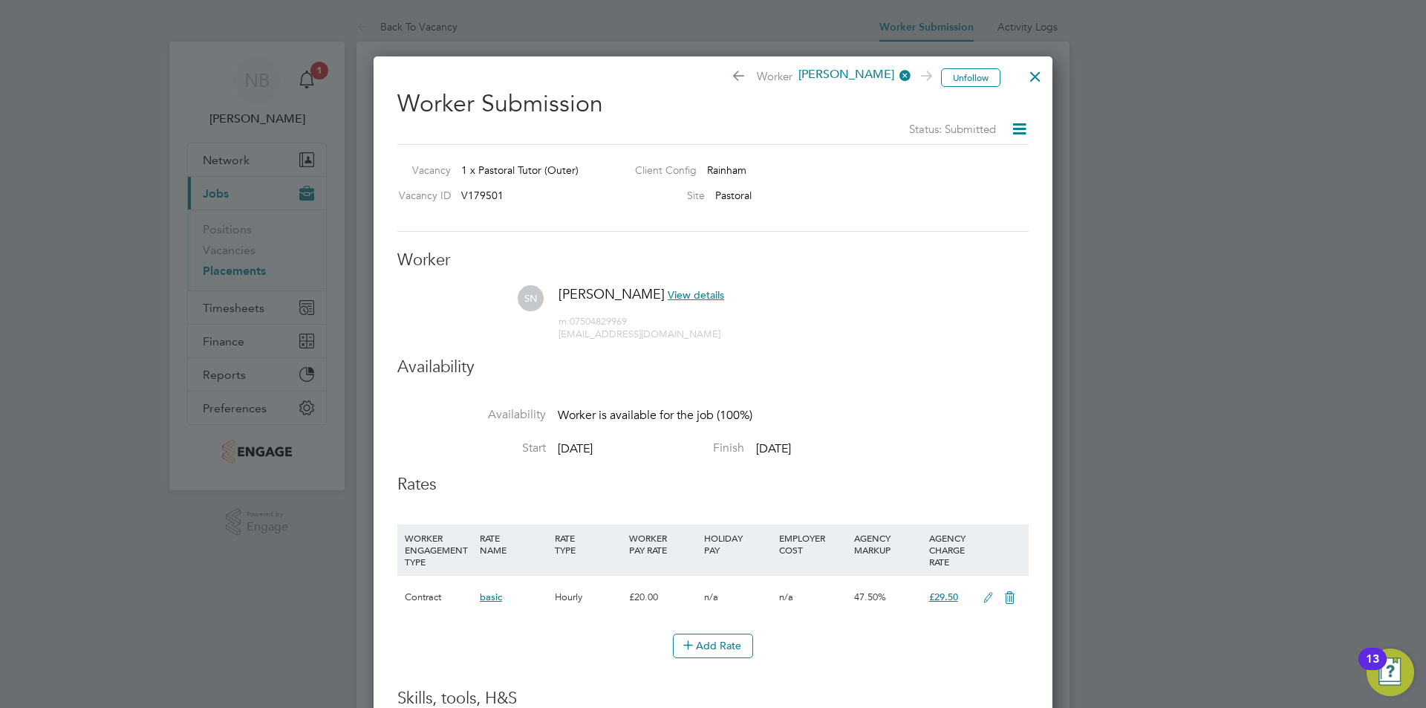
click at [1032, 76] on div at bounding box center [1035, 72] width 27 height 27
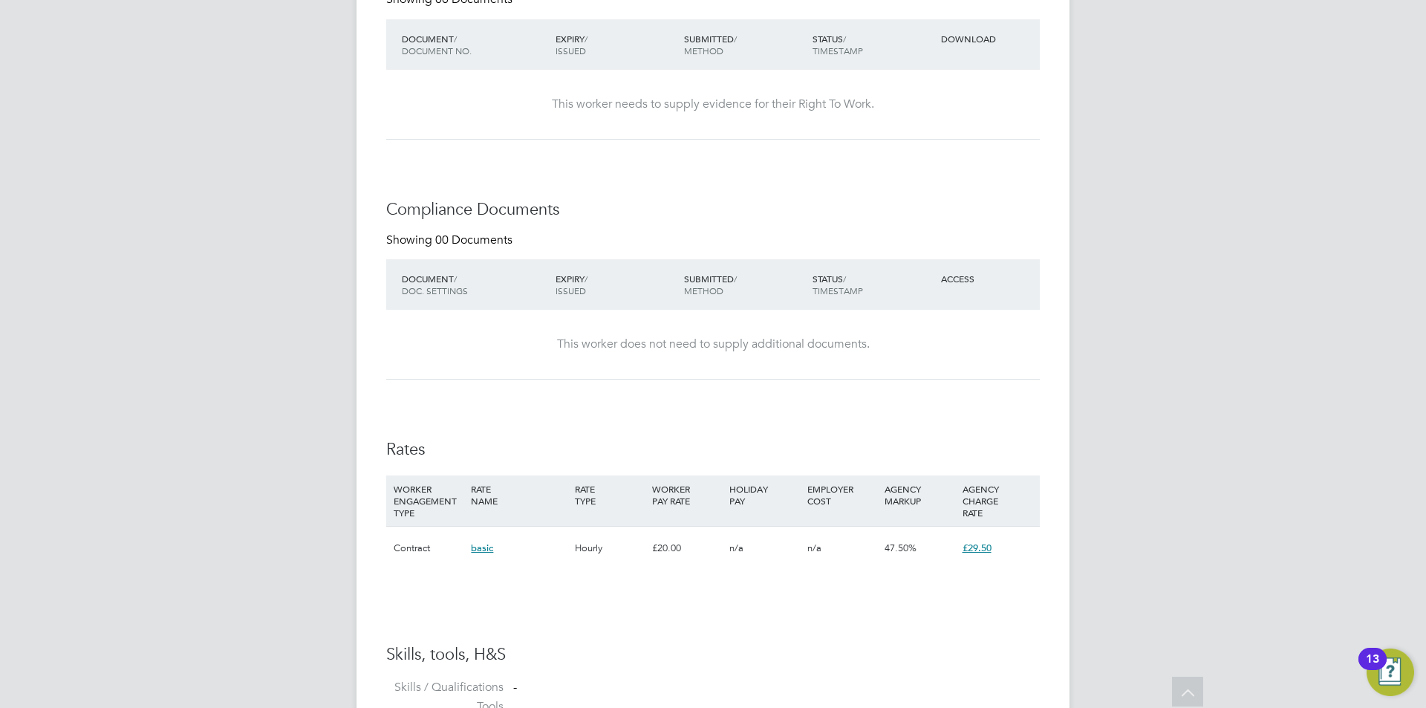
scroll to position [965, 0]
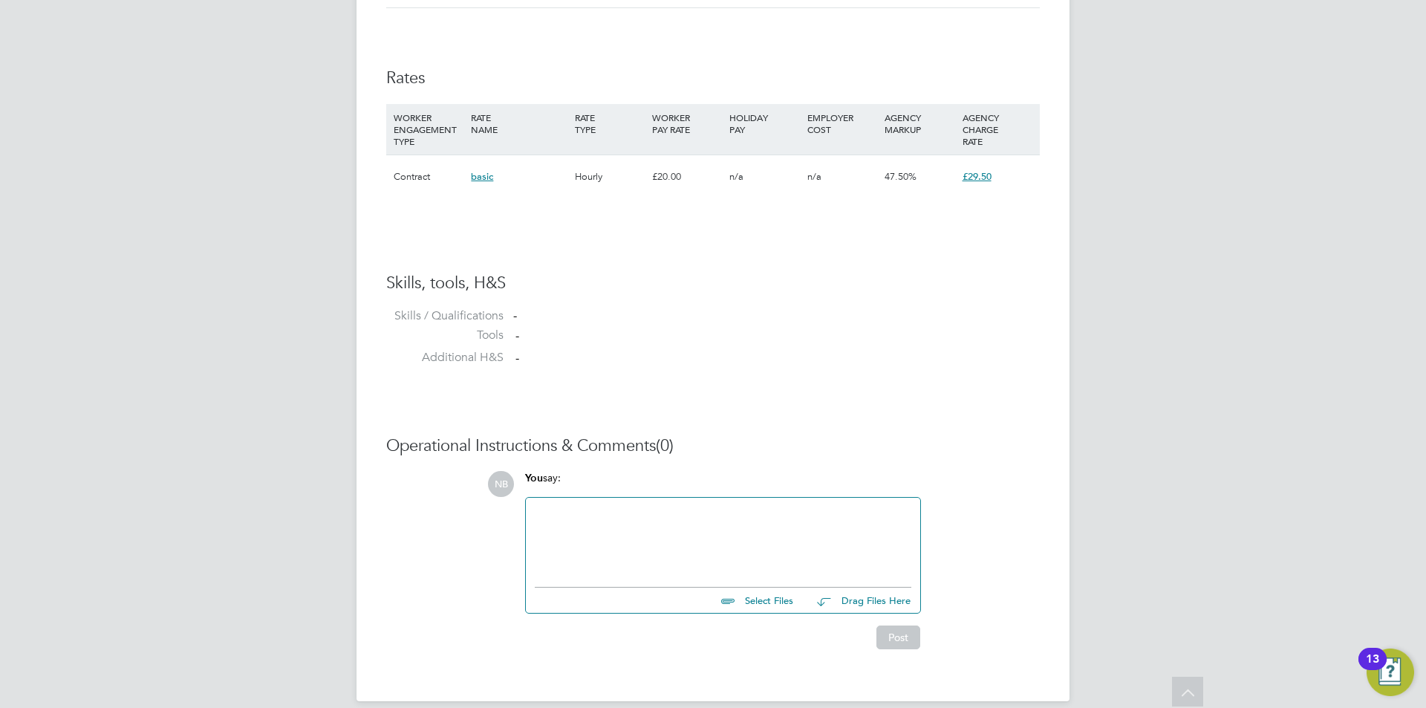
click at [745, 604] on input "file" at bounding box center [799, 597] width 223 height 21
type input "C:\fakepath\Shozeb.docx"
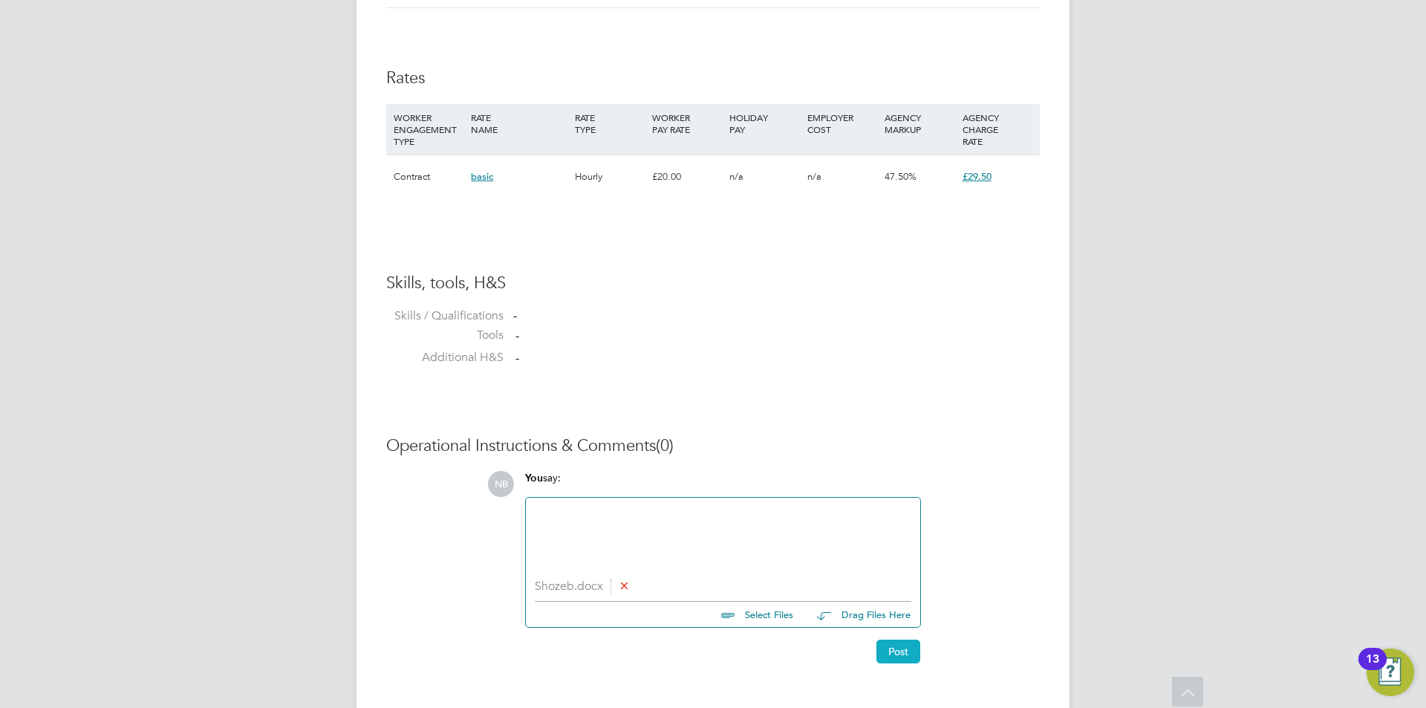
click at [887, 657] on button "Post" at bounding box center [898, 651] width 44 height 24
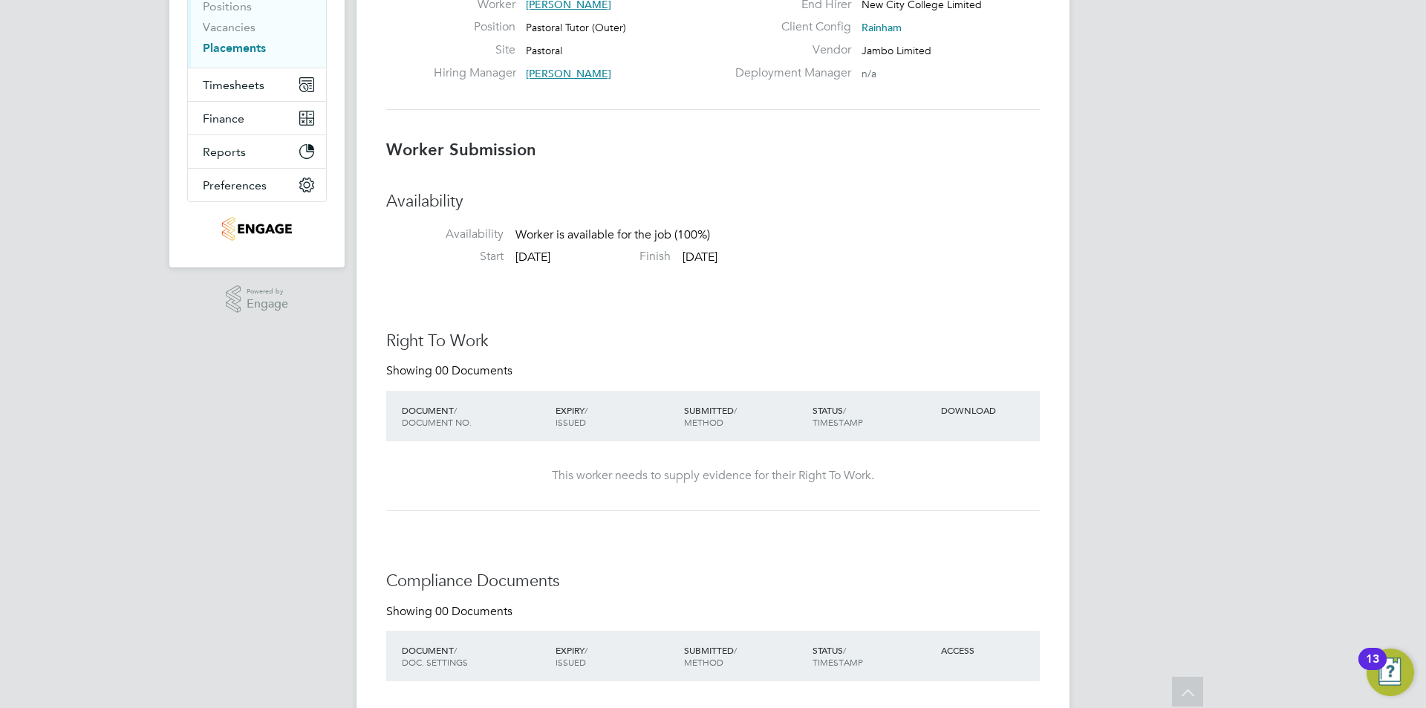
scroll to position [0, 0]
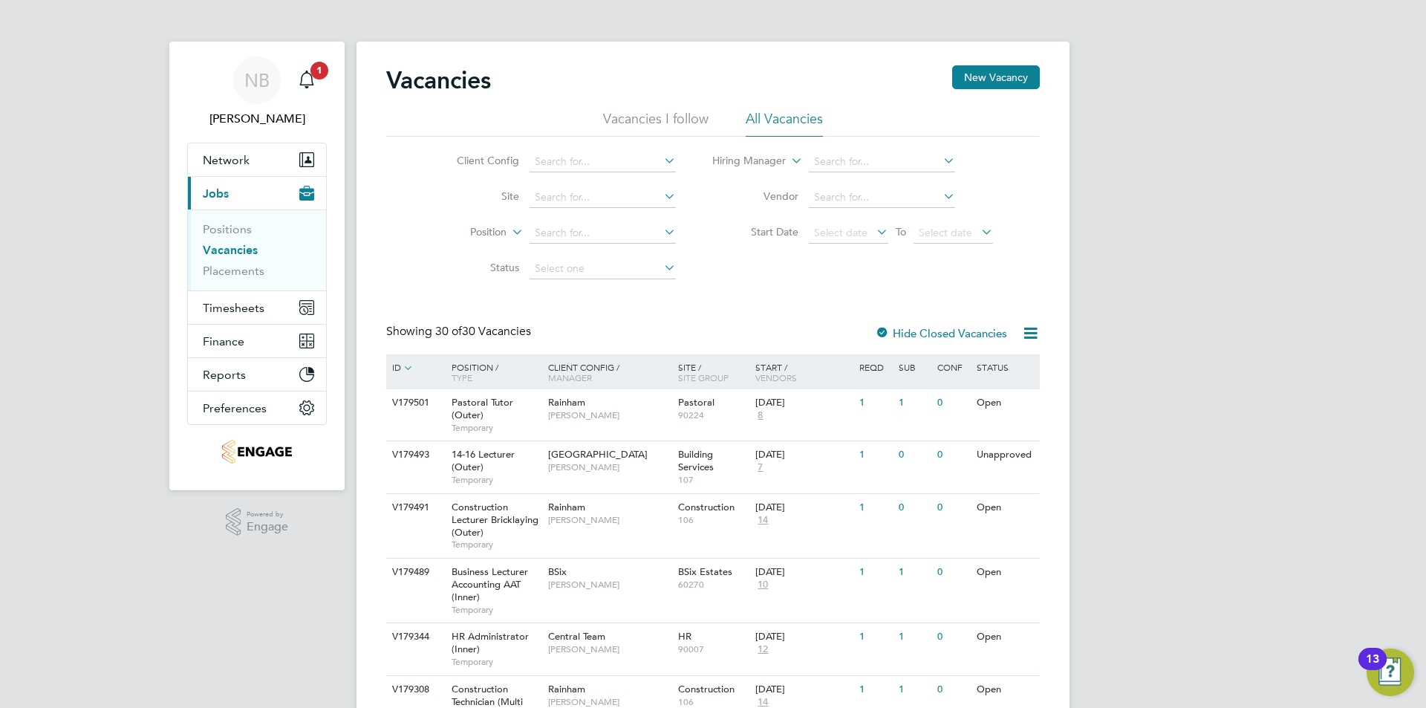
click at [467, 371] on div "Position / Type" at bounding box center [492, 372] width 104 height 36
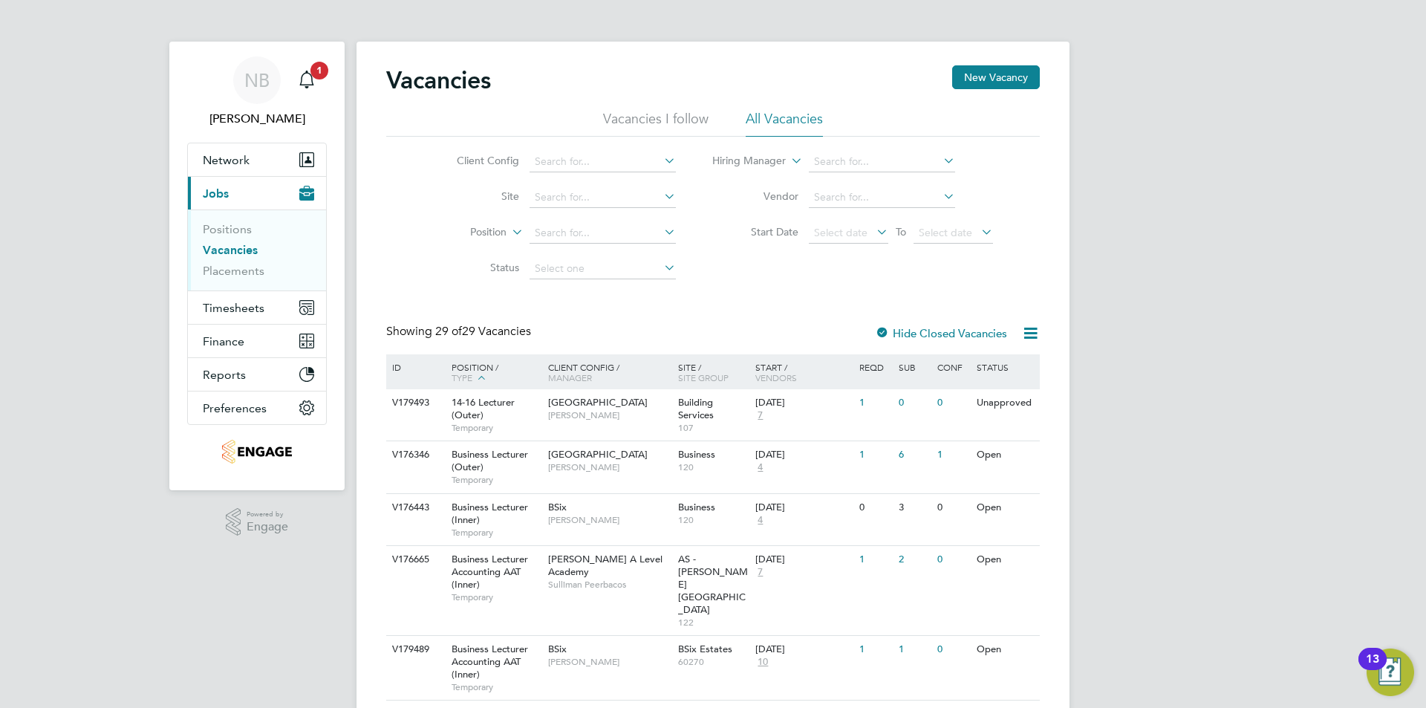
click at [466, 368] on div "Position / Type" at bounding box center [492, 372] width 104 height 37
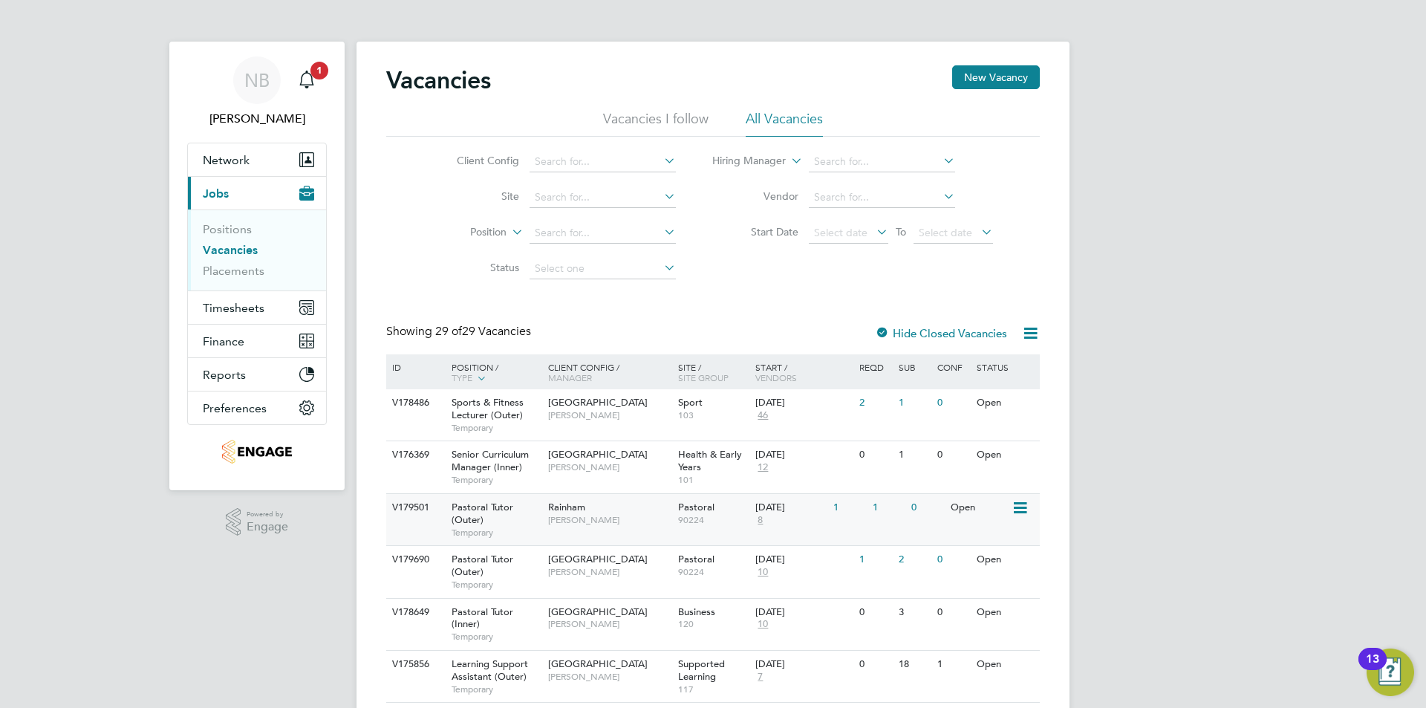
scroll to position [149, 0]
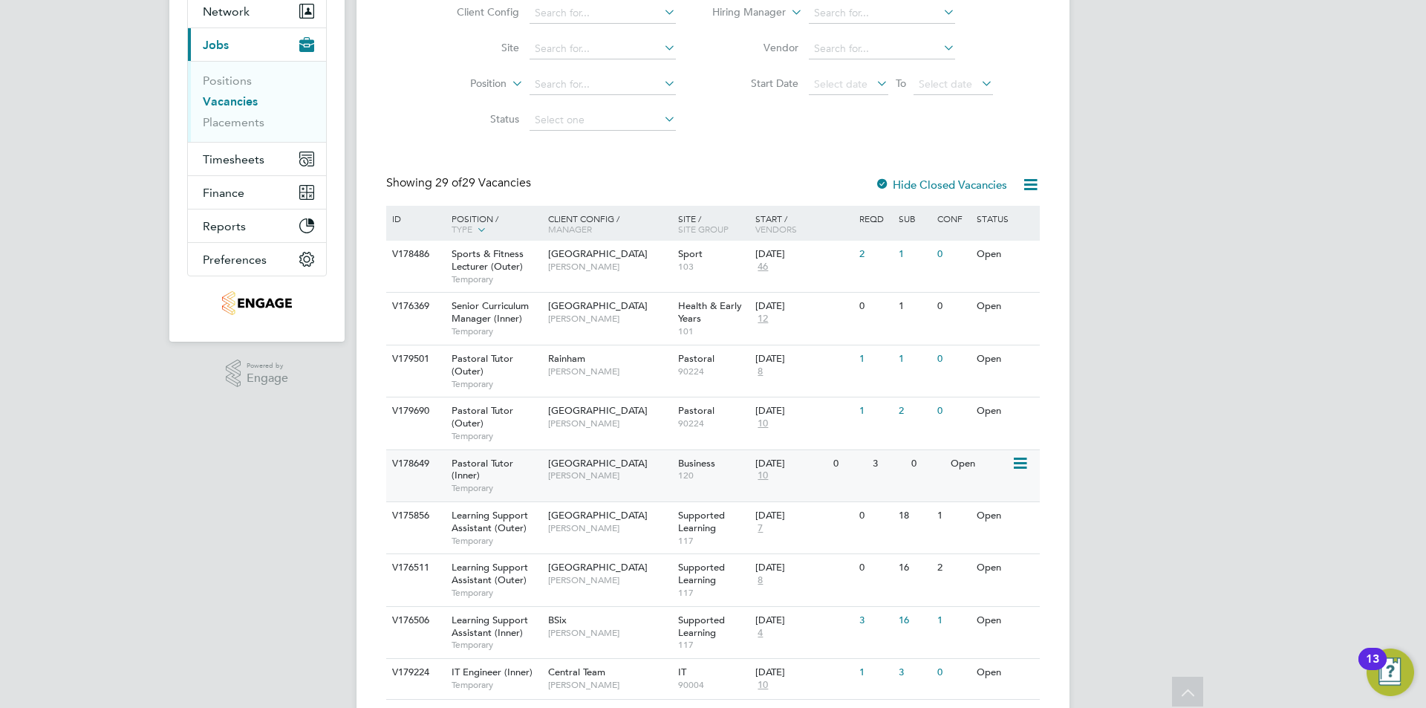
click at [476, 469] on span "Pastoral Tutor (Inner)" at bounding box center [482, 469] width 62 height 25
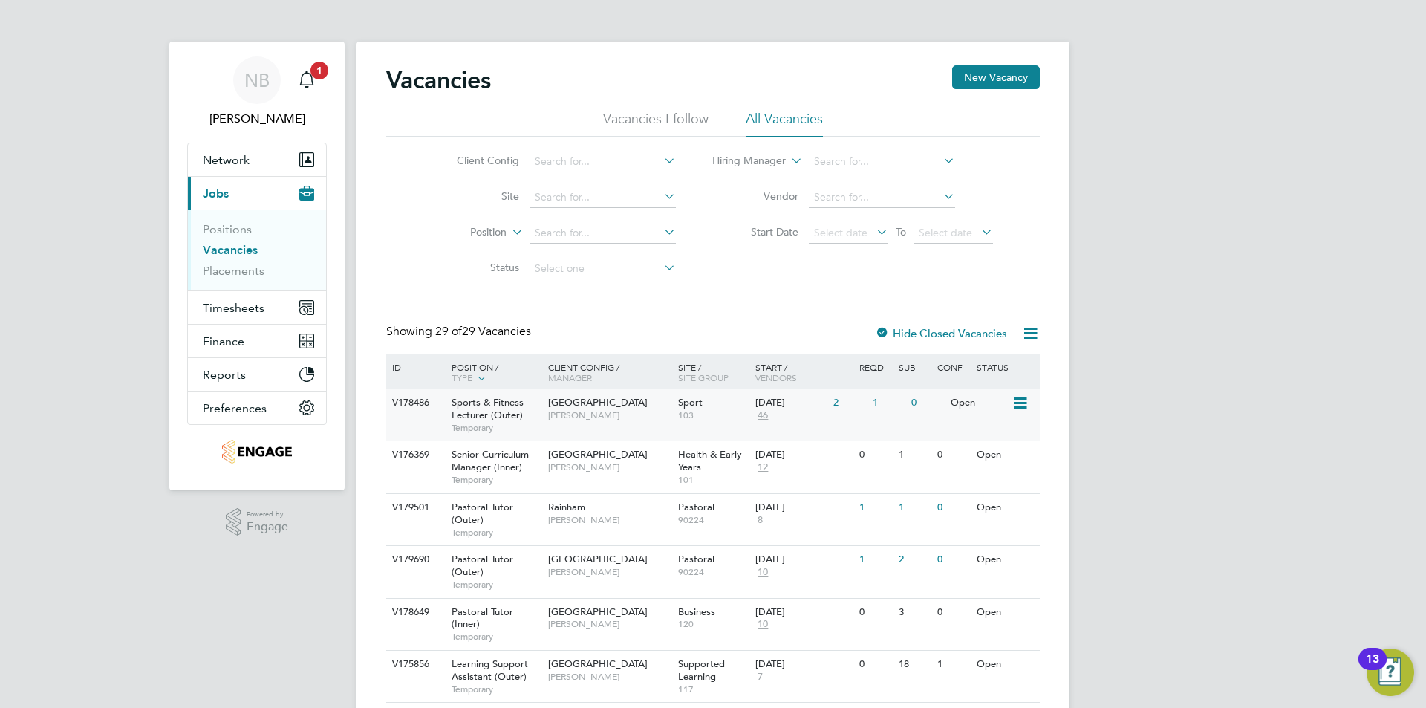
click at [486, 409] on span "Sports & Fitness Lecturer (Outer)" at bounding box center [487, 408] width 72 height 25
click at [502, 457] on span "Senior Curriculum Manager (Inner)" at bounding box center [489, 460] width 77 height 25
click at [309, 76] on icon "Main navigation" at bounding box center [307, 80] width 18 height 18
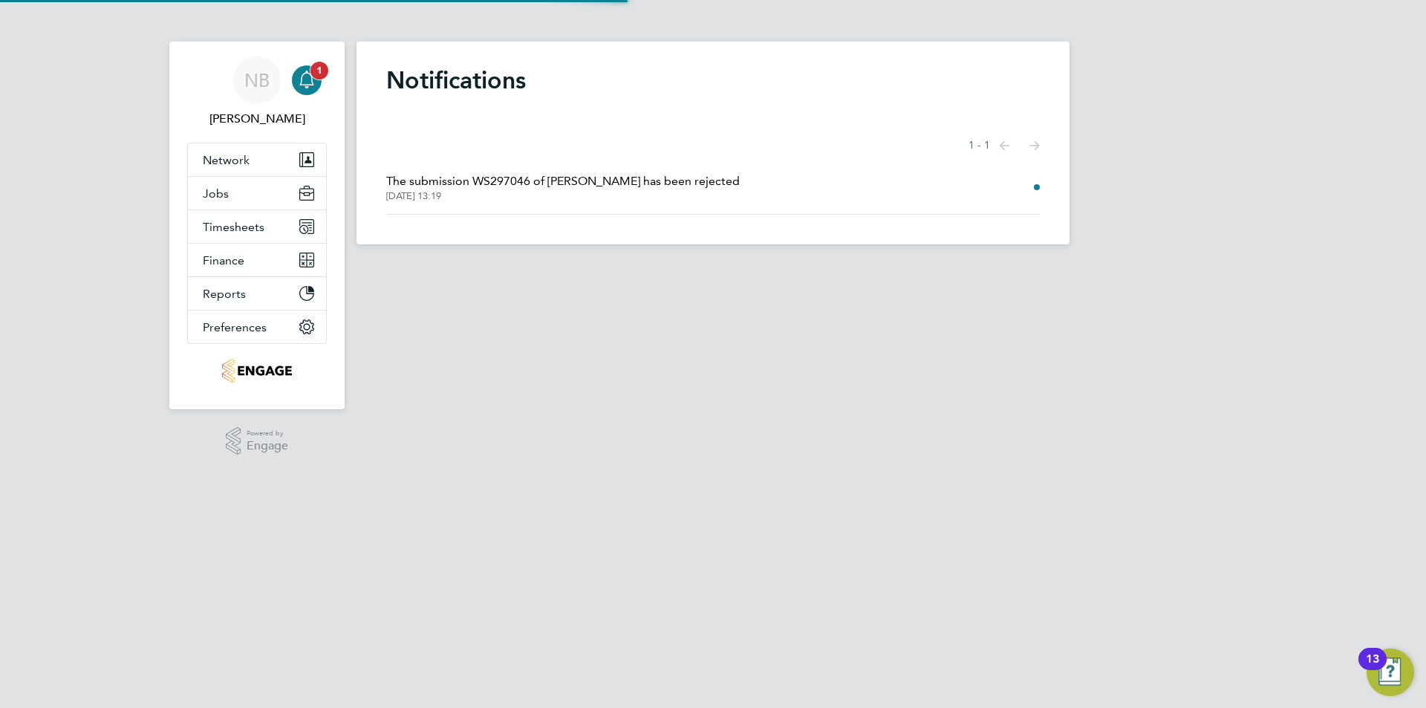
click at [309, 76] on icon "Main navigation" at bounding box center [307, 80] width 18 height 18
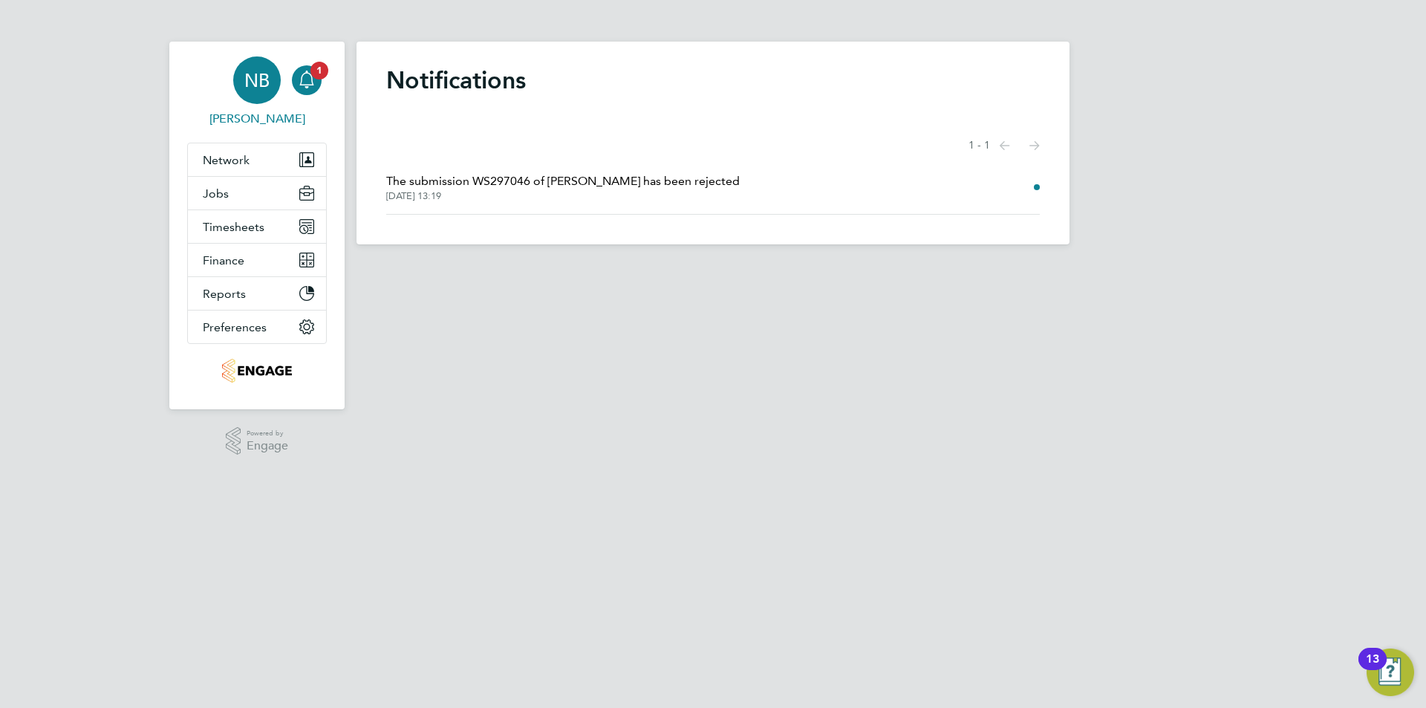
click at [245, 82] on span "NB" at bounding box center [256, 80] width 25 height 19
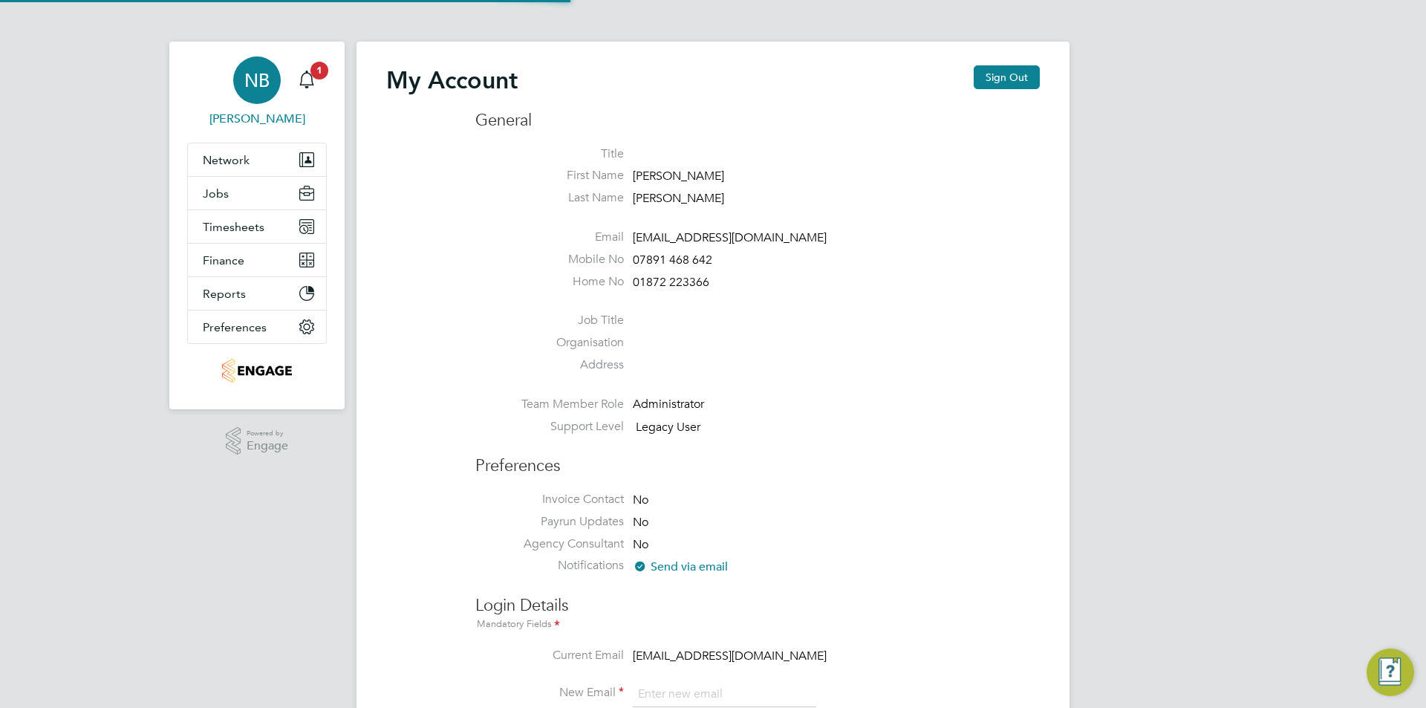
type input "nickbriant@jambo.co"
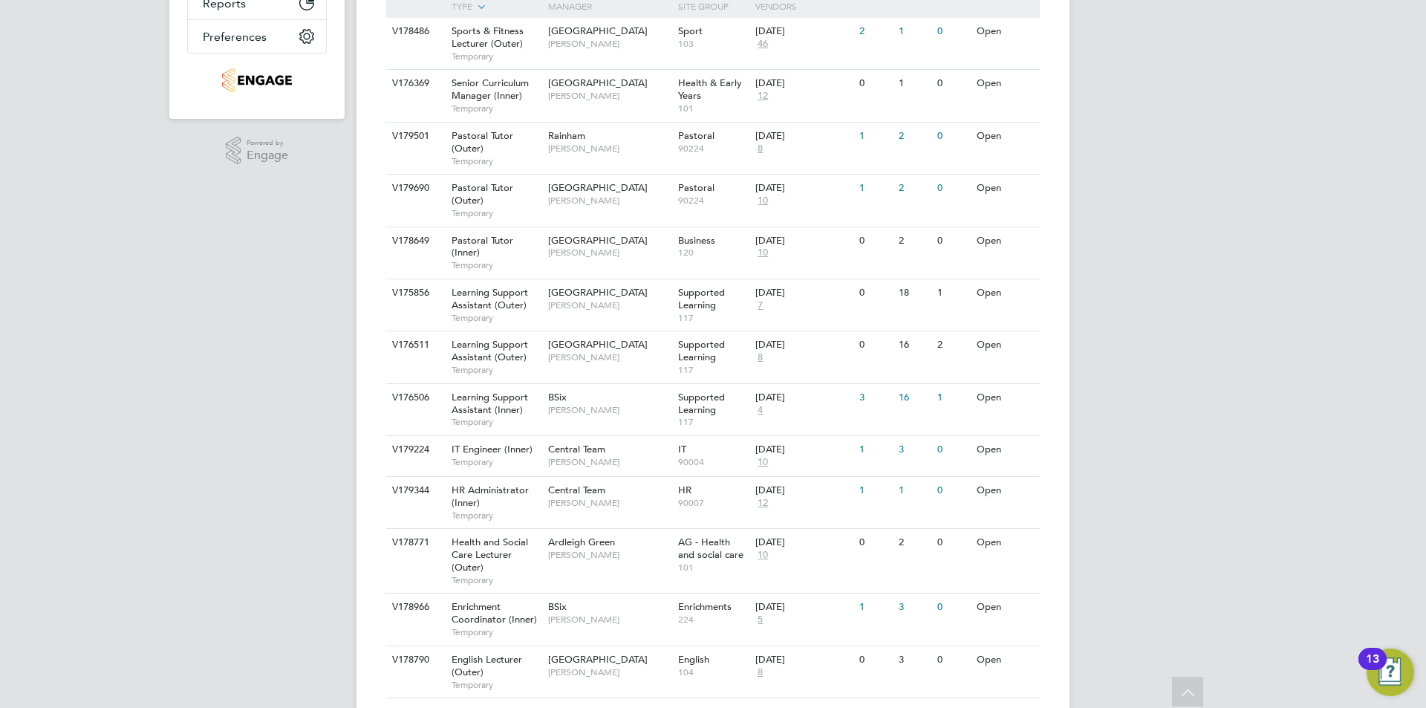
scroll to position [223, 0]
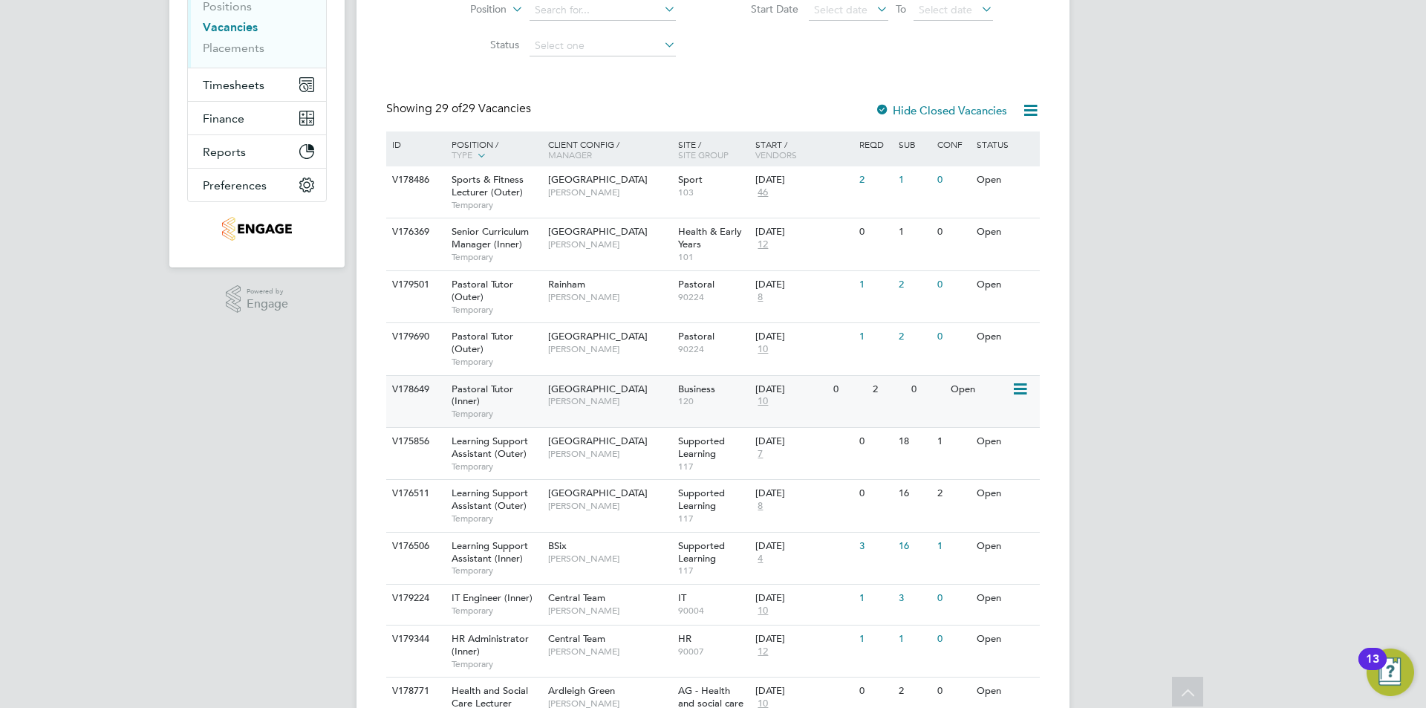
click at [586, 387] on span "[GEOGRAPHIC_DATA]" at bounding box center [597, 388] width 99 height 13
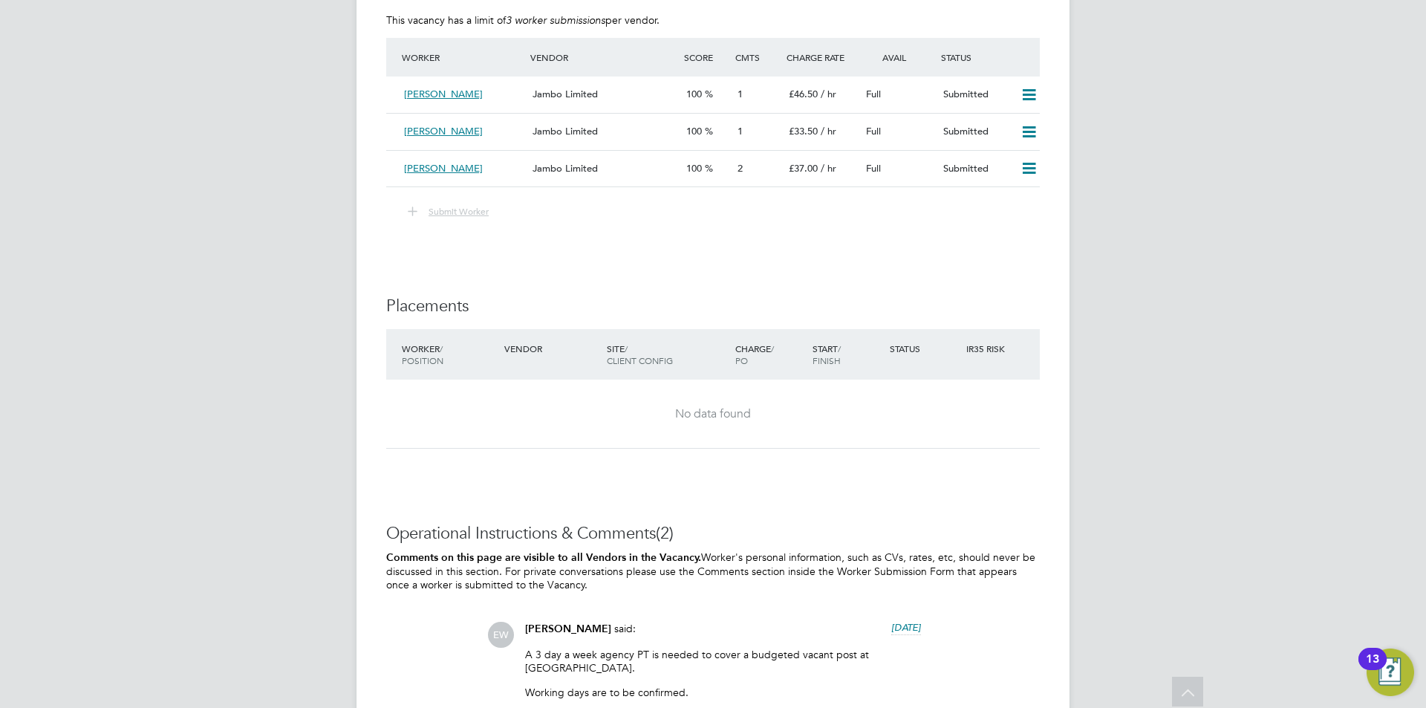
scroll to position [2896, 0]
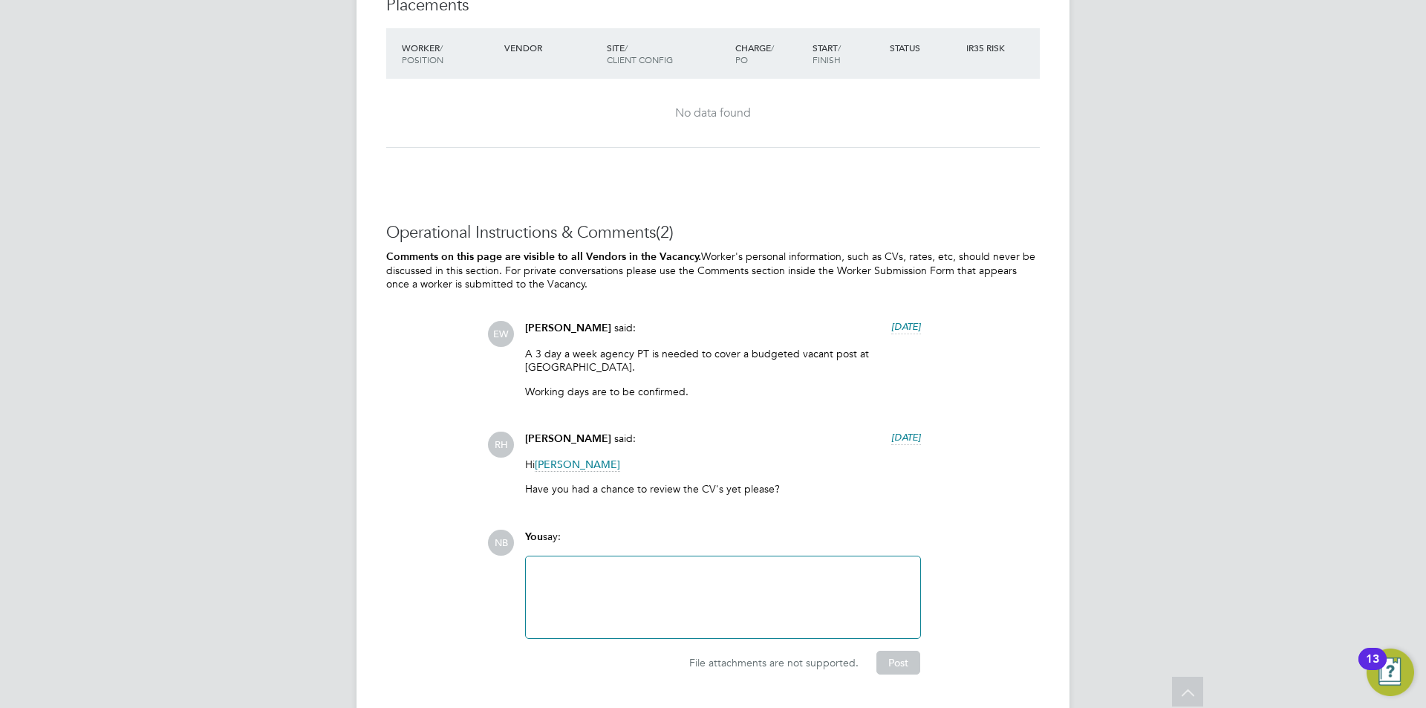
scroll to position [2751, 0]
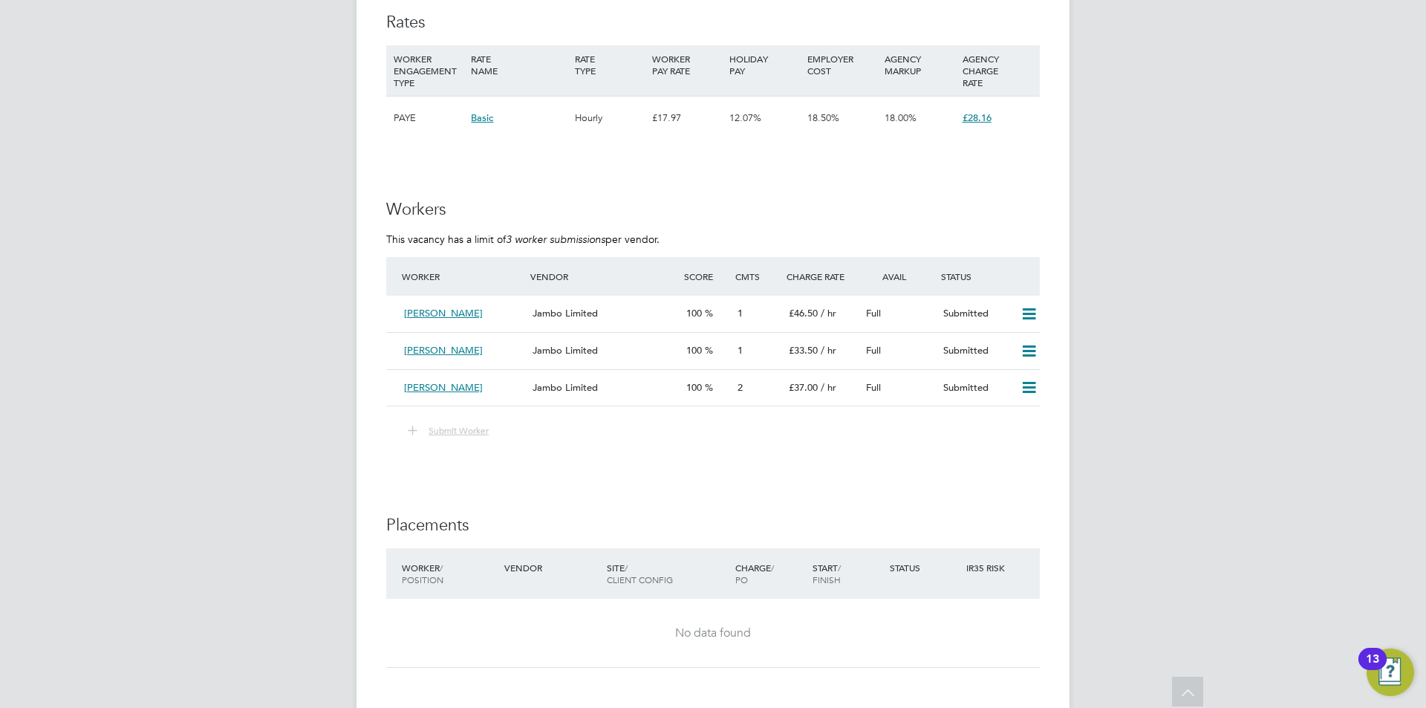
click at [459, 434] on span "Submit Worker" at bounding box center [458, 430] width 60 height 12
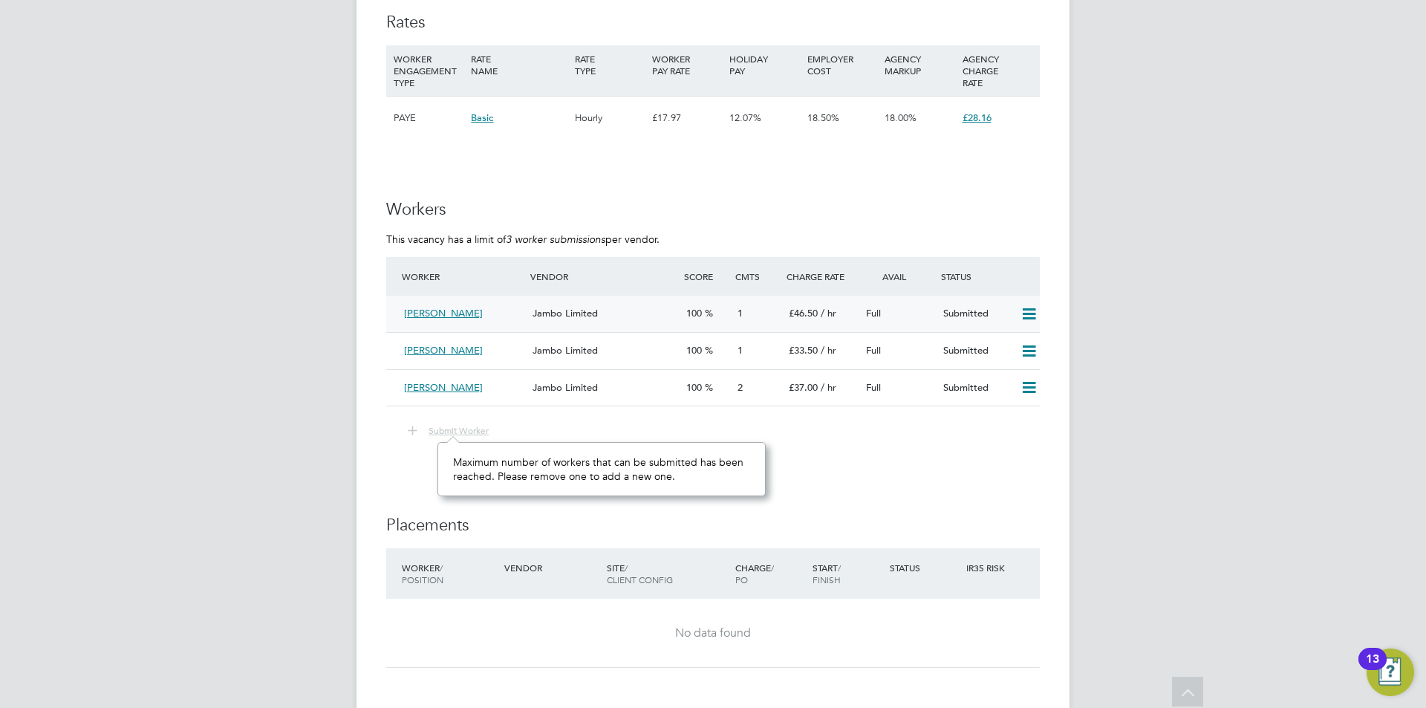
click at [1024, 311] on icon at bounding box center [1028, 314] width 19 height 12
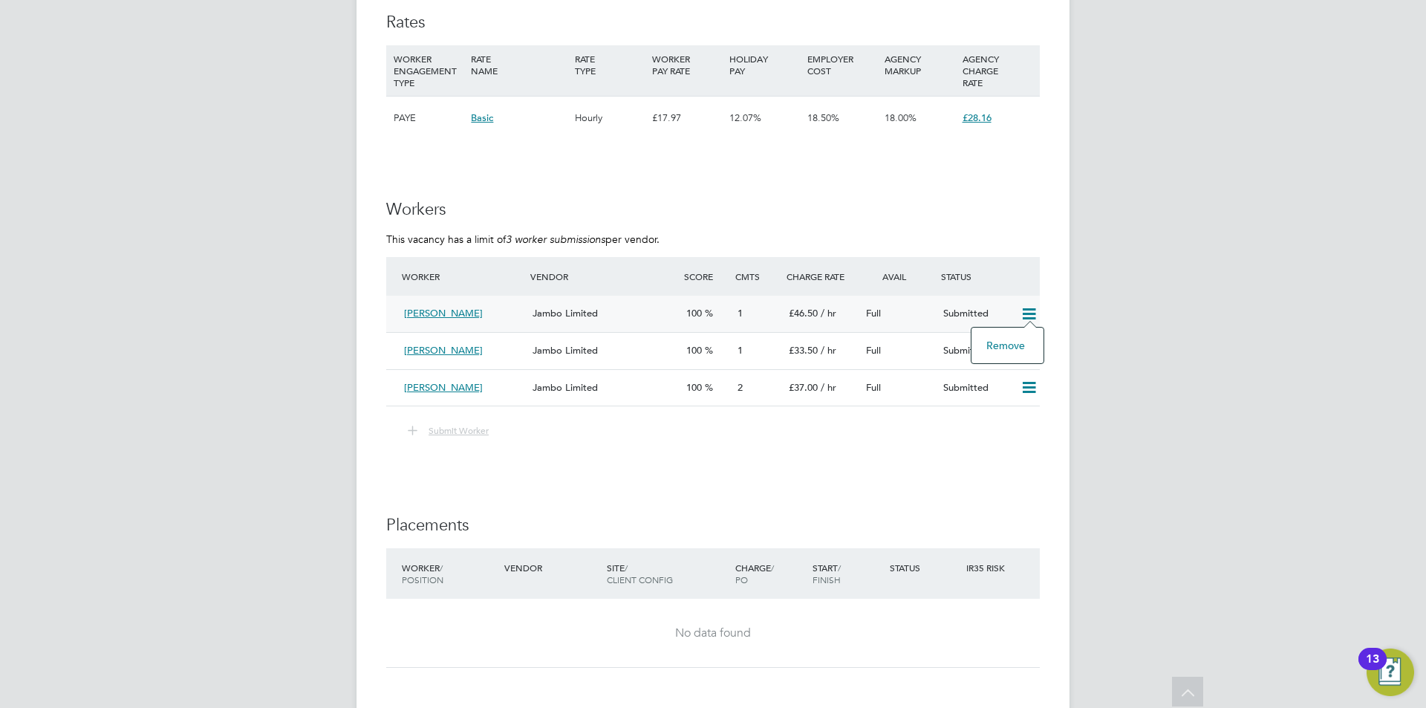
click at [1001, 343] on li "Remove" at bounding box center [1007, 345] width 57 height 21
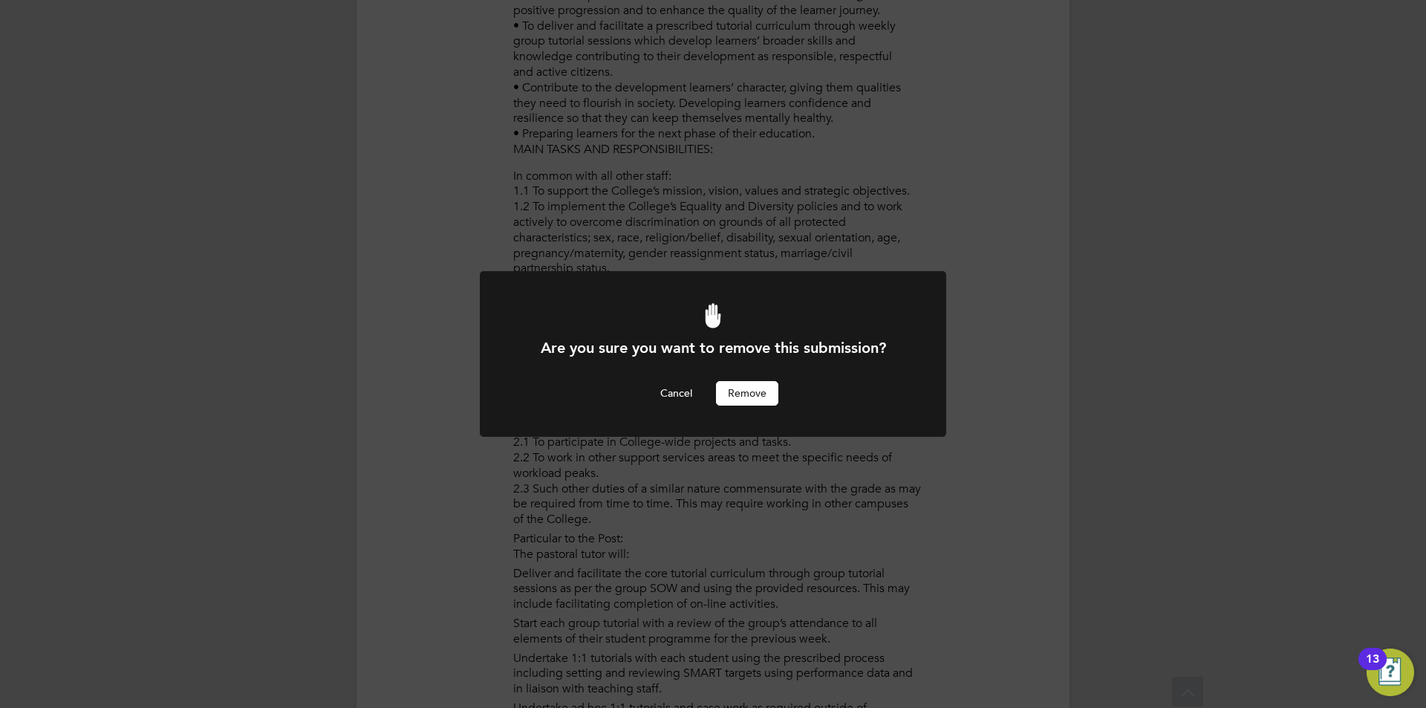
click at [744, 393] on button "Remove" at bounding box center [747, 393] width 62 height 24
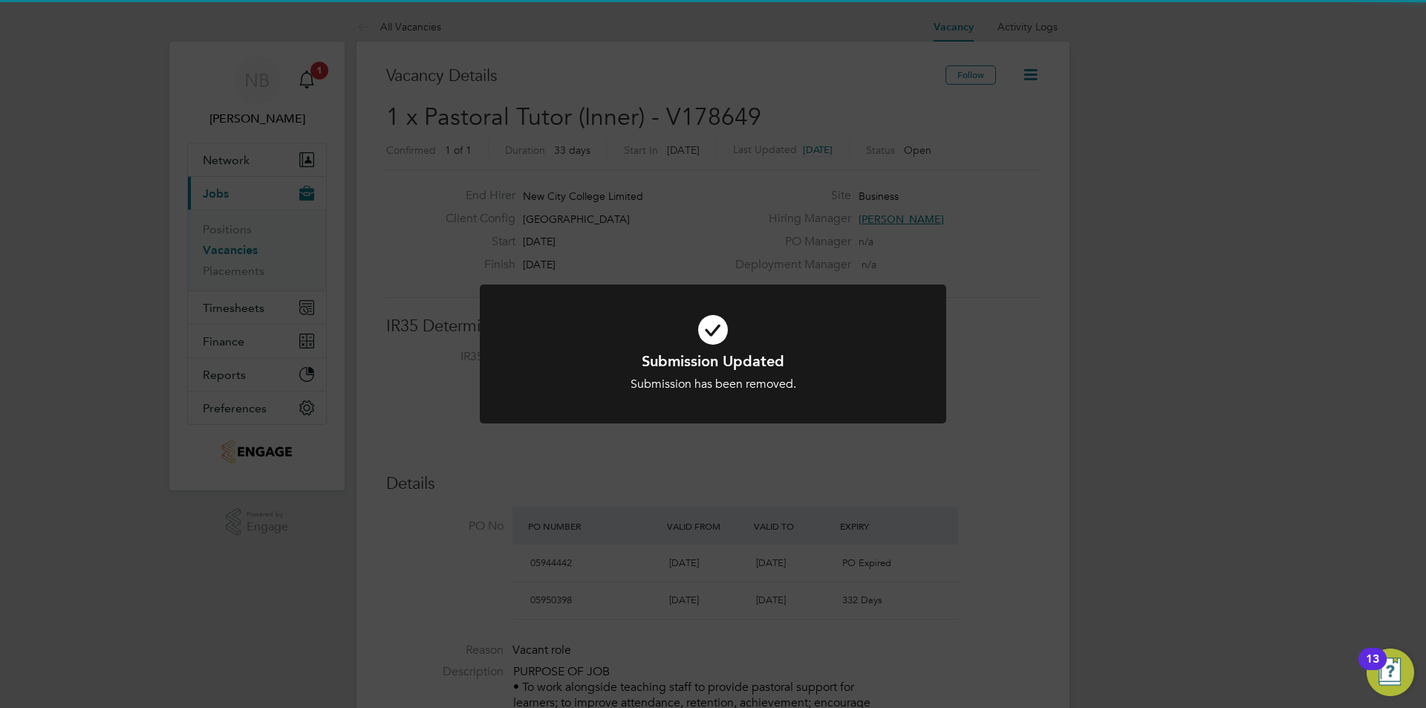
click at [656, 472] on div "Submission Updated Submission has been removed. Cancel Okay" at bounding box center [713, 354] width 1426 height 708
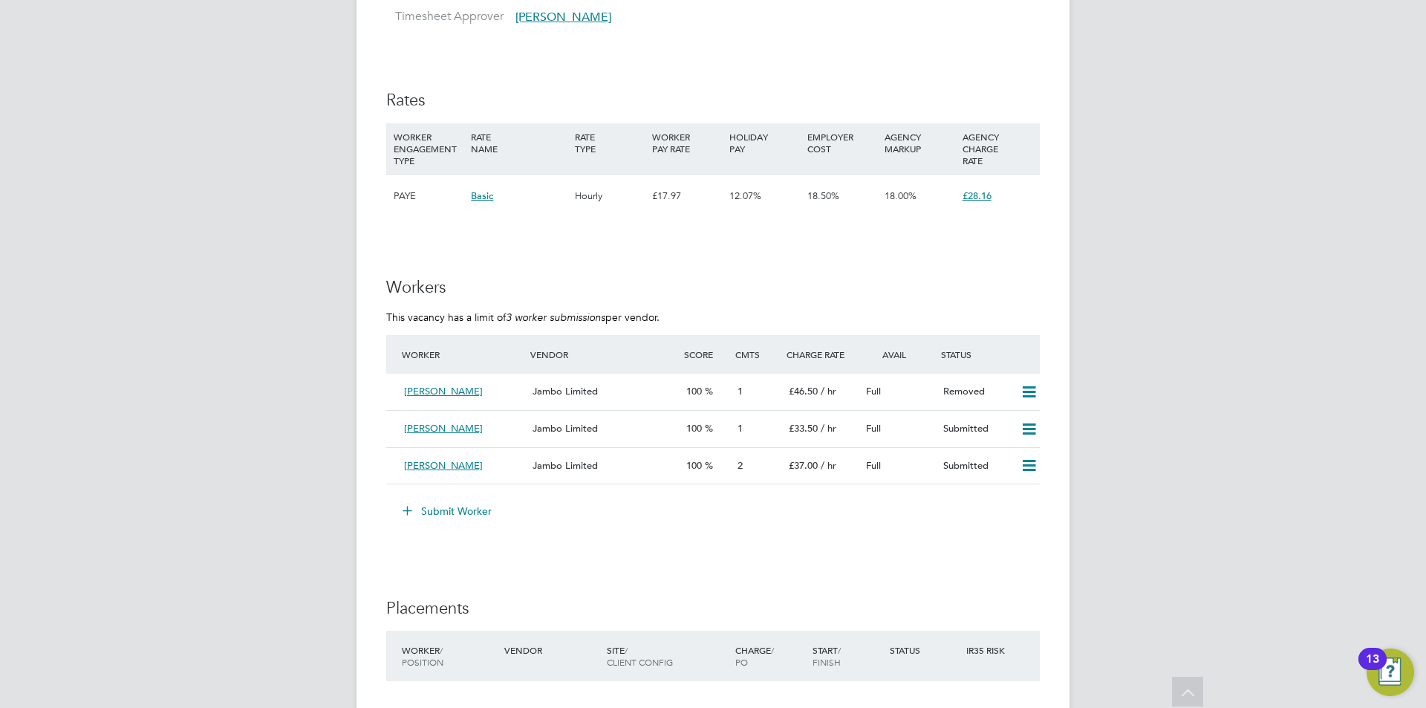
click at [434, 512] on button "Submit Worker" at bounding box center [447, 511] width 111 height 24
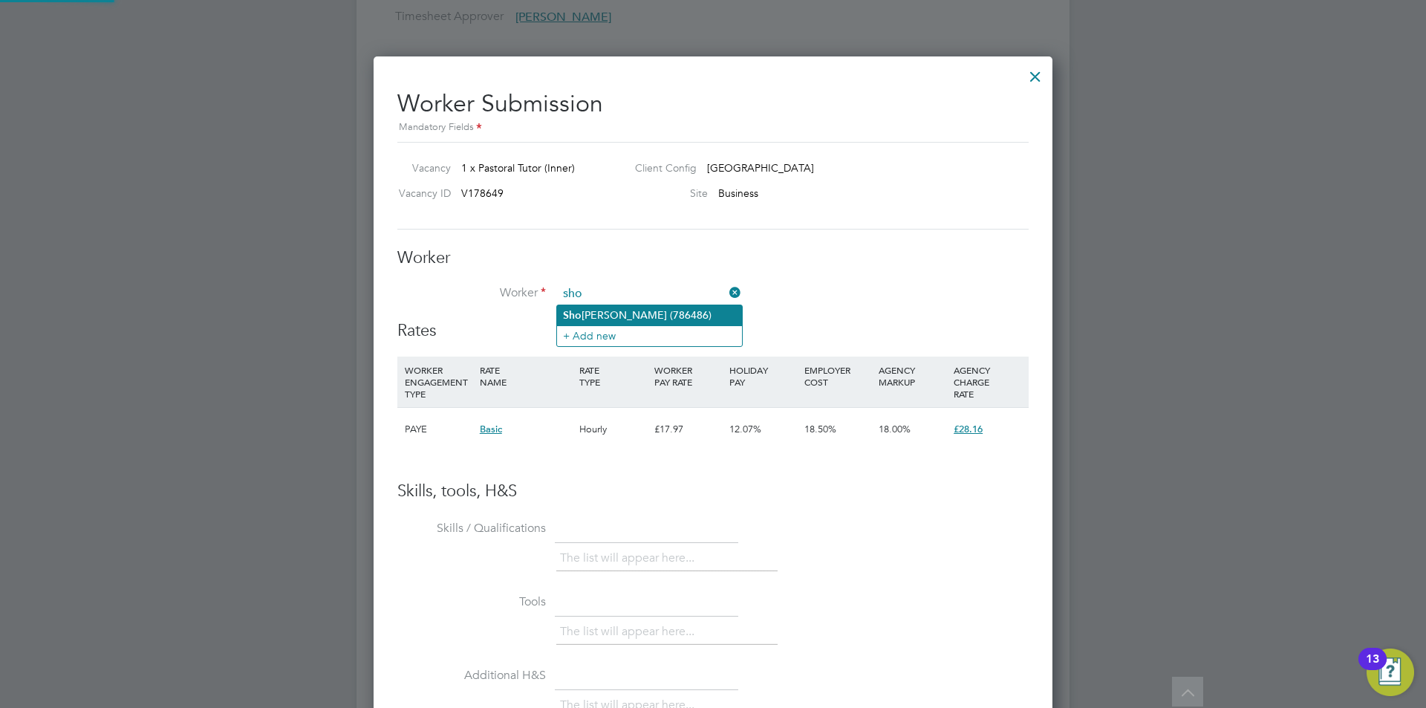
click at [602, 313] on li "Sho zeb Naqvi (786486)" at bounding box center [649, 315] width 185 height 20
type input "Shozeb Naqvi (786486)"
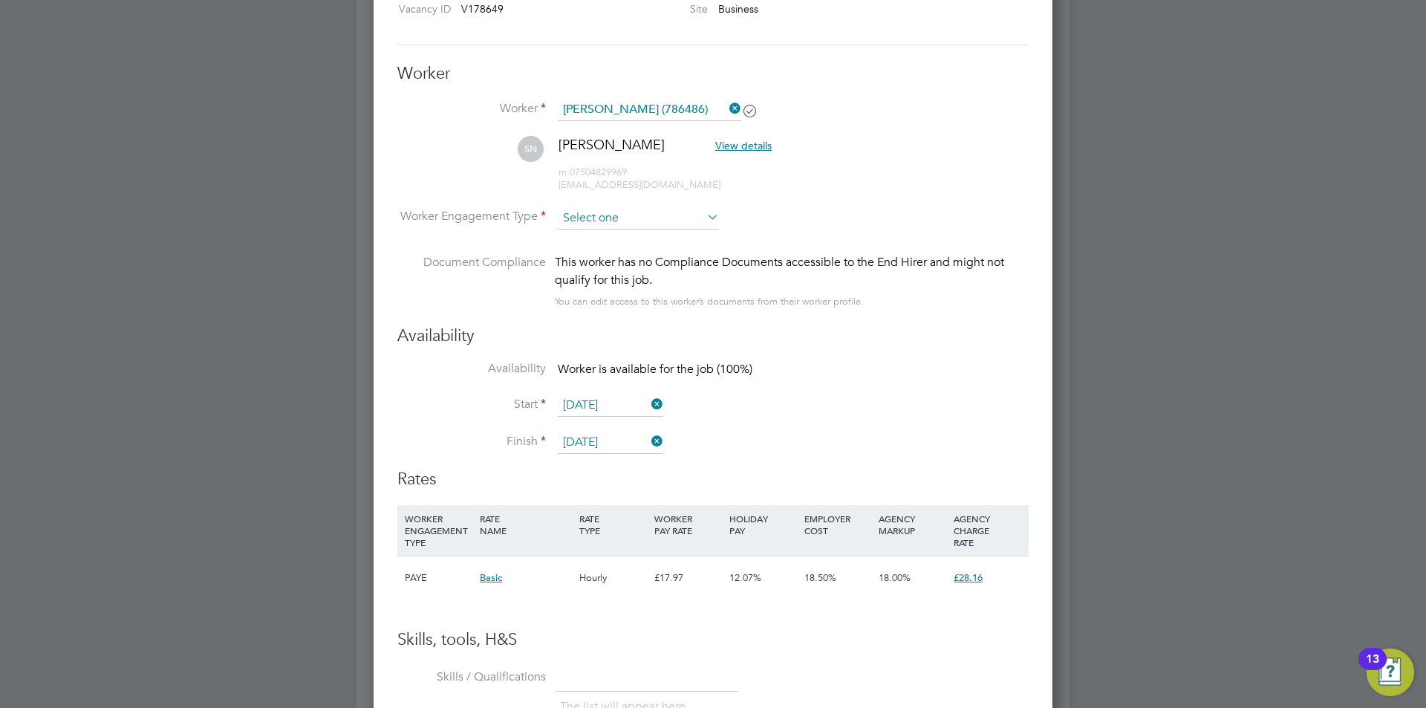
click at [626, 225] on input at bounding box center [638, 218] width 161 height 22
click at [626, 244] on li "Contract" at bounding box center [638, 238] width 163 height 19
type input "Contract"
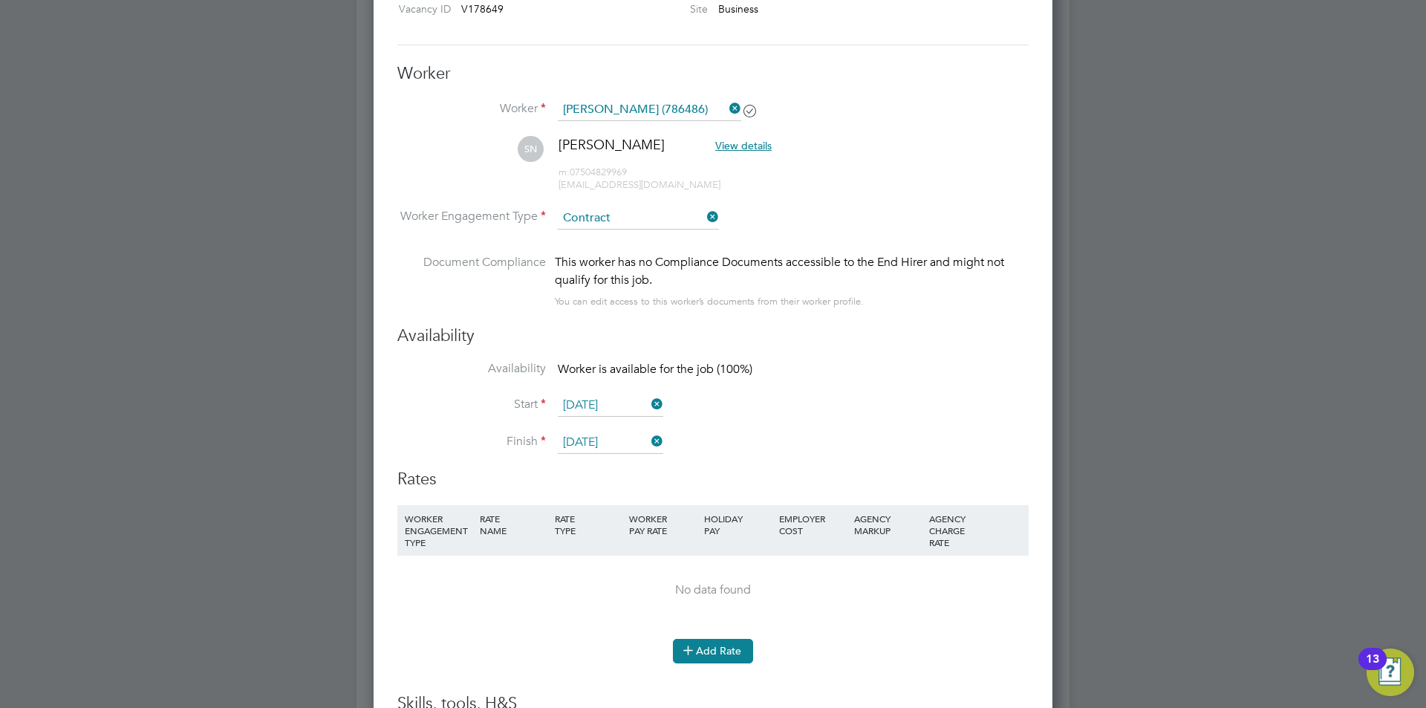
click at [702, 653] on button "Add Rate" at bounding box center [713, 651] width 80 height 24
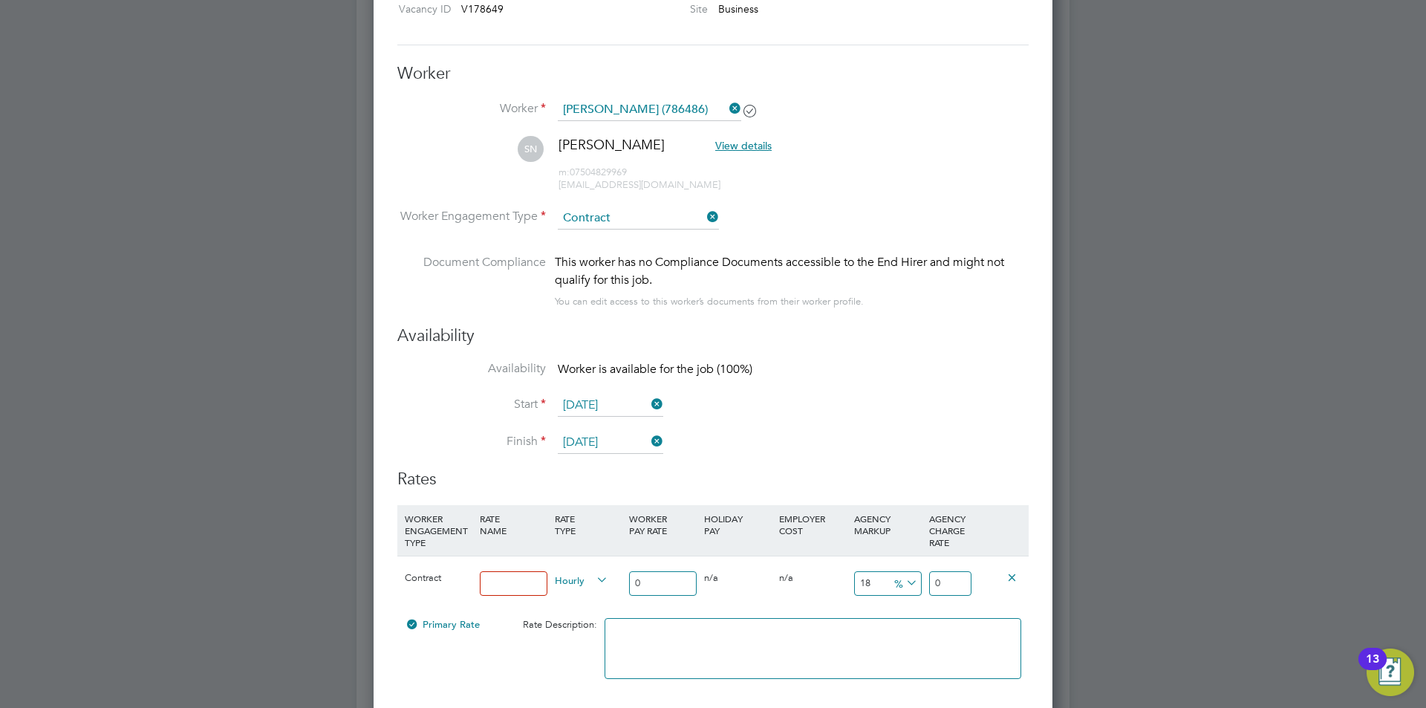
click at [512, 580] on input at bounding box center [514, 583] width 68 height 25
type input "basic"
drag, startPoint x: 653, startPoint y: 584, endPoint x: 558, endPoint y: 527, distance: 109.9
click at [602, 572] on div "Contract basic Hourly 0 0 n/a 0 n/a 18 0 % 0" at bounding box center [712, 582] width 631 height 55
type input "1"
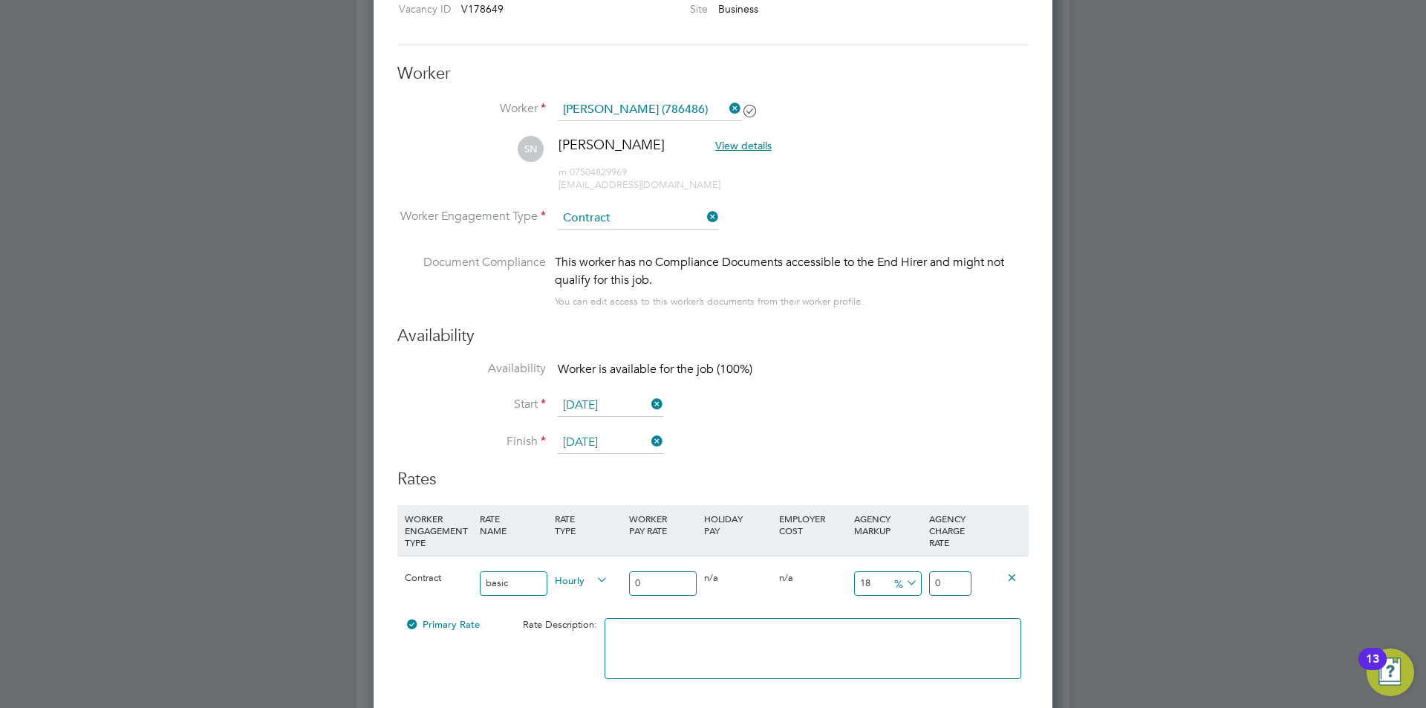
type input "0.18"
type input "1.18"
type input "18"
type input "3.24"
type input "21.24"
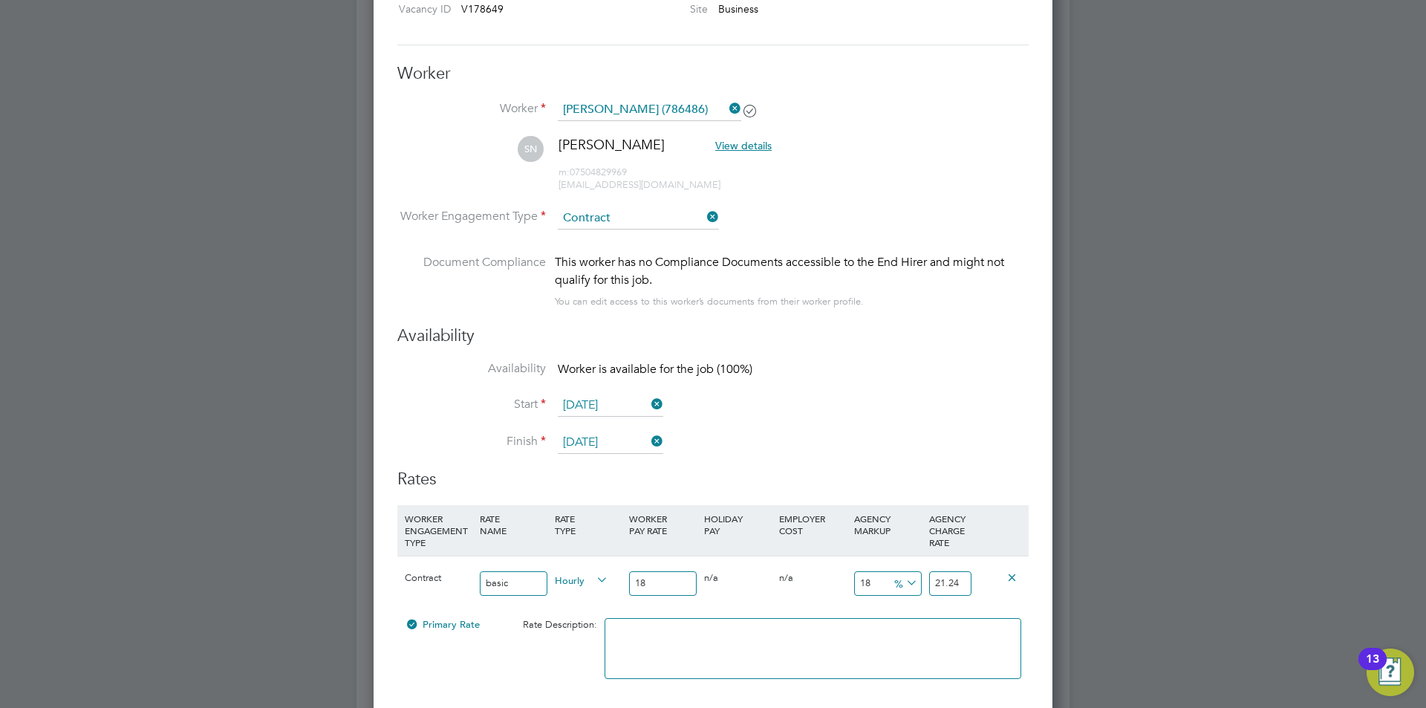
type input "18"
click at [903, 581] on icon at bounding box center [903, 582] width 0 height 21
click at [904, 614] on li "£" at bounding box center [906, 618] width 36 height 19
drag, startPoint x: 880, startPoint y: 584, endPoint x: 844, endPoint y: 574, distance: 36.9
click at [844, 574] on div "Contract basic Hourly 18 0 n/a 0 n/a 18 3.24 £ 21.24" at bounding box center [712, 582] width 631 height 55
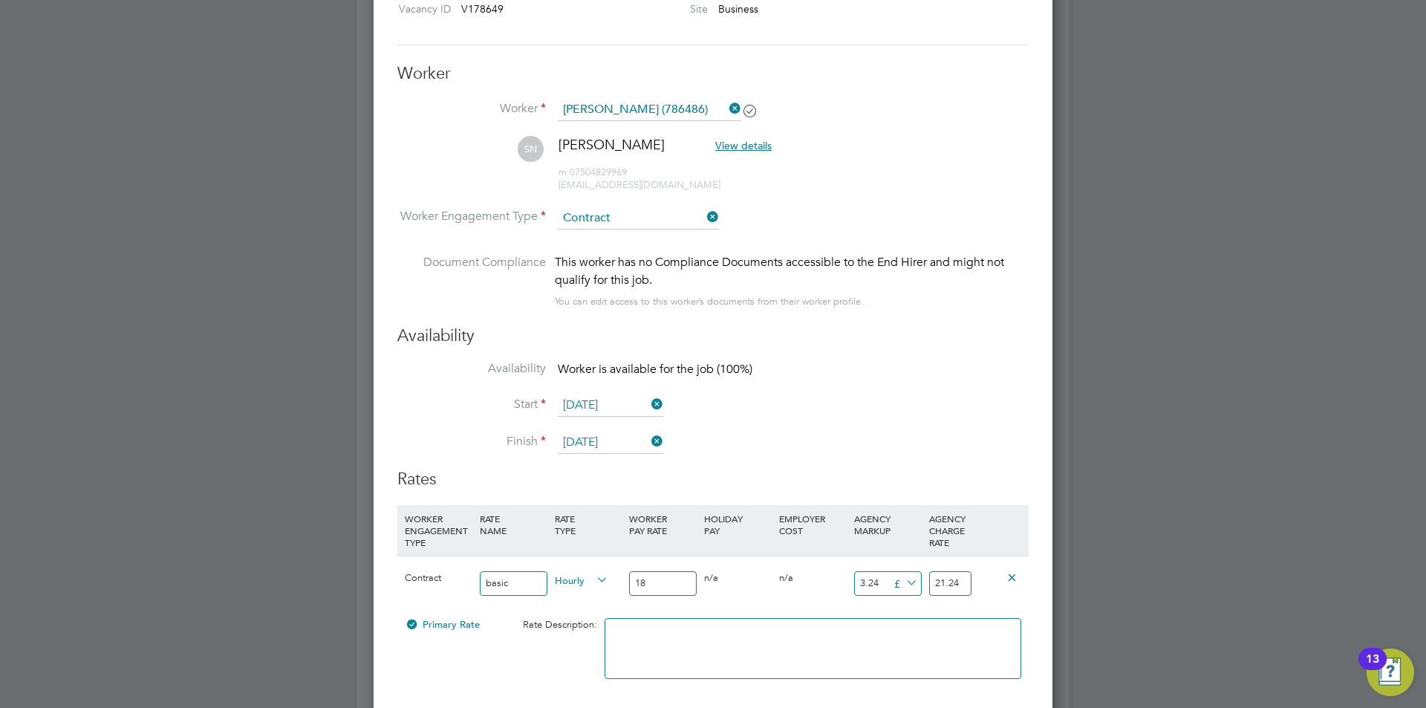
type input "1"
type input "19"
type input "11"
type input "29"
type input "11.5"
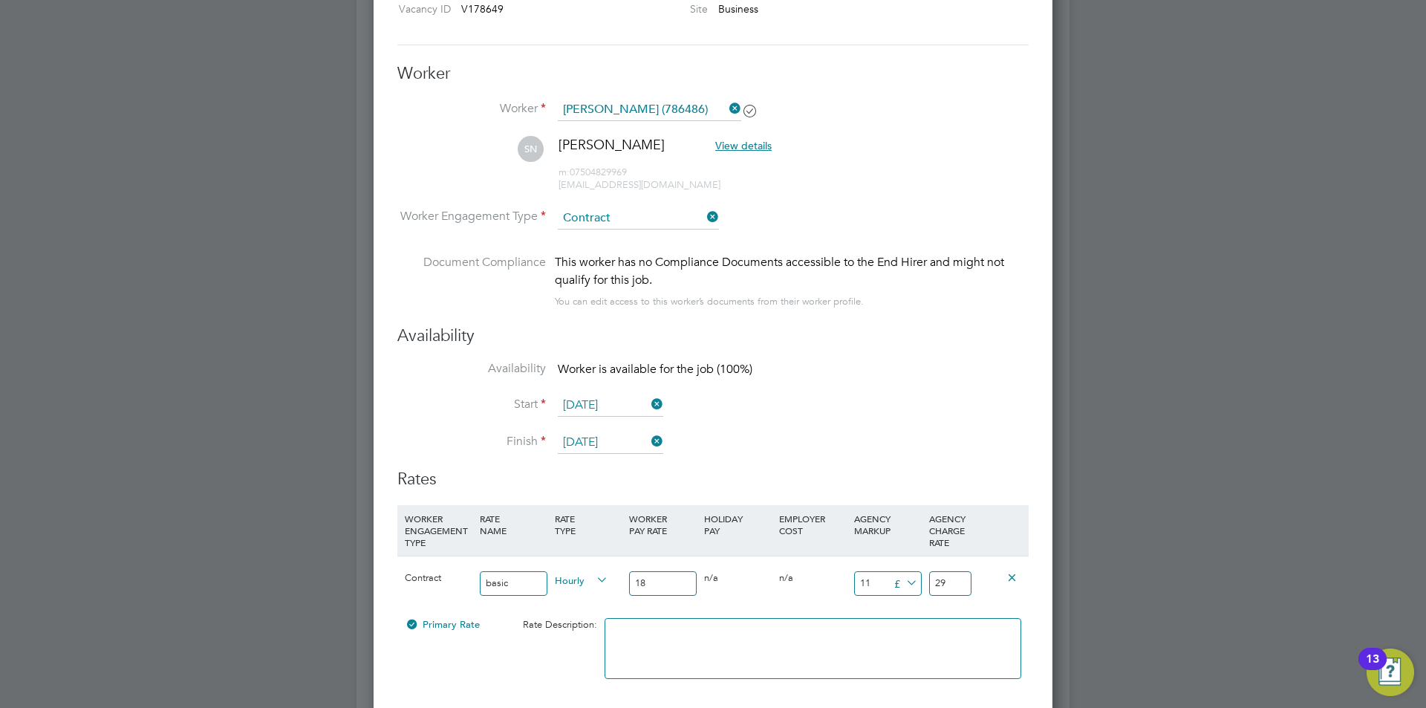
type input "29.5"
type input "11.5"
click at [648, 583] on input "18" at bounding box center [663, 583] width 68 height 25
drag, startPoint x: 601, startPoint y: 582, endPoint x: 506, endPoint y: 557, distance: 99.1
click at [557, 571] on div "Contract basic Hourly 18 0 n/a 0 n/a 63.888888888888886 11.5 £ 29.5" at bounding box center [712, 582] width 631 height 55
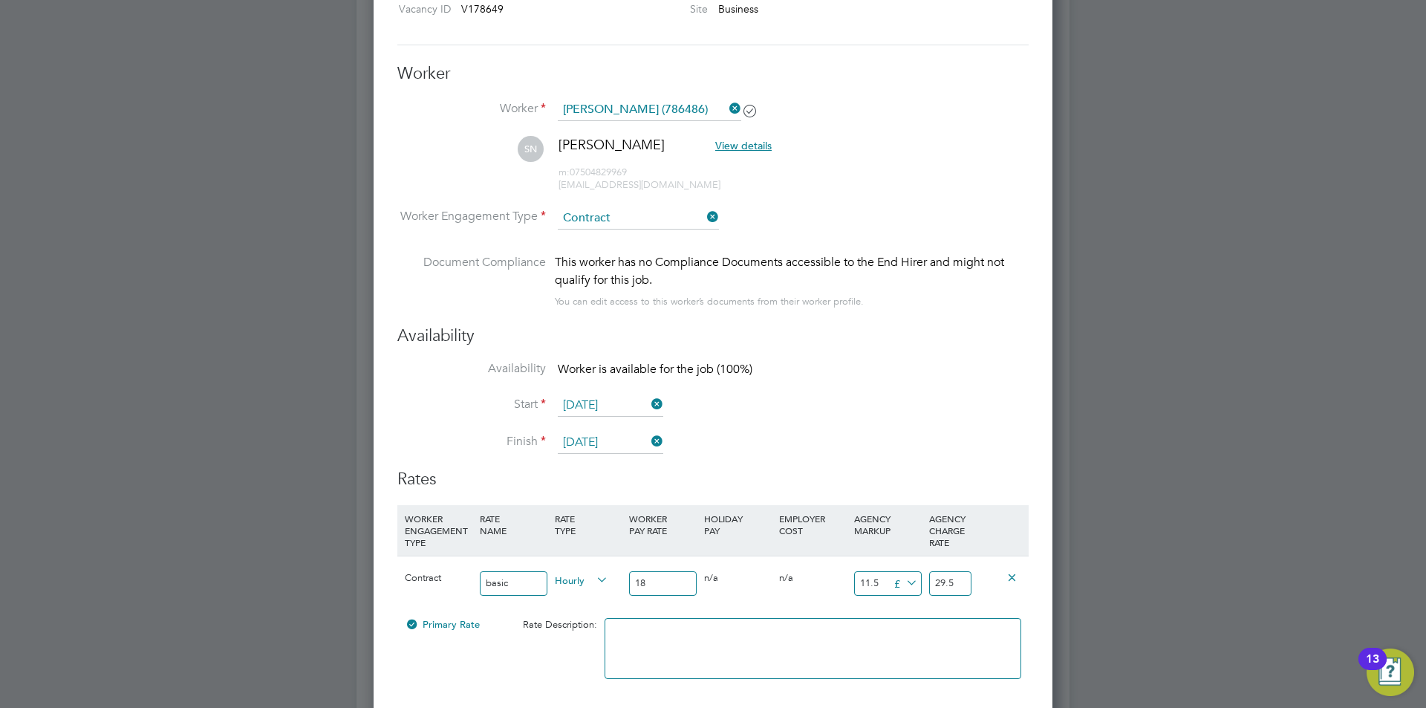
type input "2"
type input "13.5"
type input "20"
type input "31.5"
type input "20"
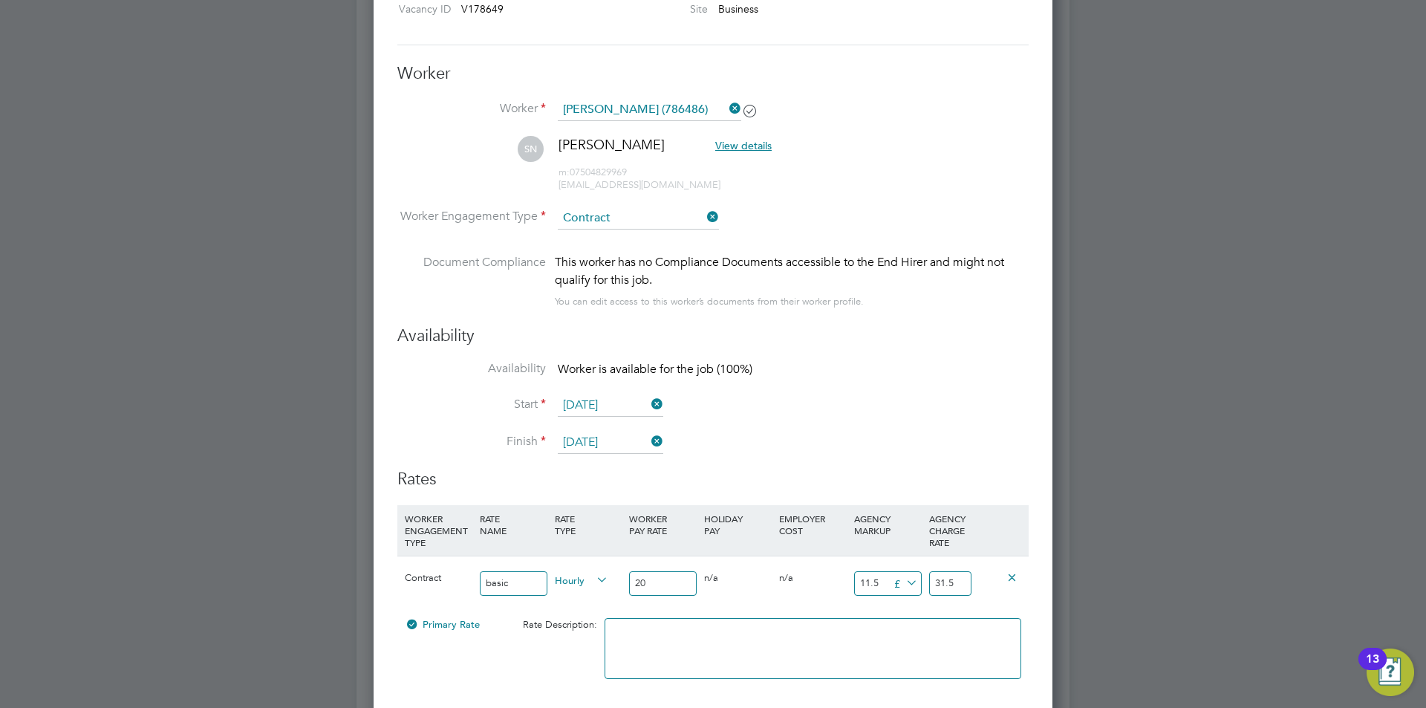
drag, startPoint x: 881, startPoint y: 584, endPoint x: 835, endPoint y: 580, distance: 46.9
click at [835, 580] on div "Contract basic Hourly 20 0 n/a 0 n/a 57.5 11.5 £ 31.5" at bounding box center [712, 582] width 631 height 55
type input "9"
type input "29"
type input "9.5"
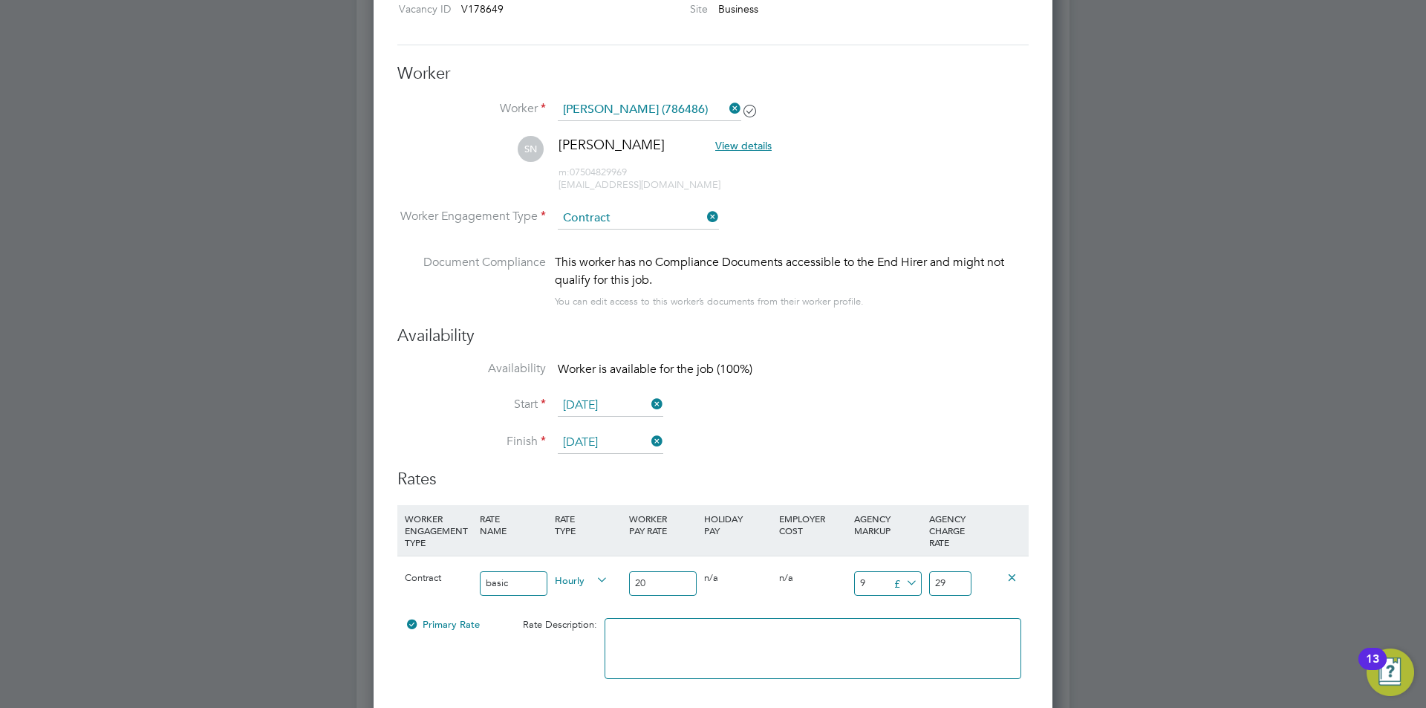
type input "29.5"
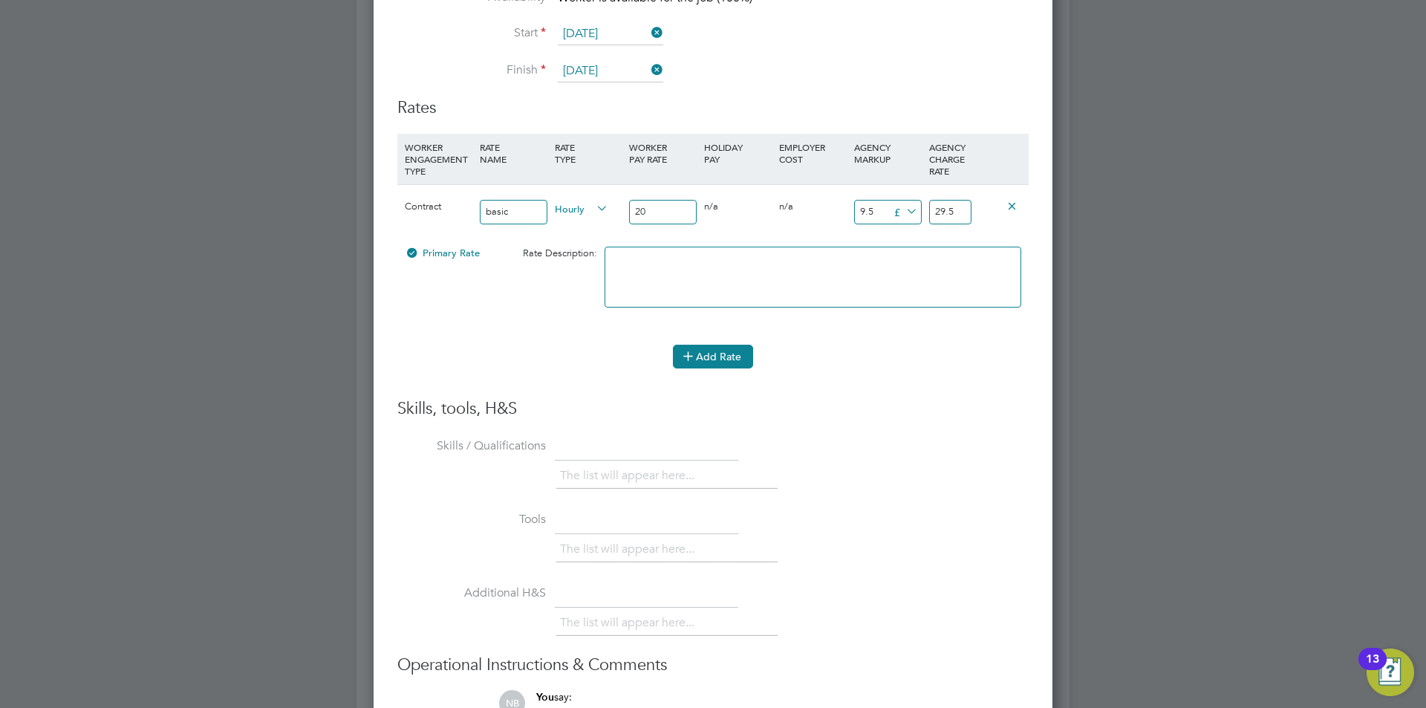
type input "9.5"
click at [703, 354] on button "Add Rate" at bounding box center [713, 357] width 80 height 24
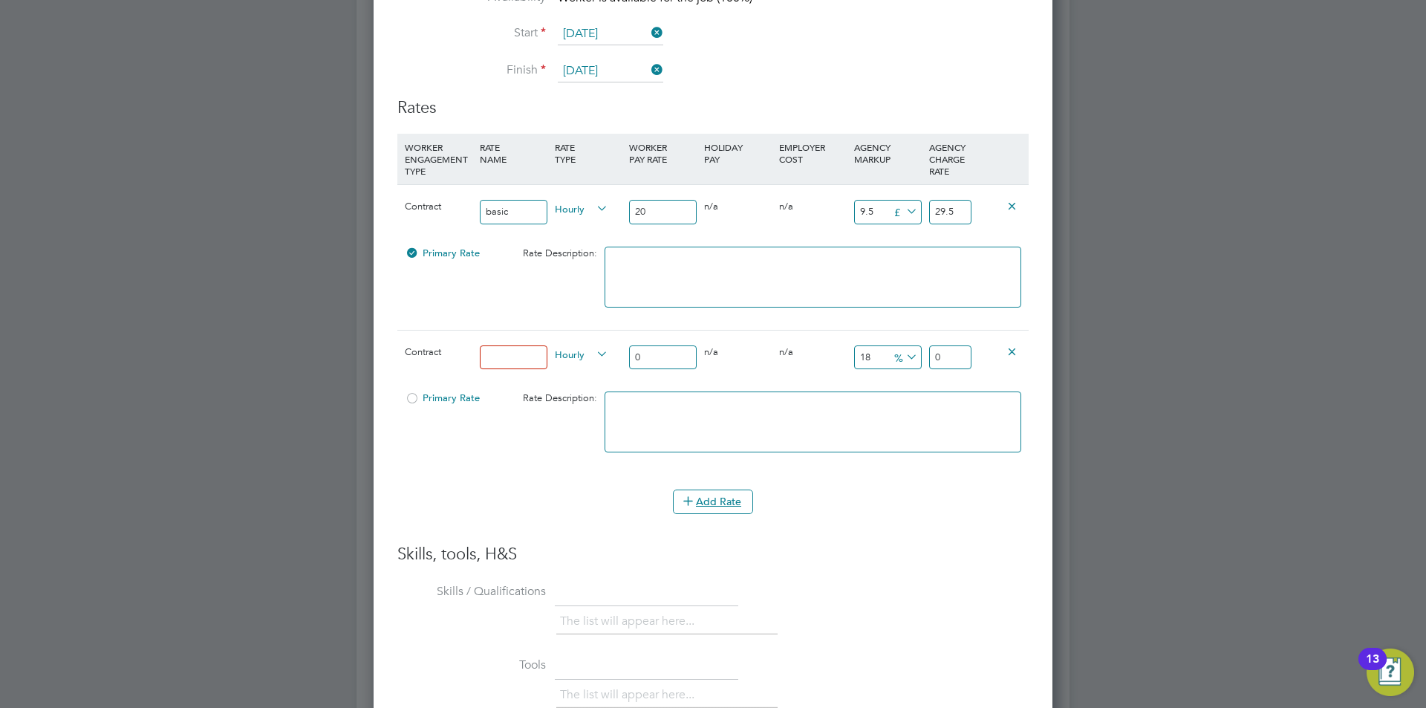
click at [1014, 356] on icon at bounding box center [1011, 350] width 11 height 11
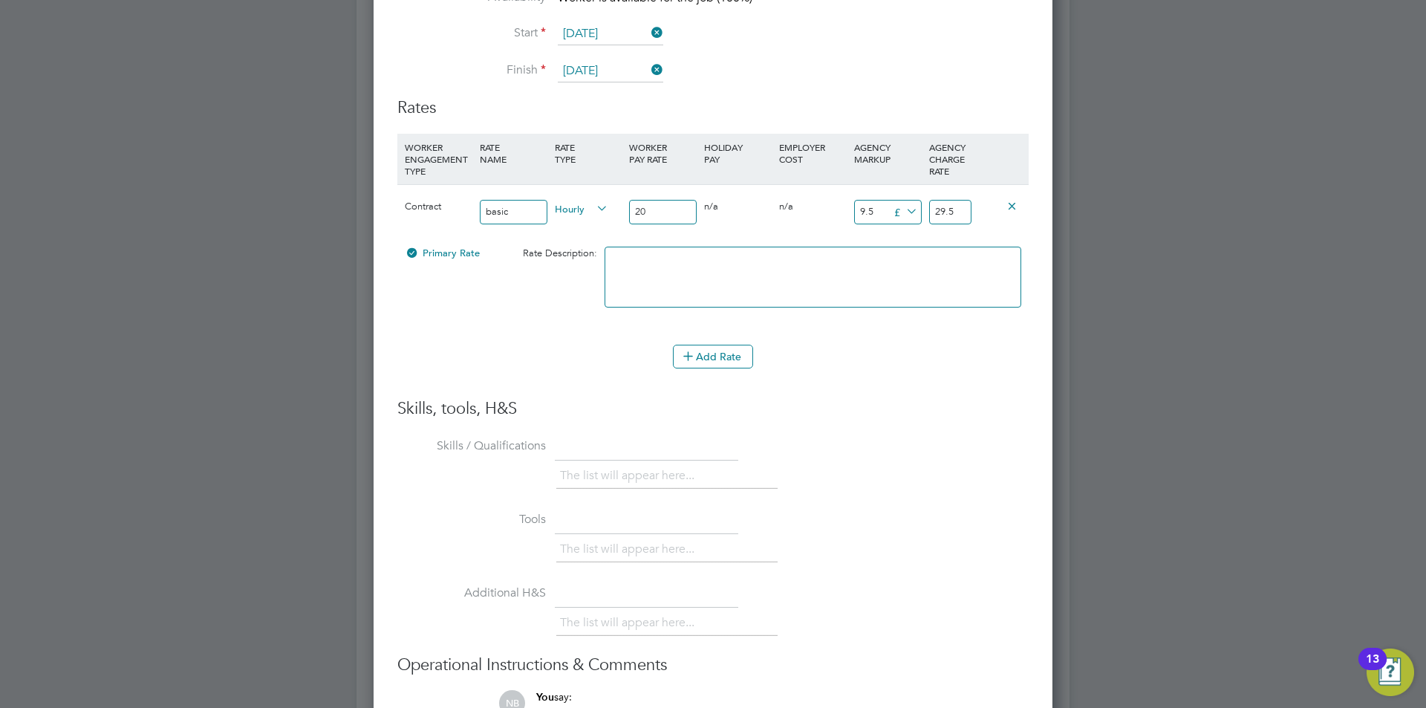
scroll to position [3396, 0]
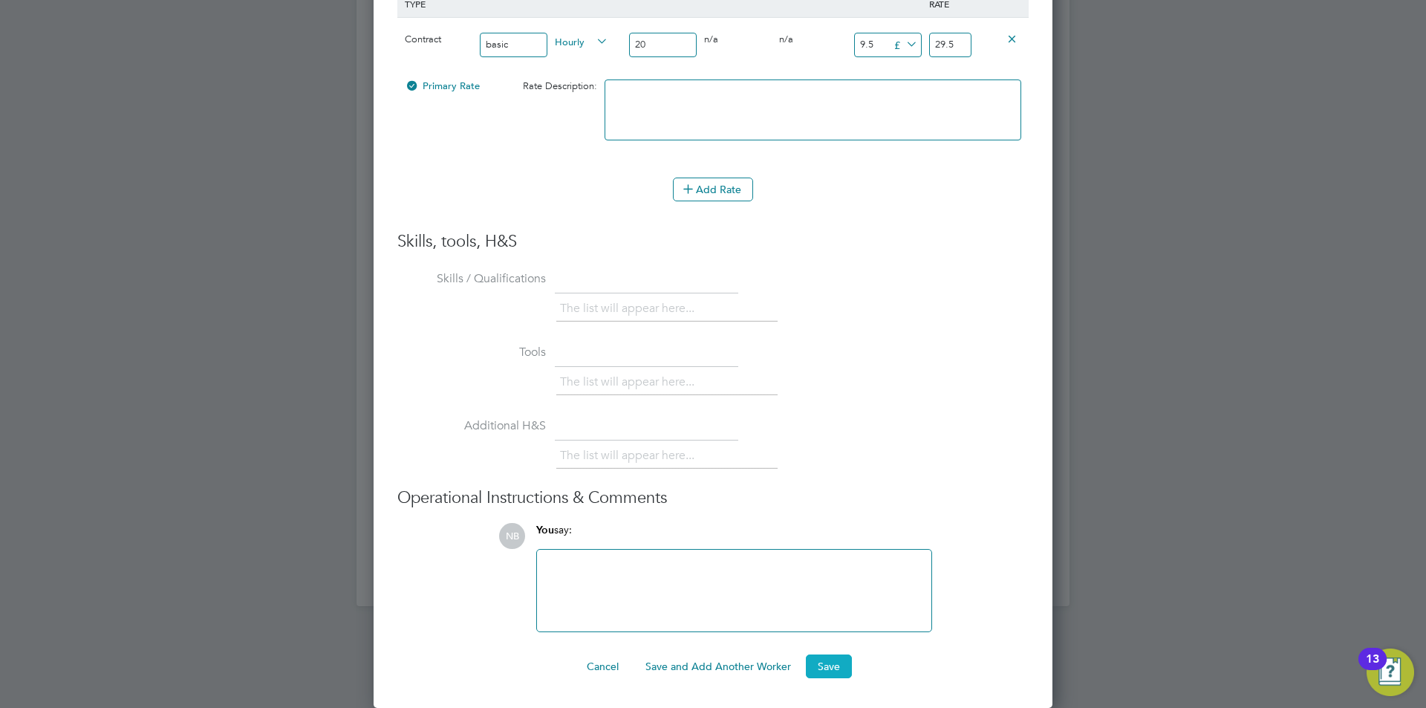
click at [826, 665] on button "Save" at bounding box center [829, 666] width 46 height 24
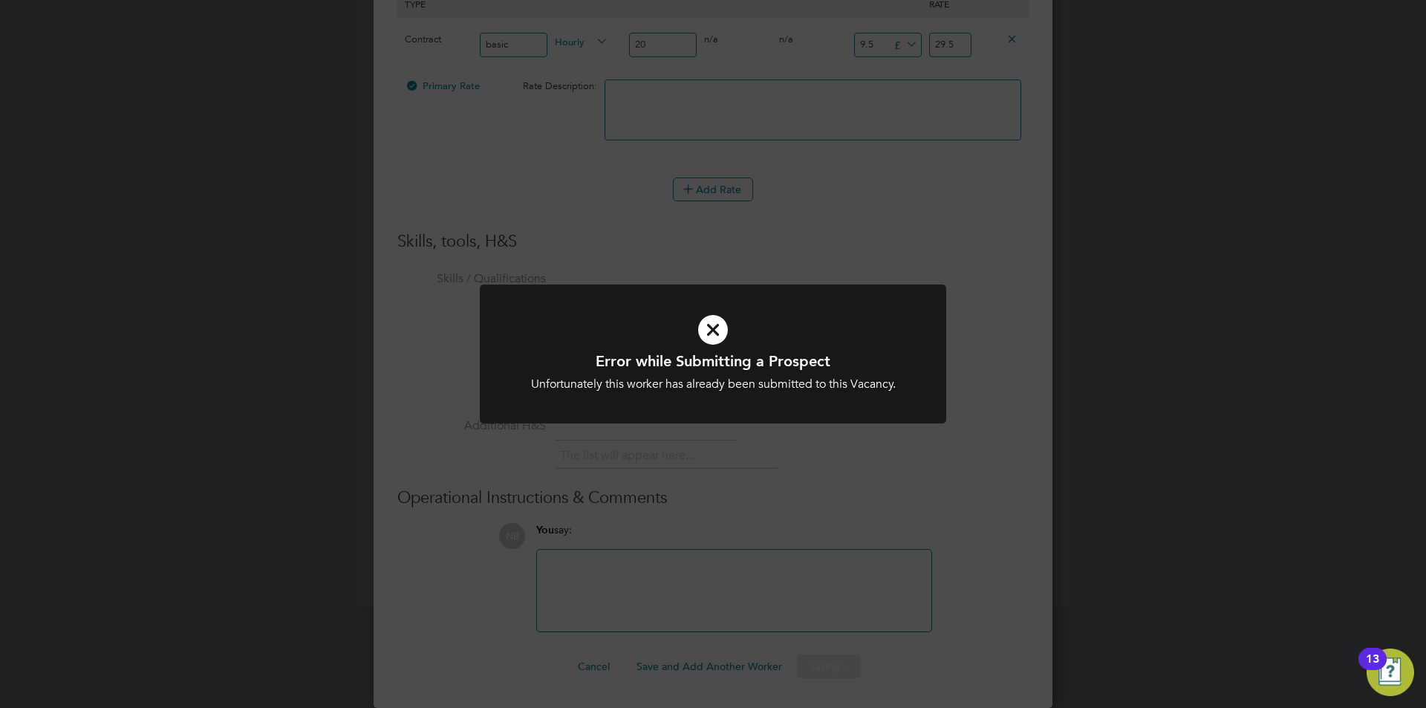
click at [715, 337] on icon at bounding box center [713, 330] width 386 height 58
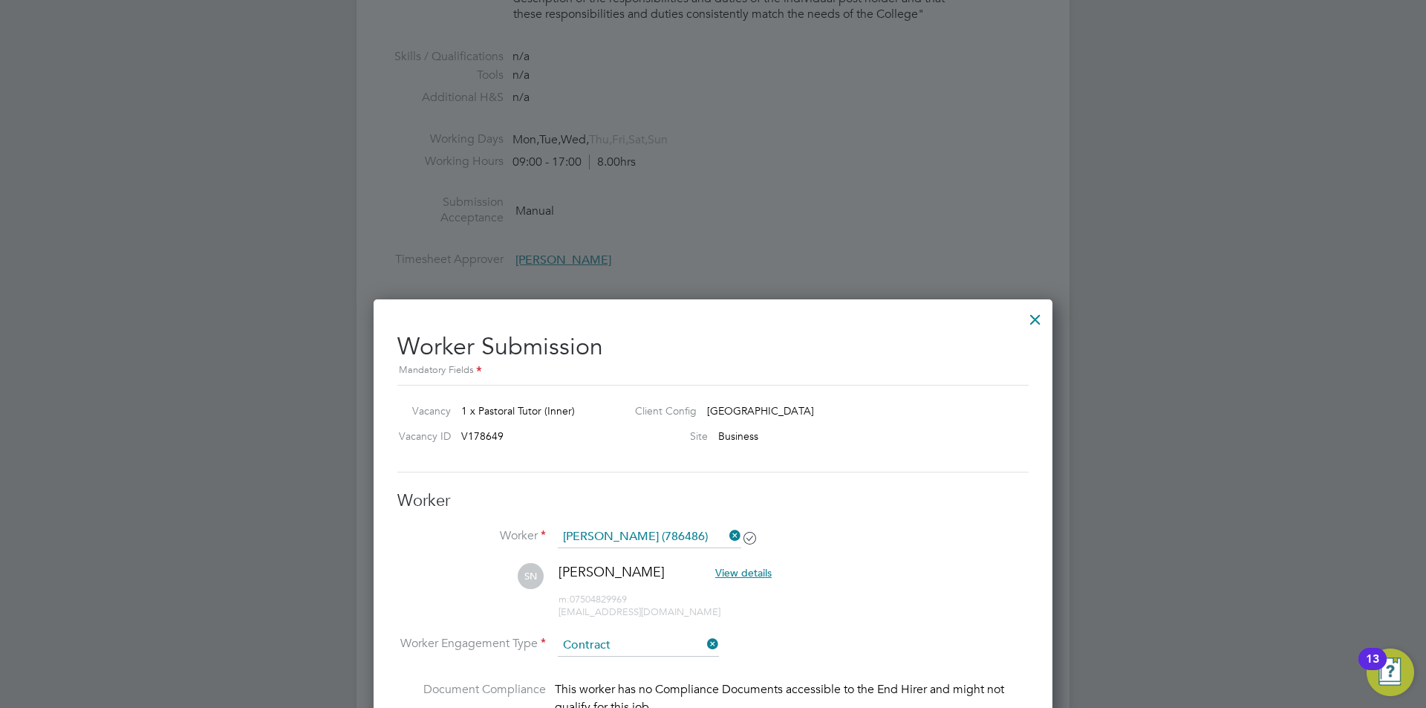
click at [1038, 313] on div at bounding box center [1035, 315] width 27 height 27
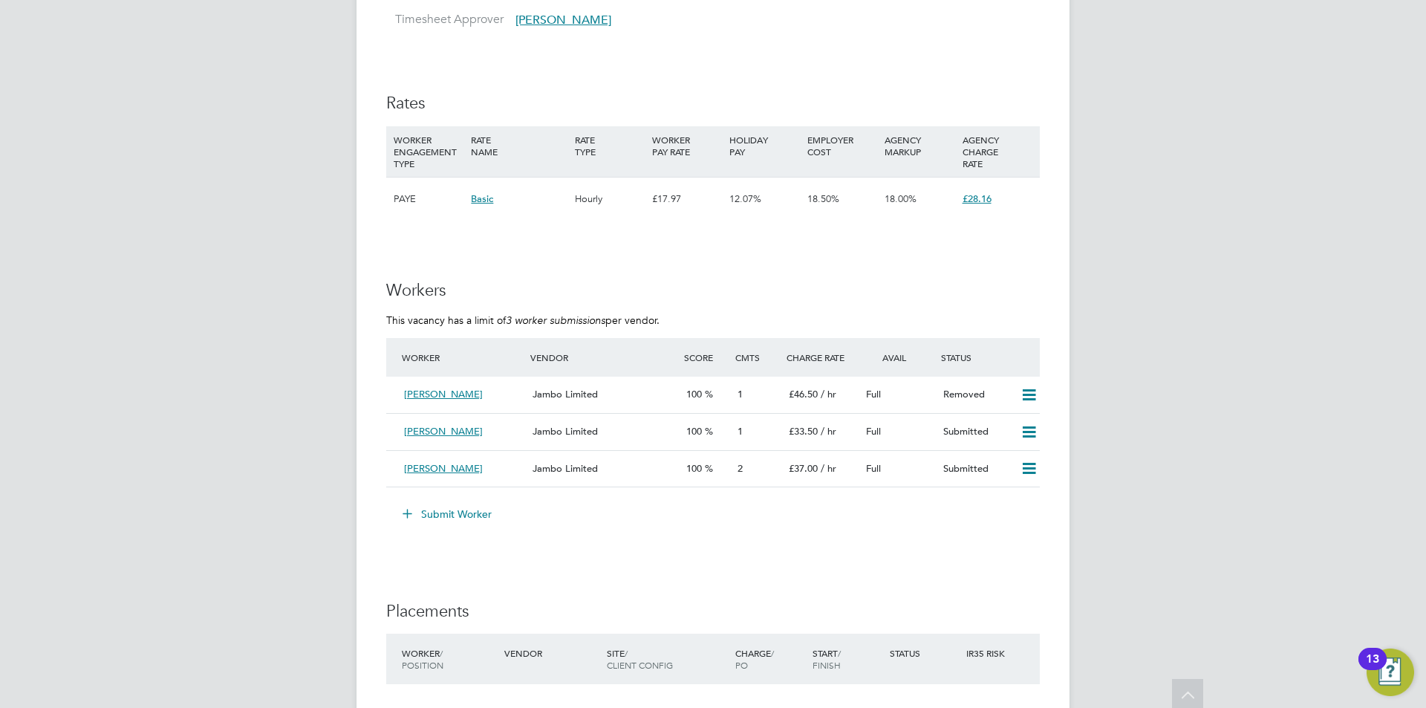
scroll to position [2673, 0]
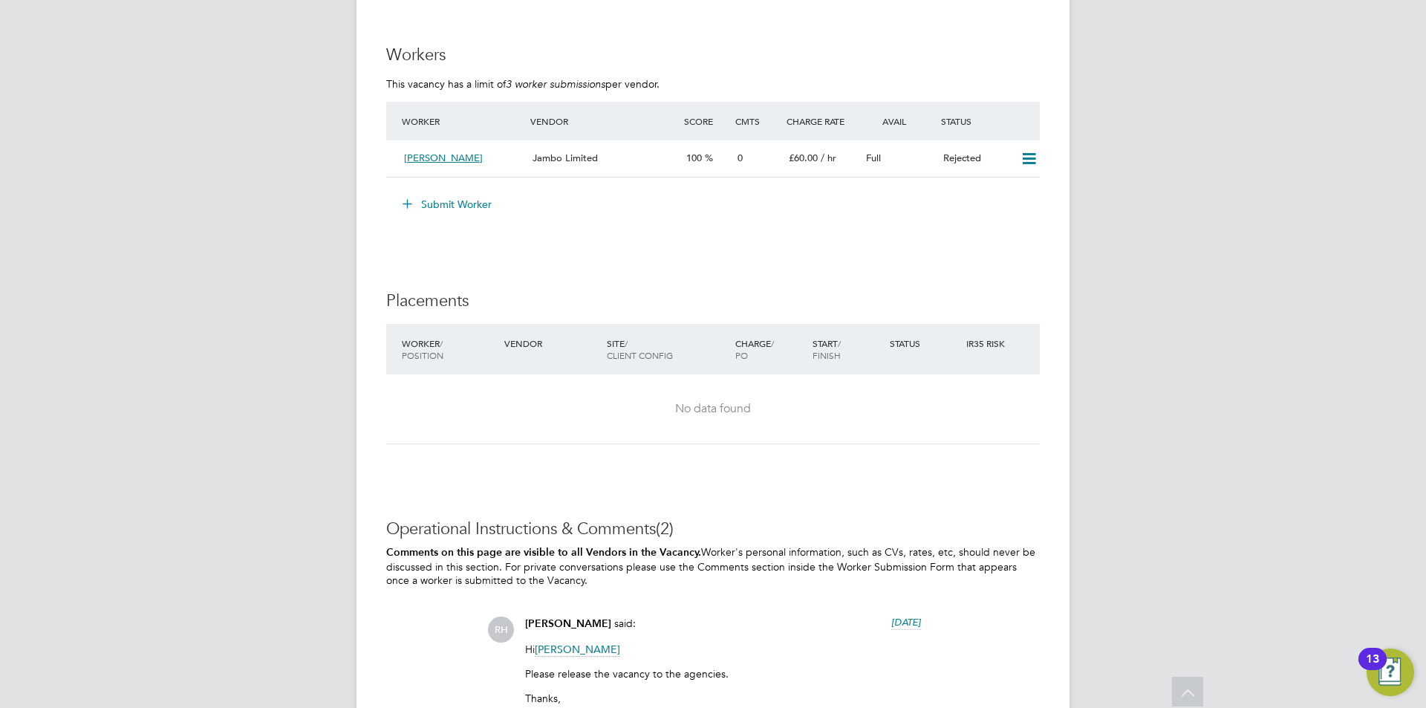
scroll to position [1708, 0]
